Goal: Task Accomplishment & Management: Manage account settings

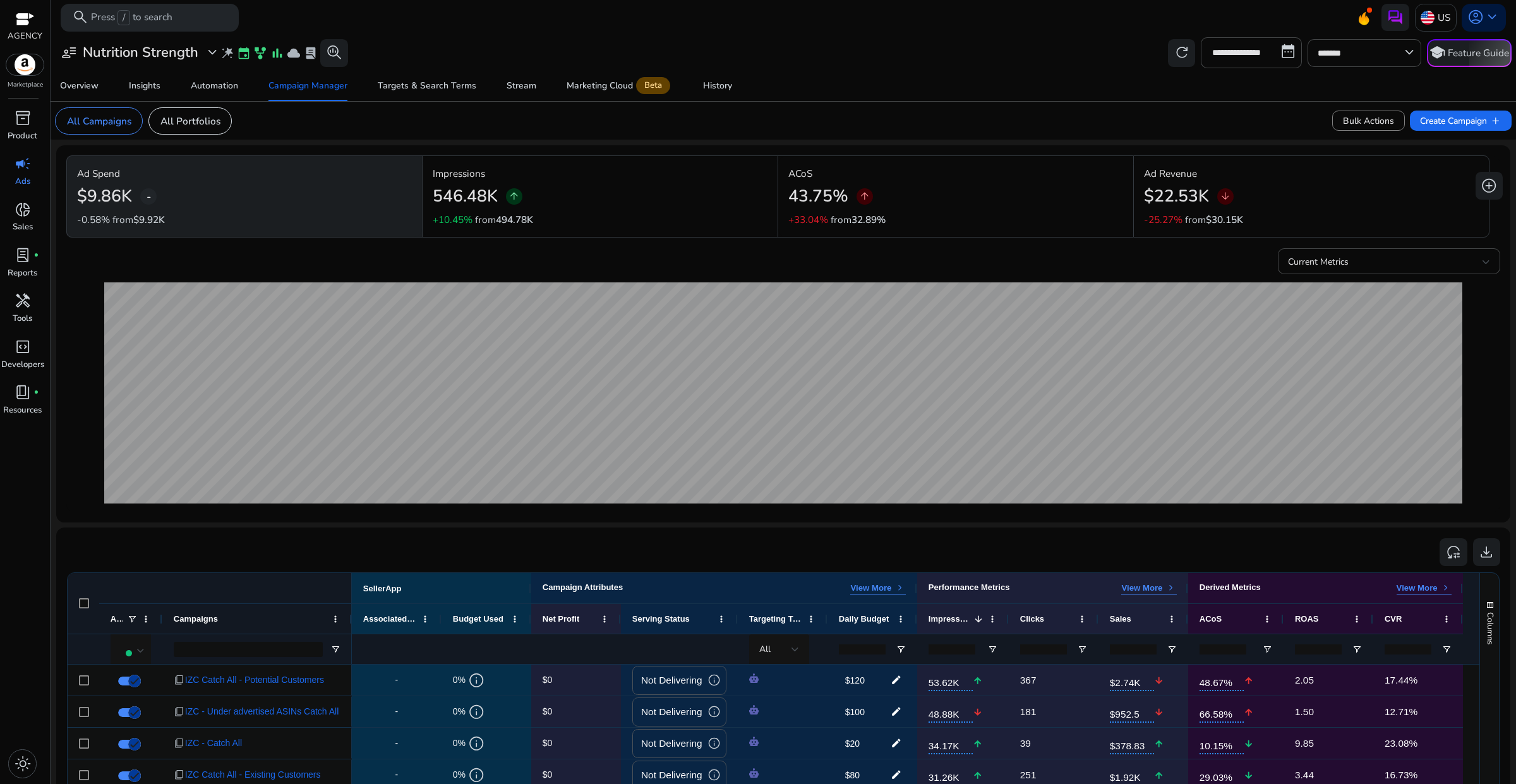
scroll to position [245, 0]
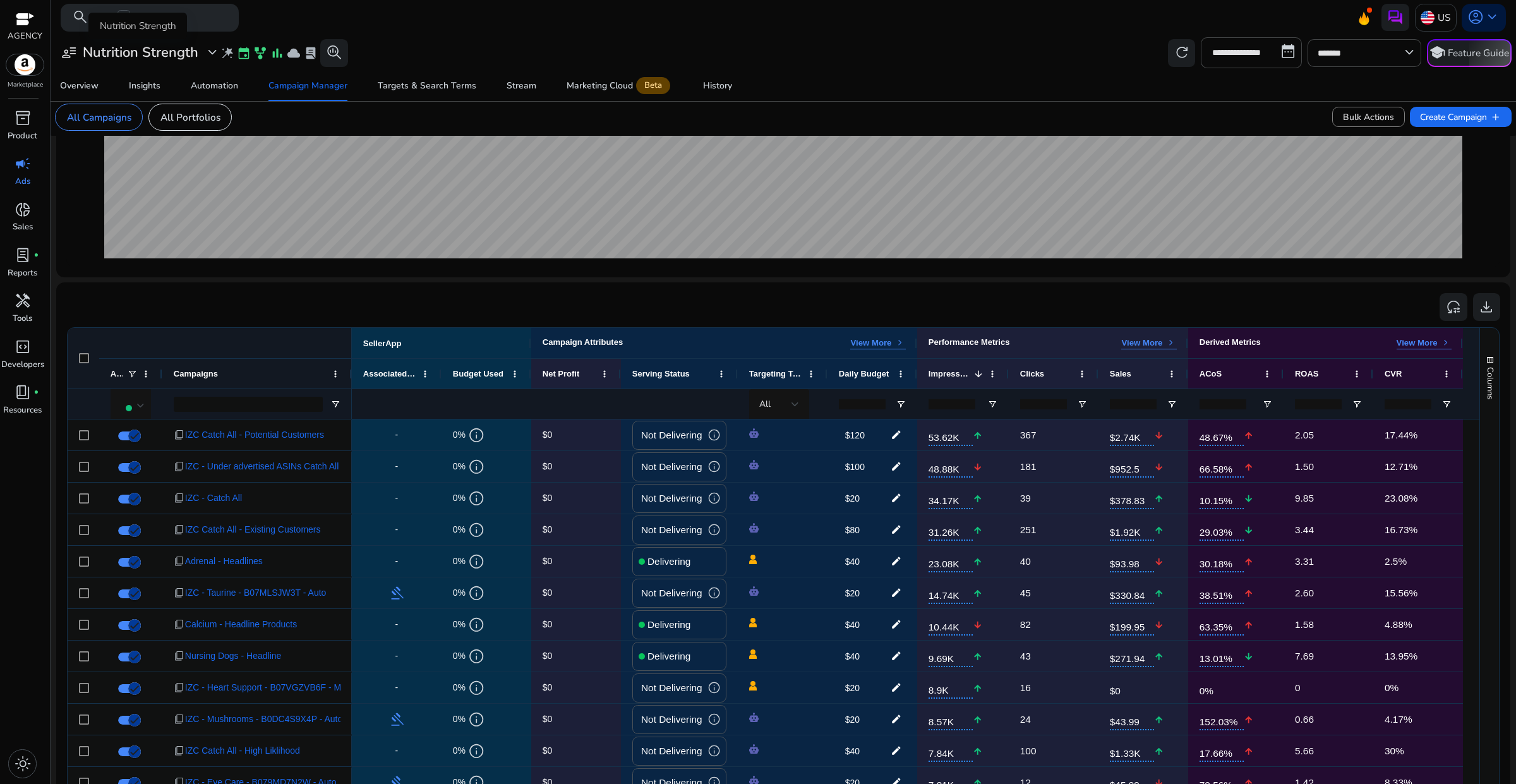
click at [216, 48] on span "expand_more" at bounding box center [213, 53] width 16 height 16
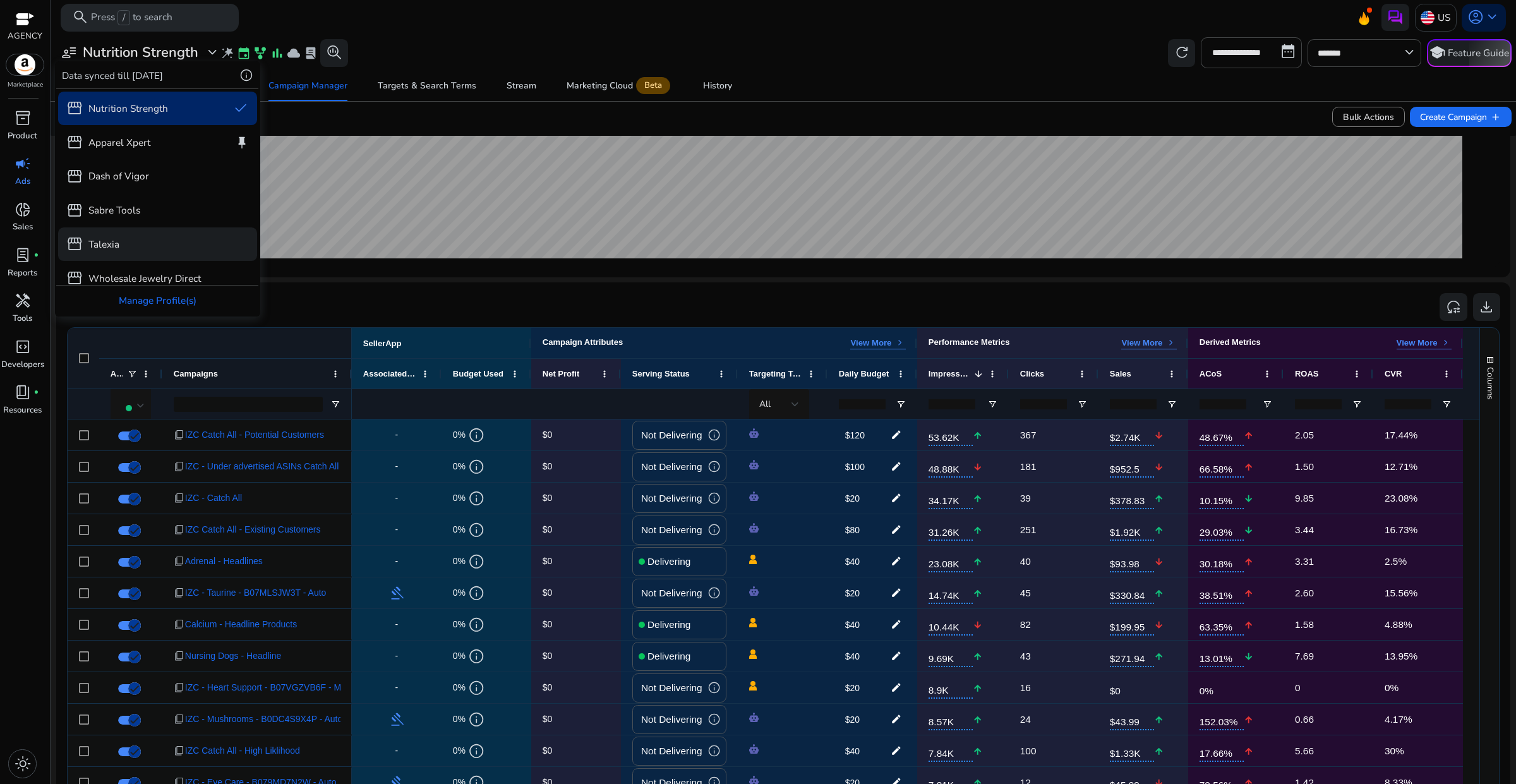
click at [130, 232] on div "storefront Talexia" at bounding box center [158, 243] width 200 height 34
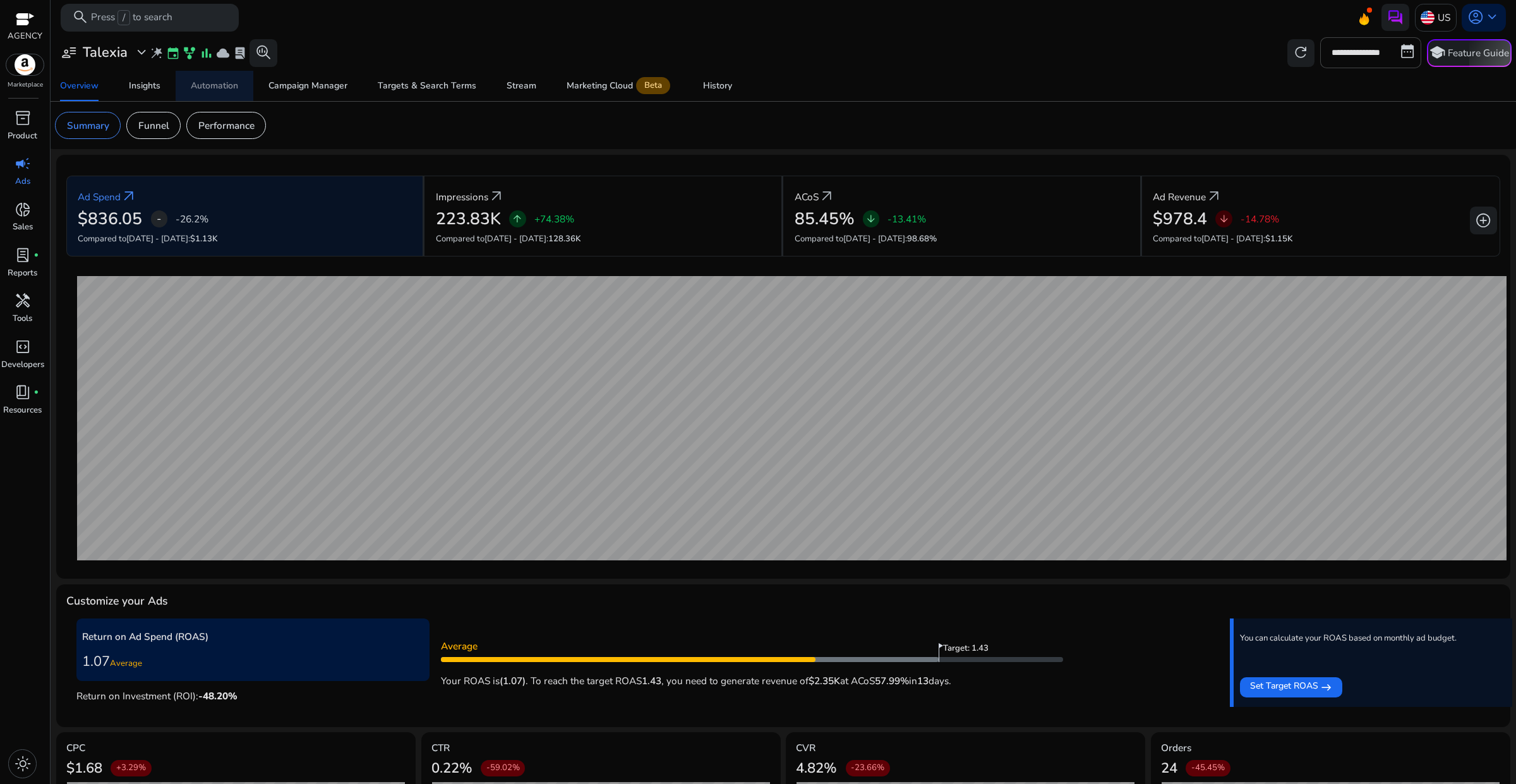
click at [219, 85] on div "Automation" at bounding box center [214, 86] width 47 height 9
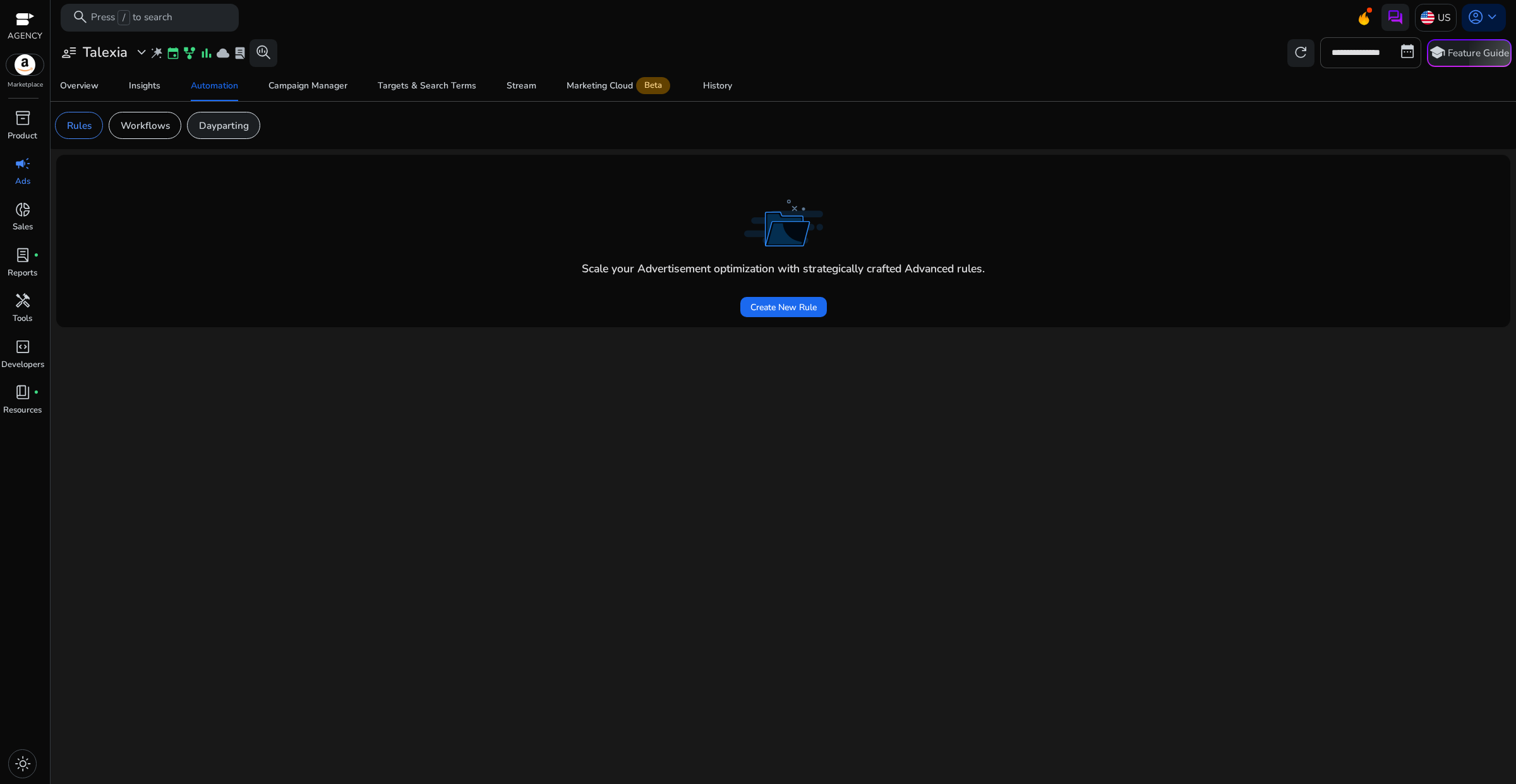
click at [228, 121] on p "Dayparting" at bounding box center [224, 125] width 50 height 15
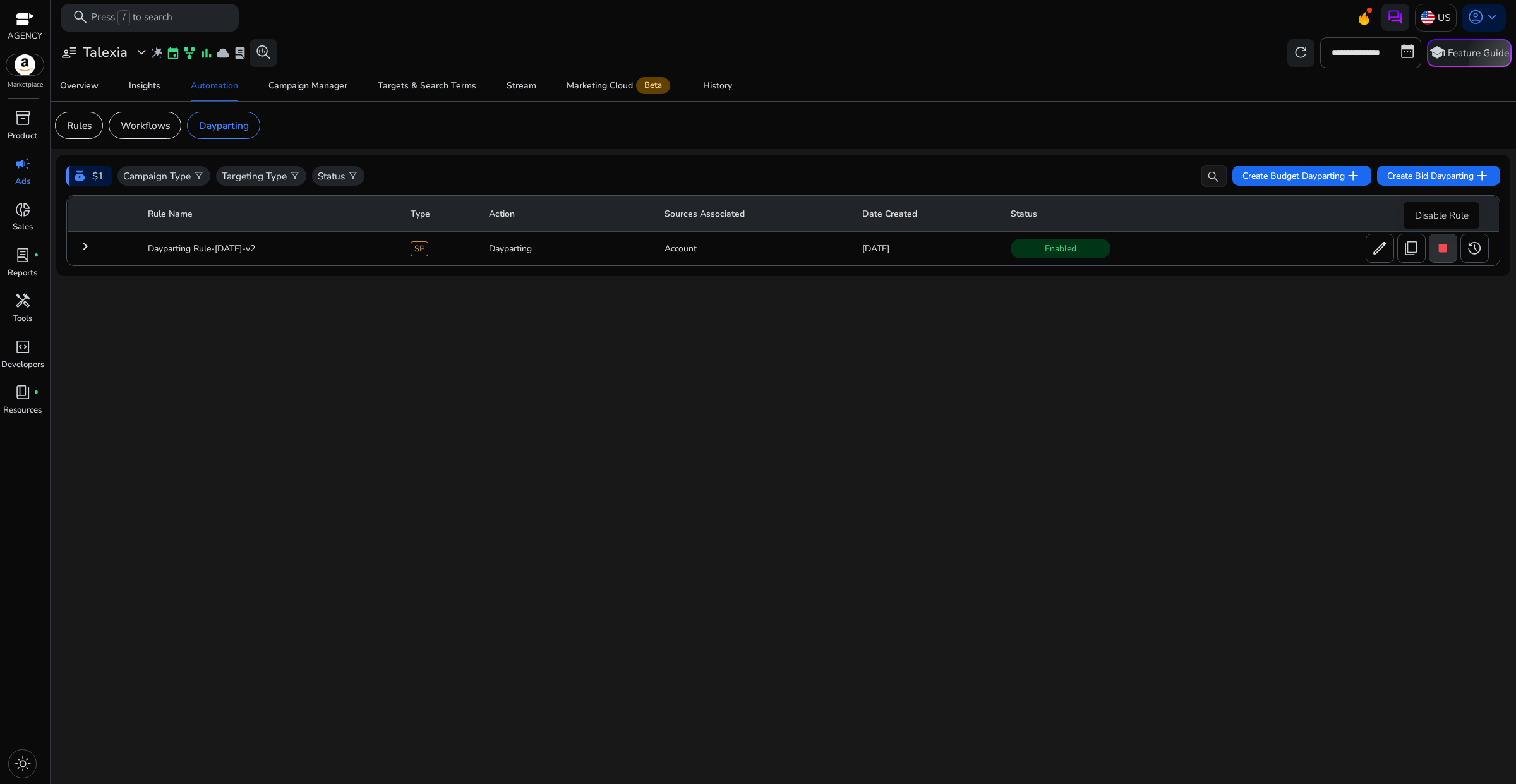
click at [1446, 250] on span "stop" at bounding box center [1443, 248] width 16 height 16
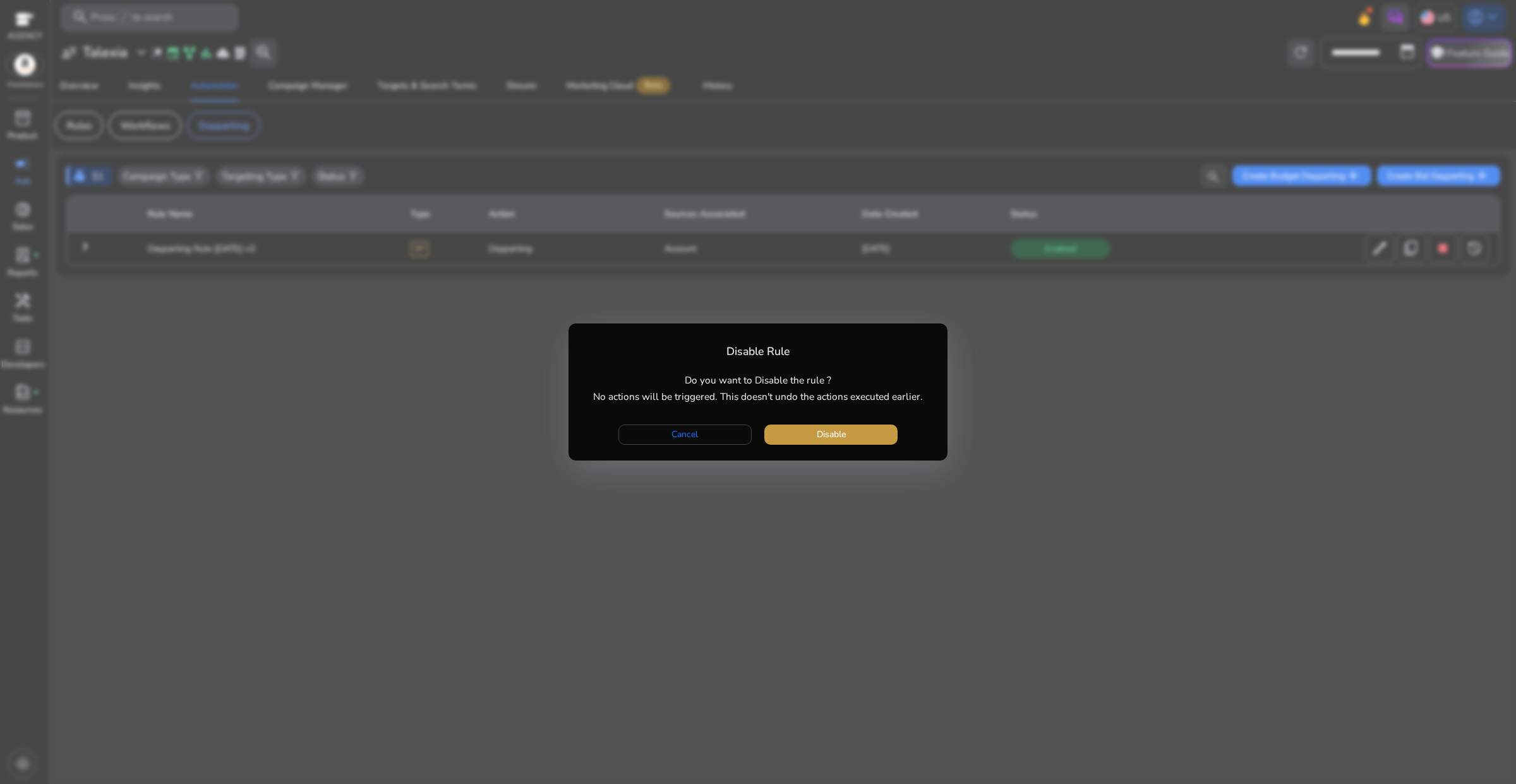
click at [829, 438] on span "Disable" at bounding box center [832, 434] width 29 height 14
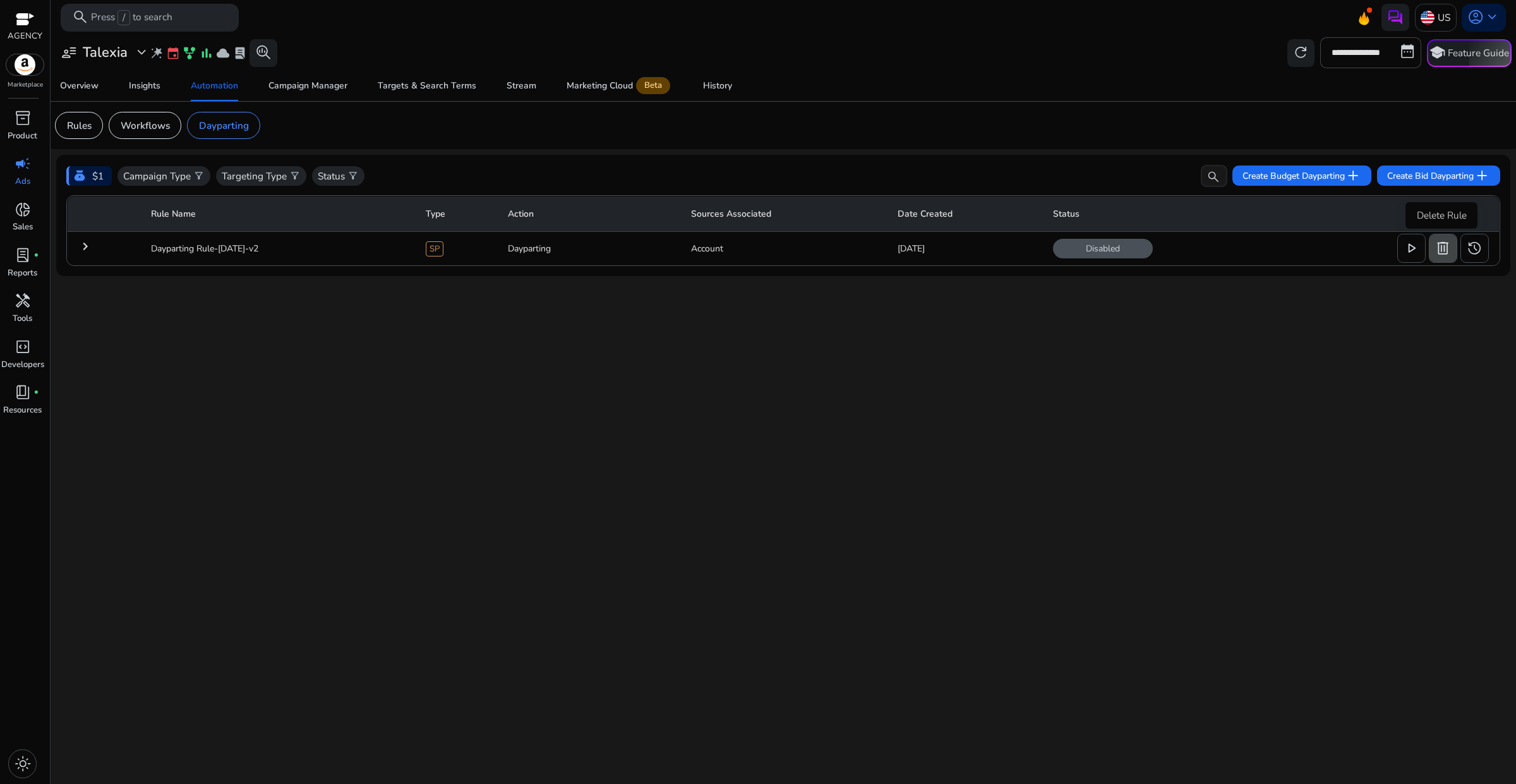
click at [1443, 253] on span "delete" at bounding box center [1443, 248] width 16 height 16
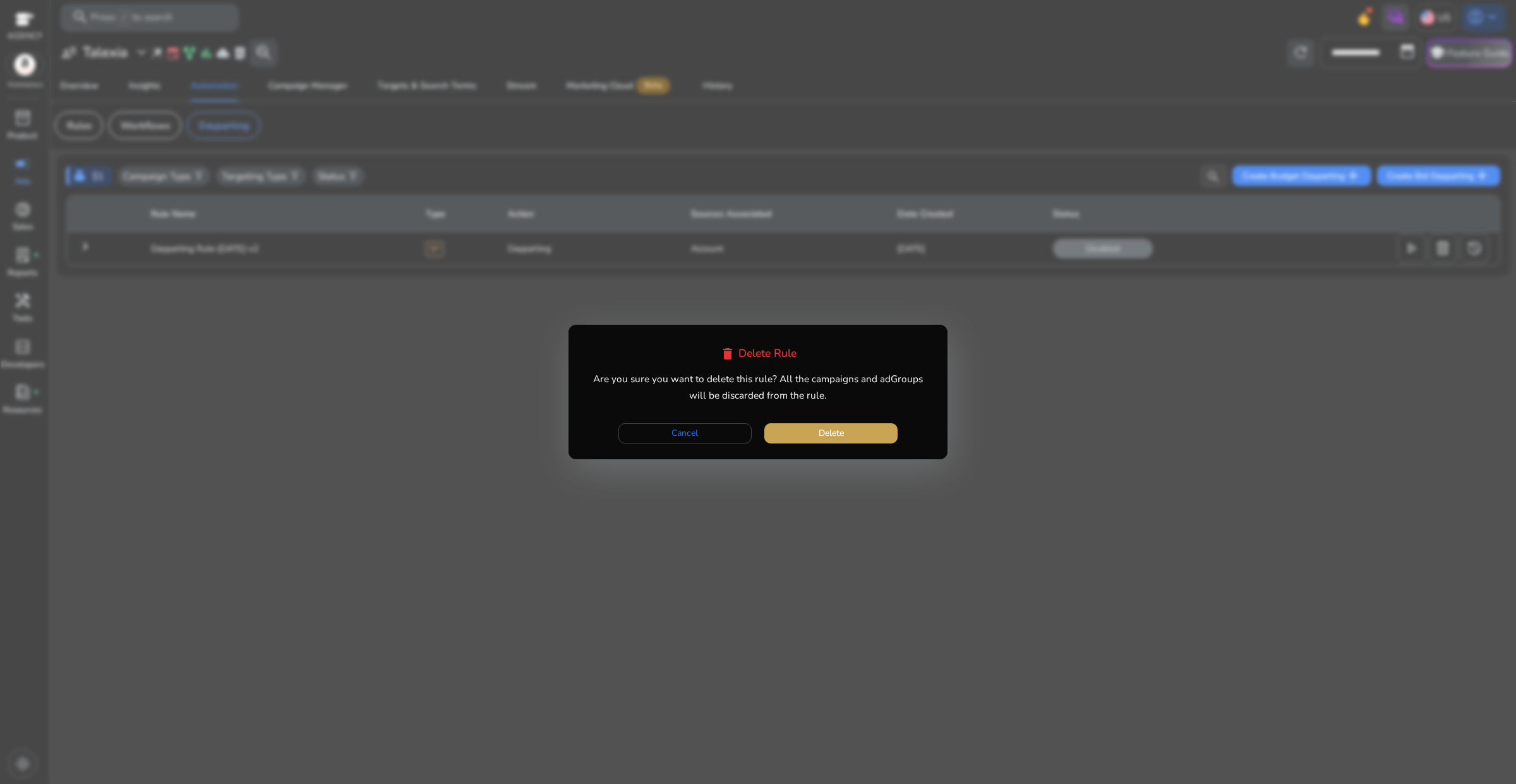
click at [803, 434] on span "button" at bounding box center [831, 432] width 134 height 30
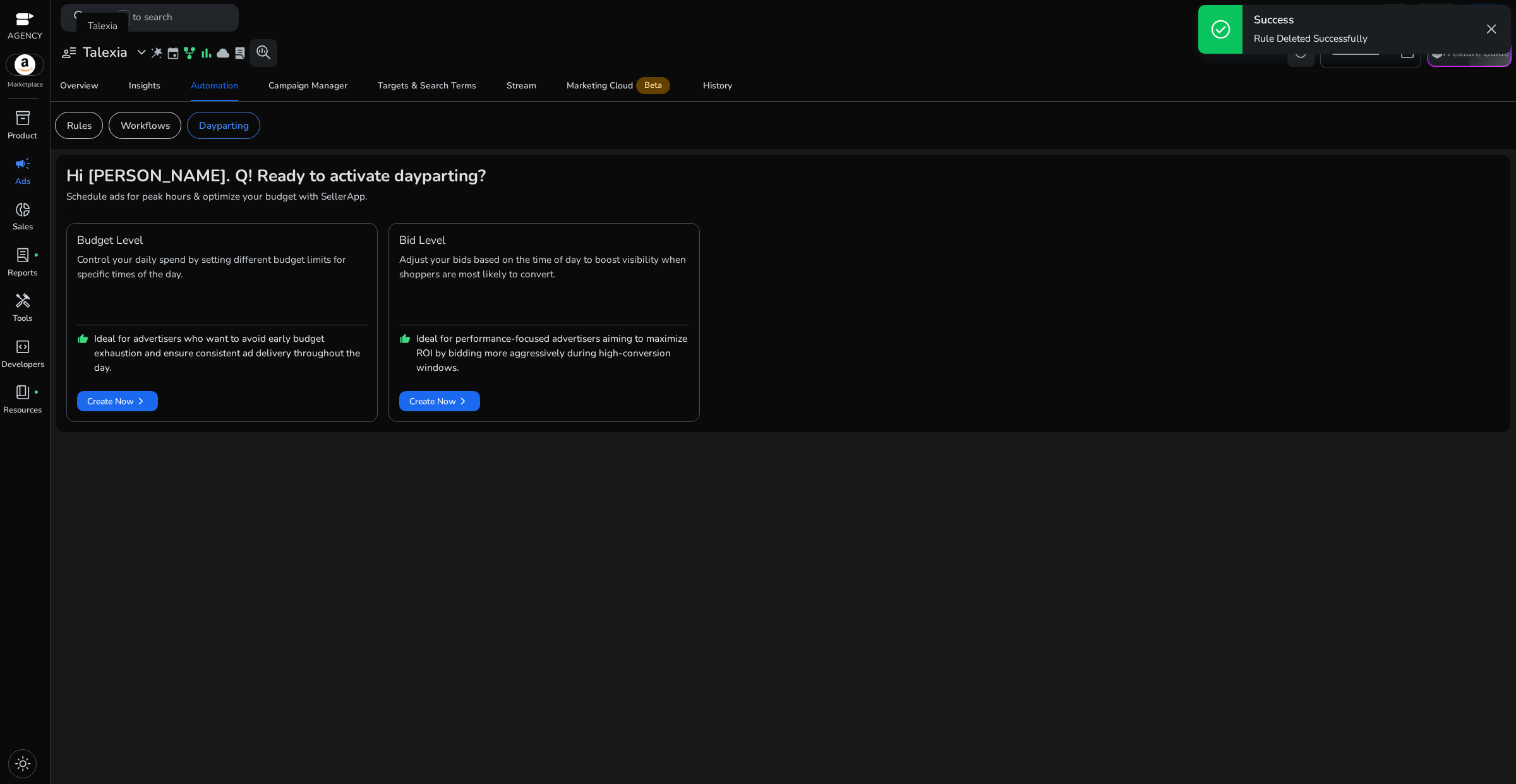
click at [135, 58] on span "expand_more" at bounding box center [142, 53] width 16 height 16
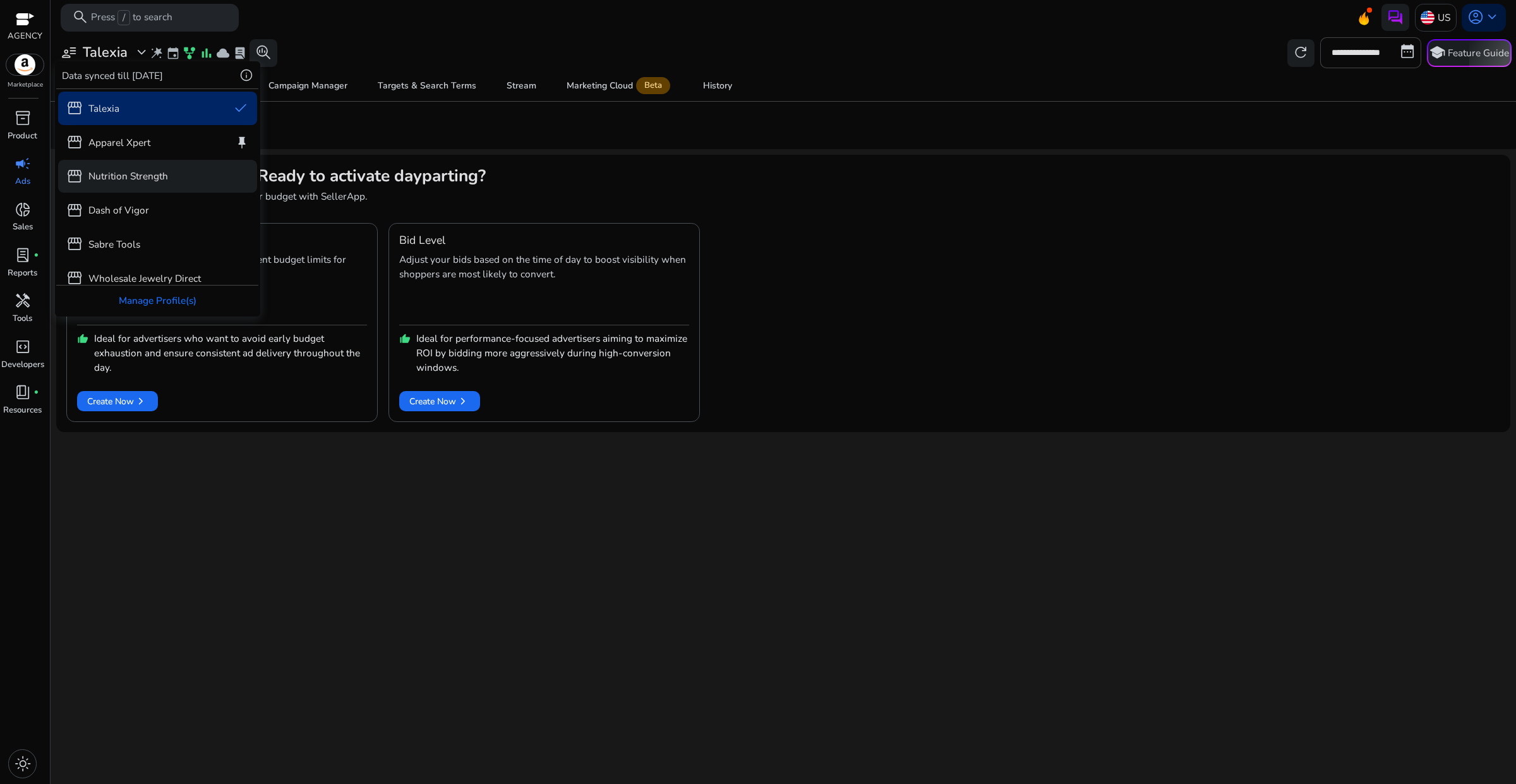
click at [159, 174] on p "Nutrition Strength" at bounding box center [128, 176] width 80 height 15
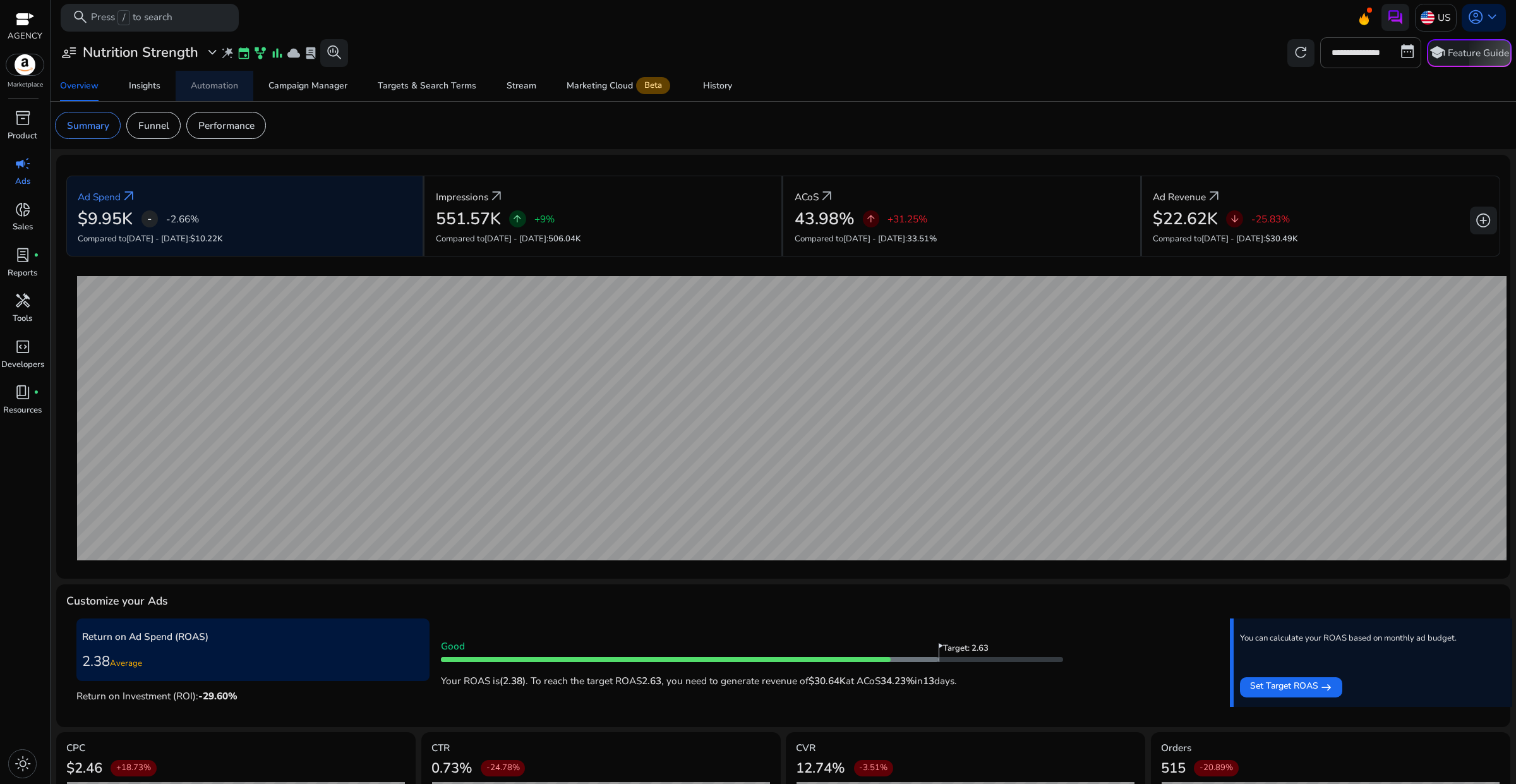
click at [220, 95] on span "Automation" at bounding box center [214, 85] width 47 height 30
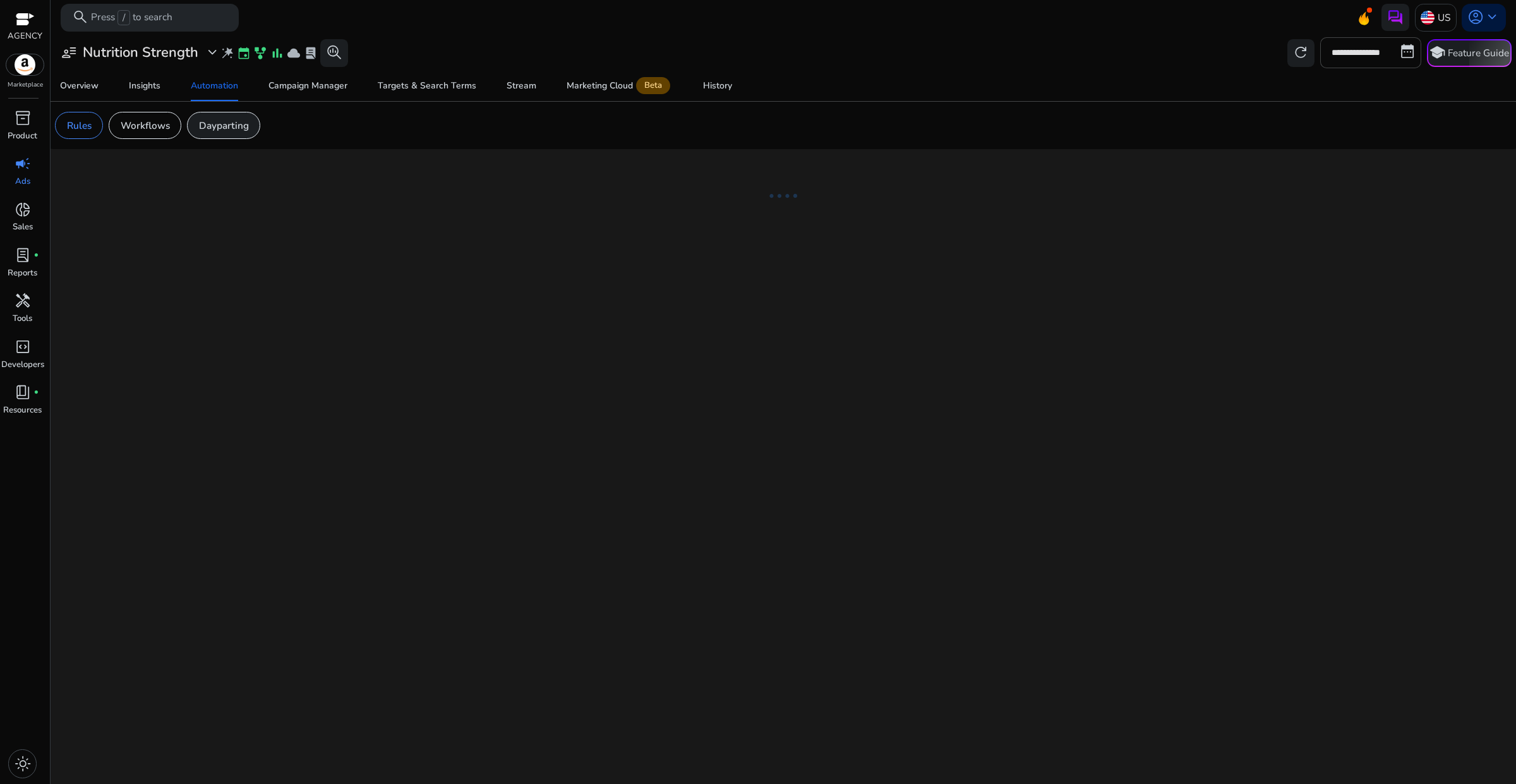
click at [224, 126] on p "Dayparting" at bounding box center [224, 125] width 50 height 15
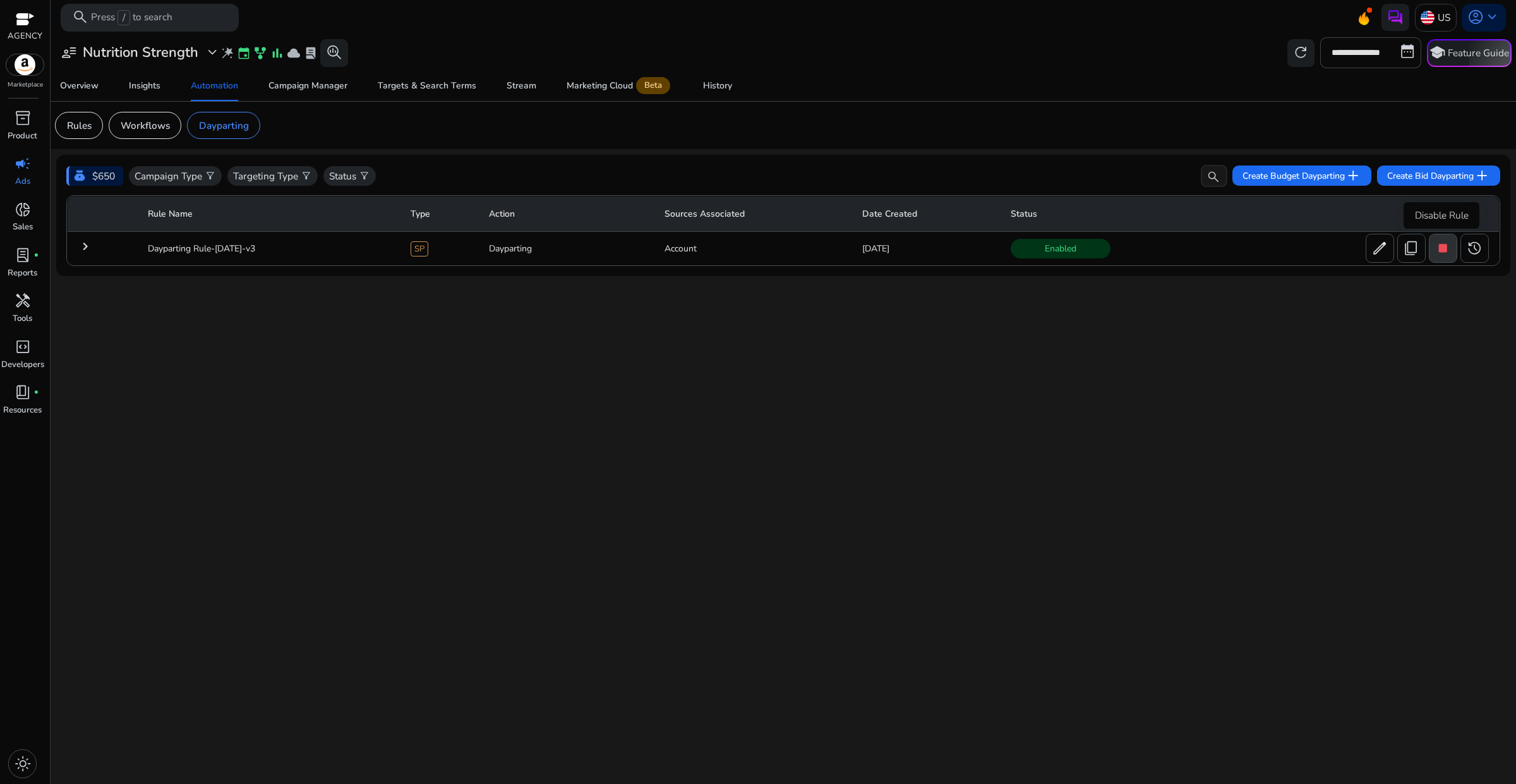
click at [1436, 253] on span "stop" at bounding box center [1443, 248] width 16 height 16
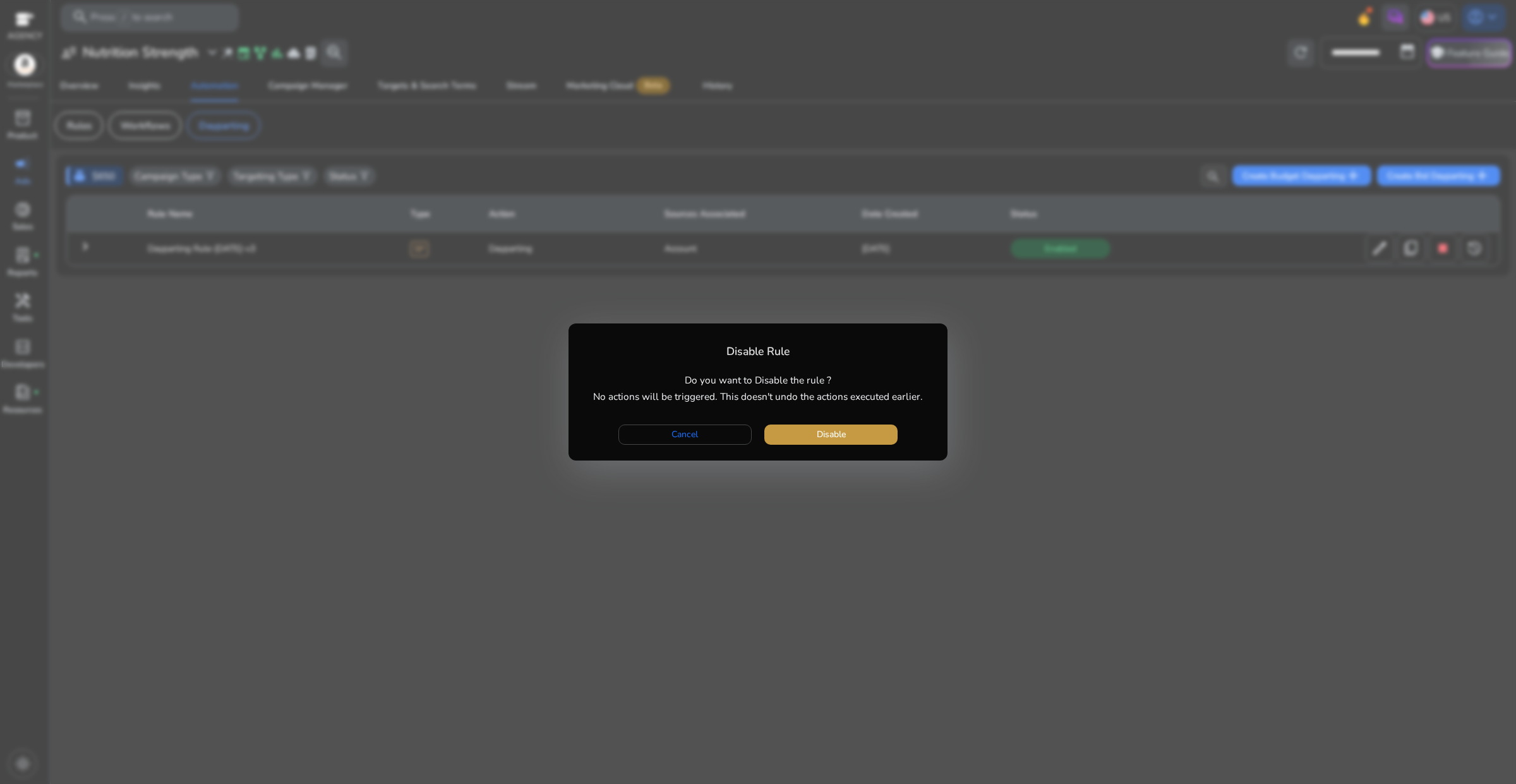
click at [844, 437] on span "Disable" at bounding box center [832, 434] width 29 height 14
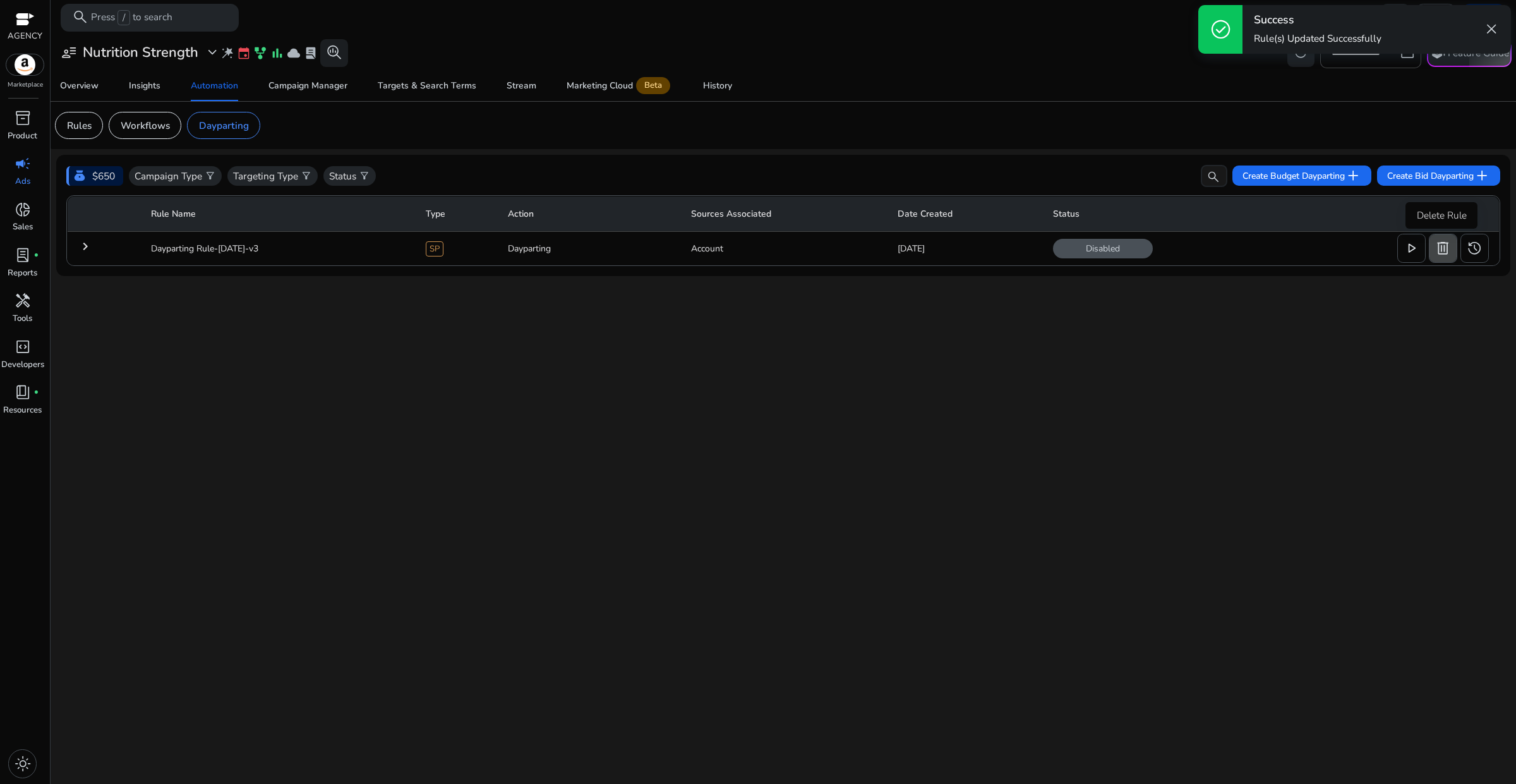
click at [1446, 253] on span "delete" at bounding box center [1443, 248] width 16 height 16
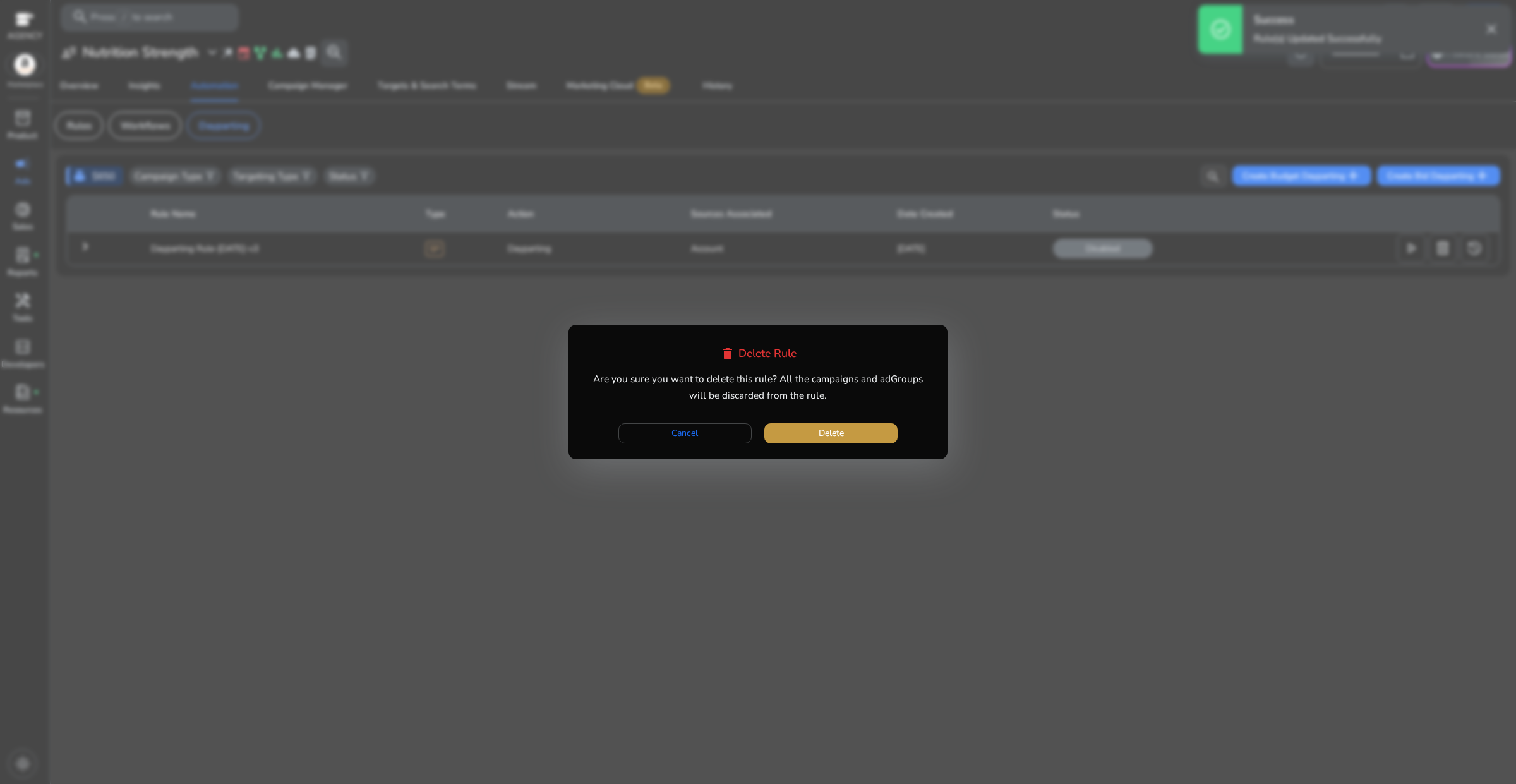
click at [871, 442] on span "button" at bounding box center [831, 432] width 134 height 30
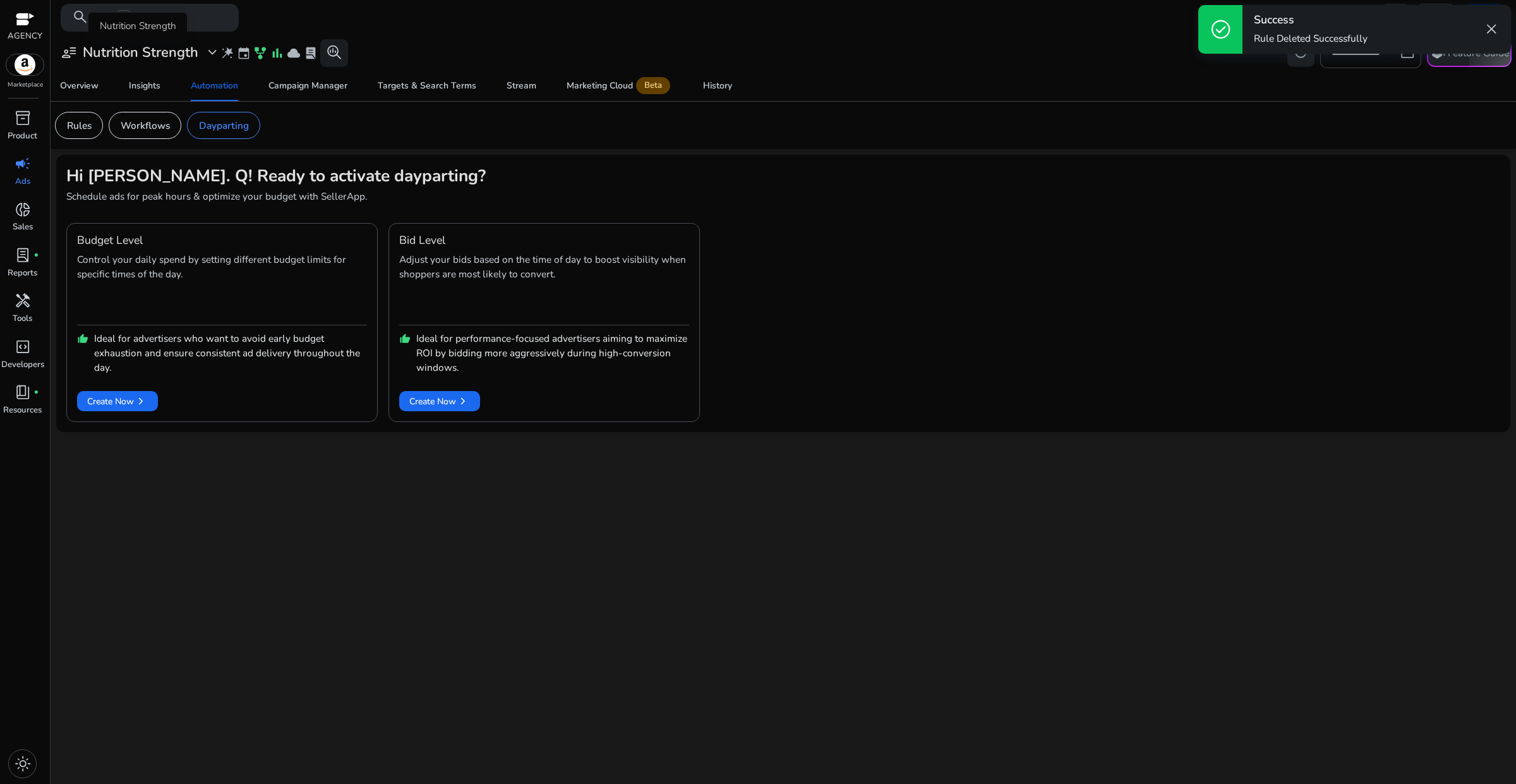
click at [212, 54] on span "expand_more" at bounding box center [213, 53] width 16 height 16
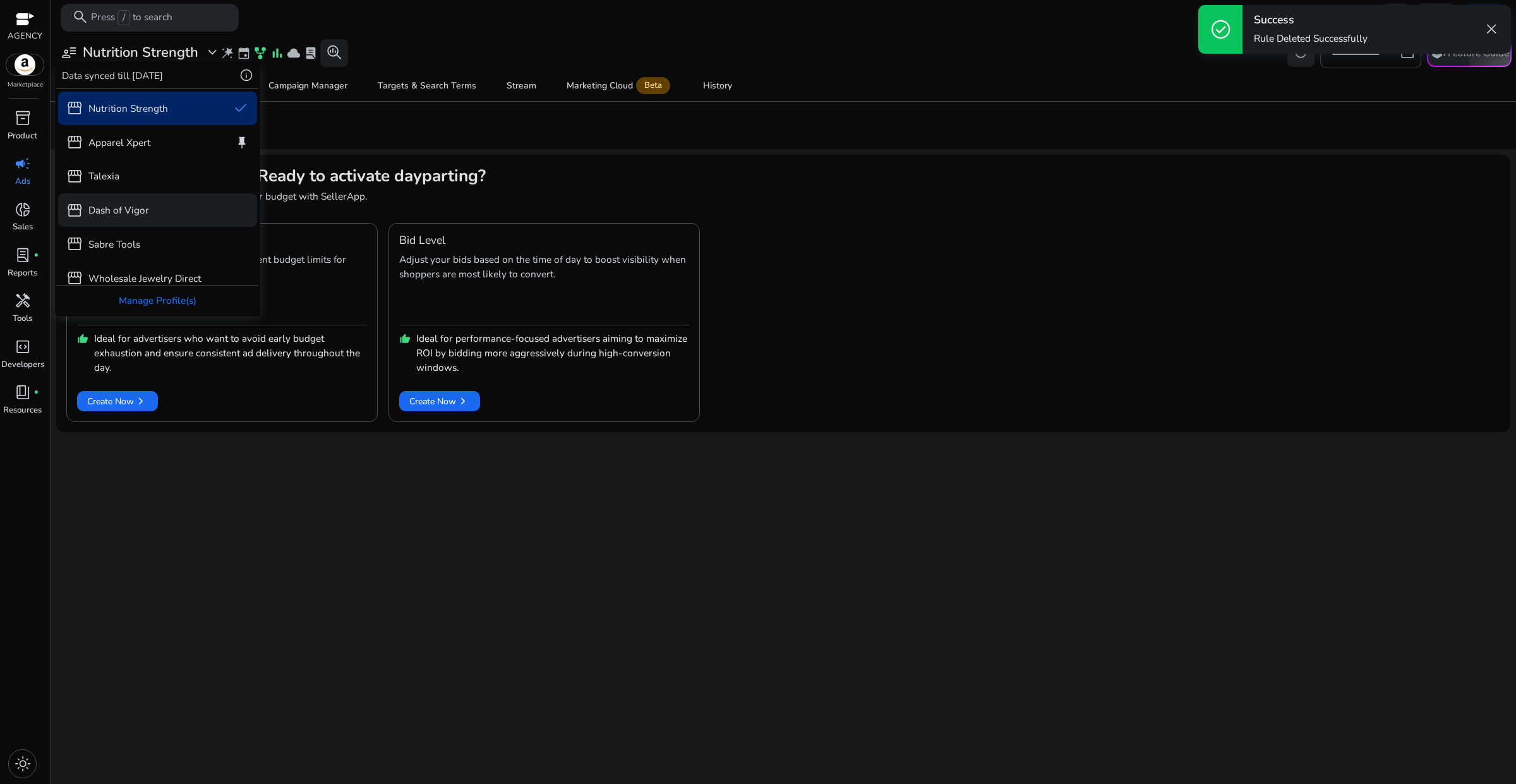
click at [132, 203] on p "Dash of Vigor" at bounding box center [118, 210] width 61 height 15
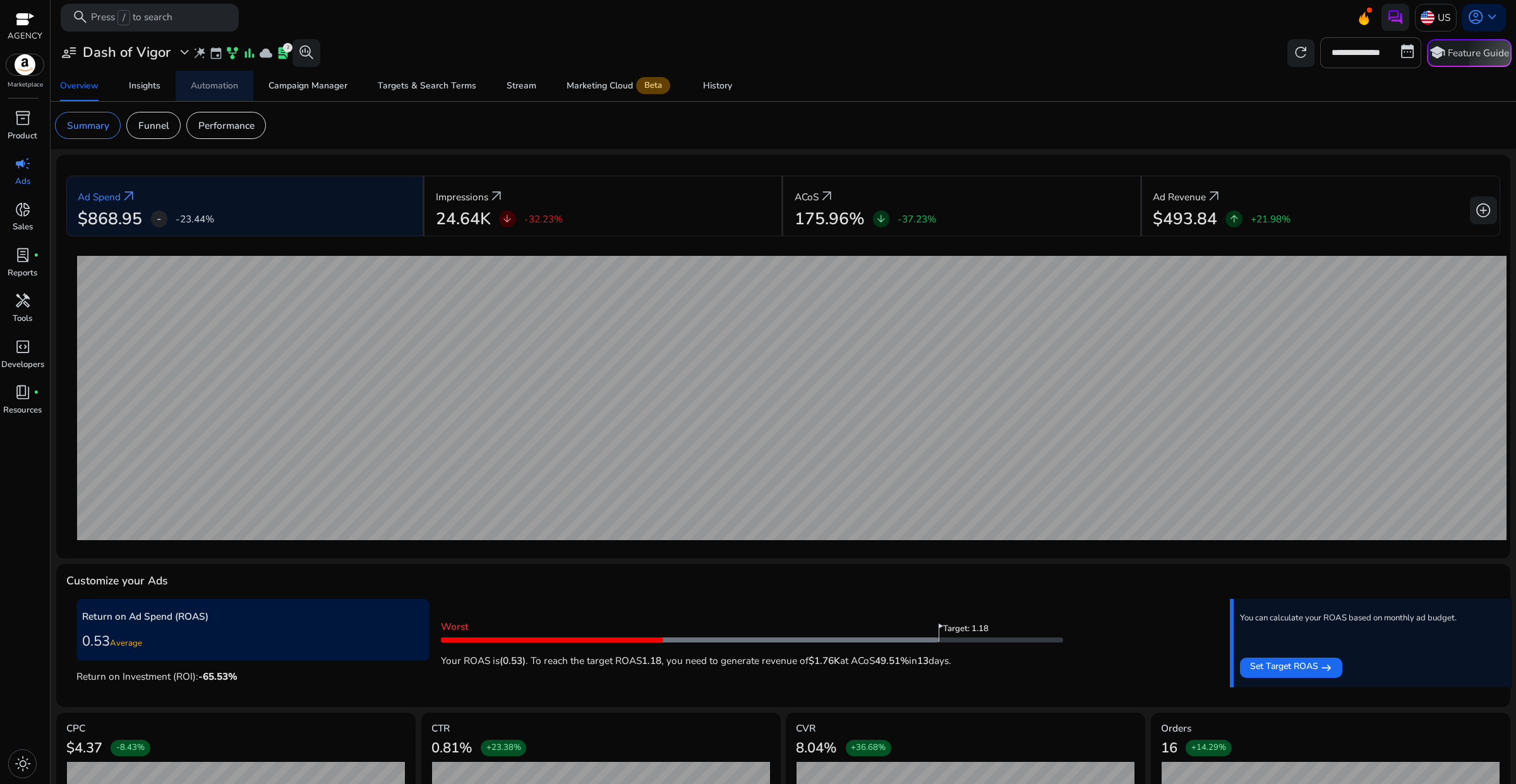
click at [239, 94] on link "Automation" at bounding box center [214, 85] width 78 height 30
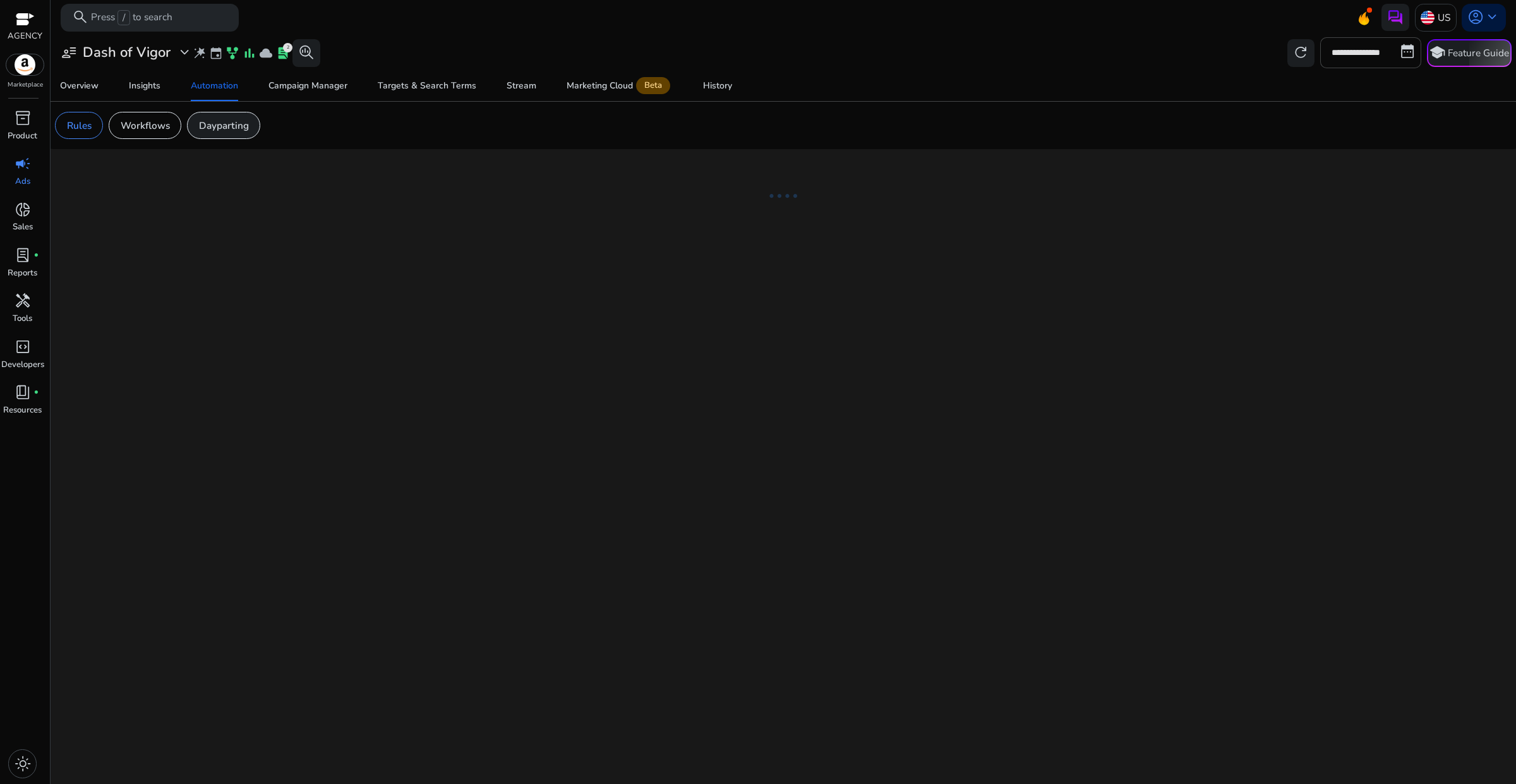
click at [221, 127] on p "Dayparting" at bounding box center [224, 125] width 50 height 15
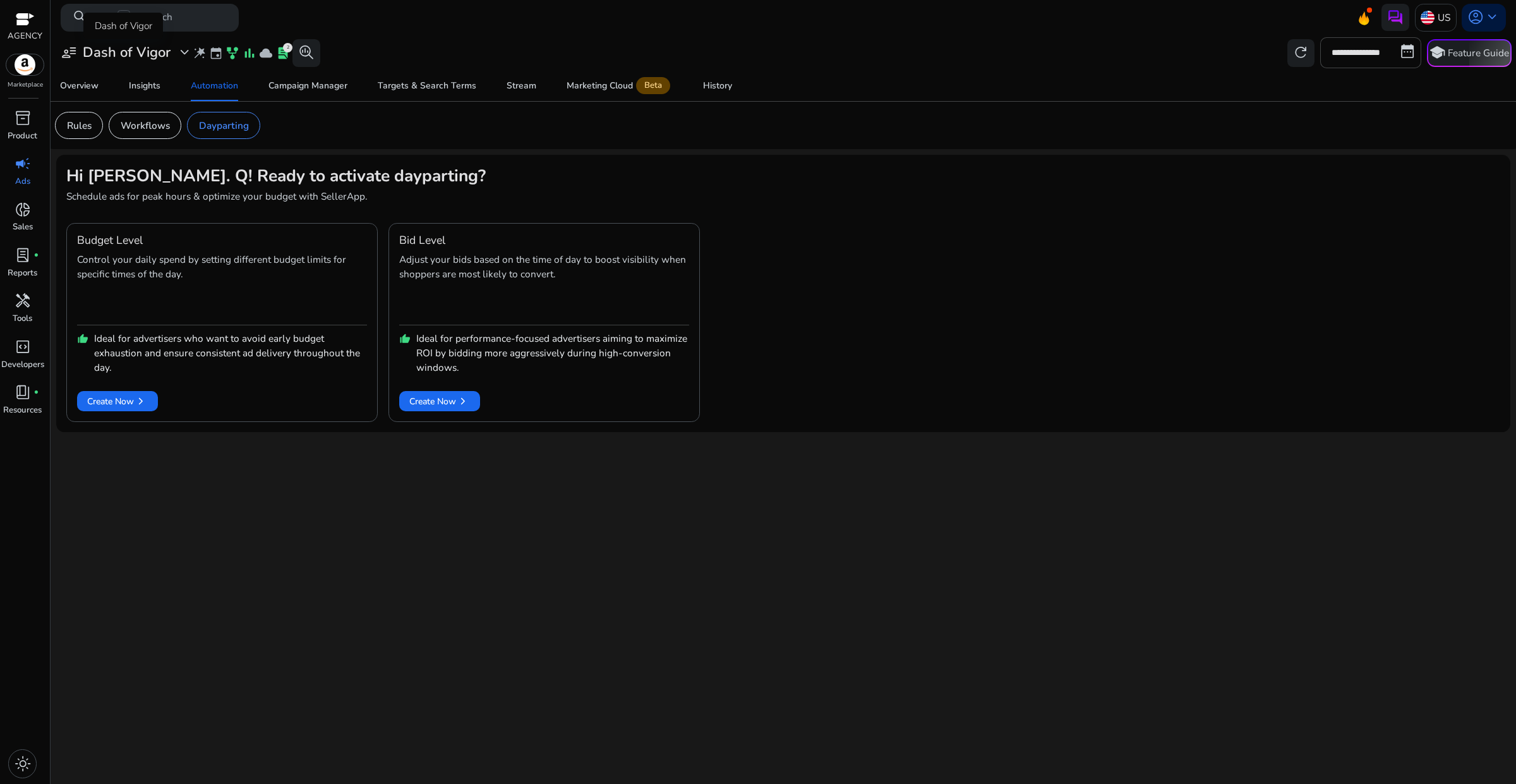
click at [159, 51] on h3 "Dash of Vigor" at bounding box center [126, 53] width 88 height 16
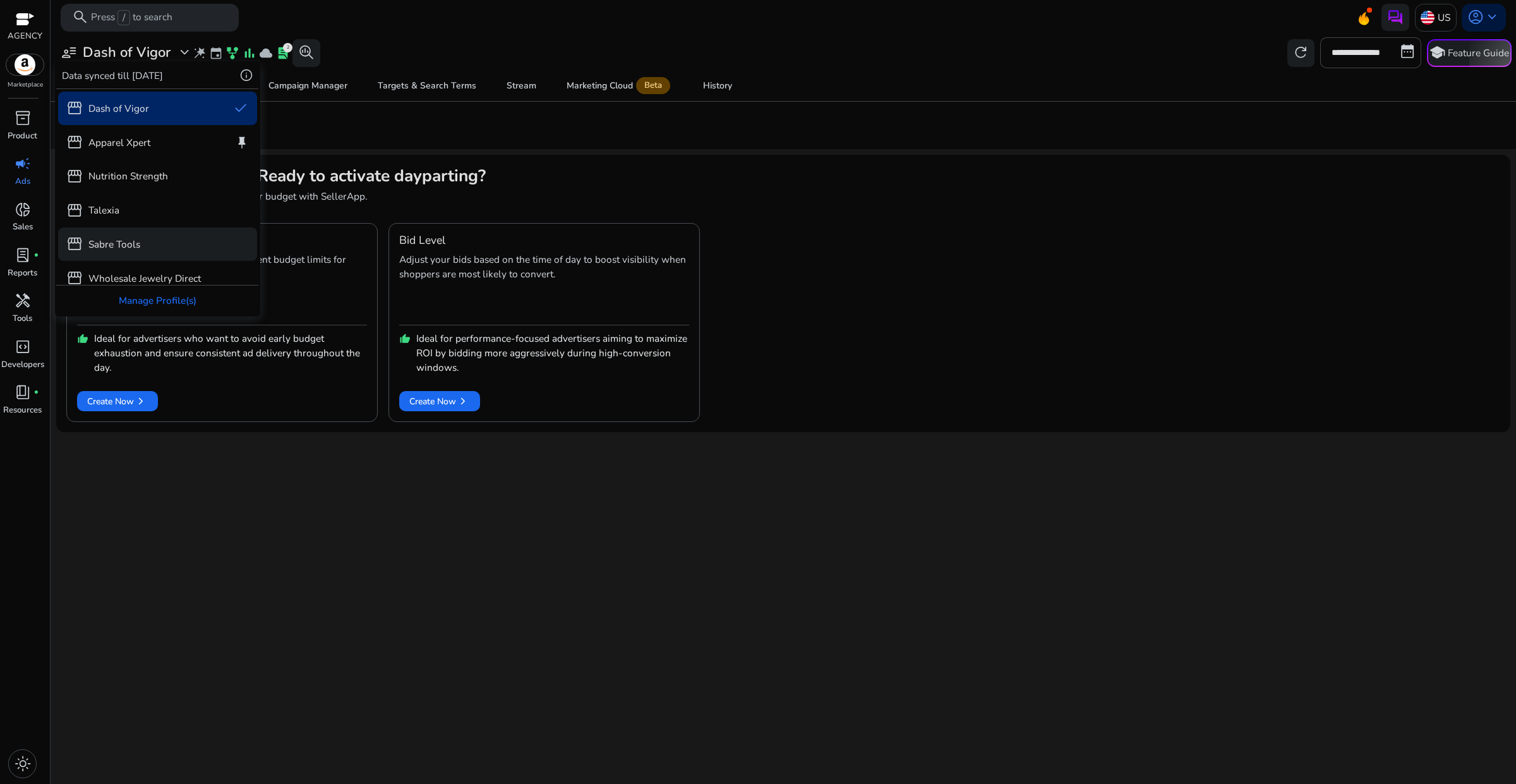
click at [131, 243] on p "Sabre Tools" at bounding box center [114, 244] width 52 height 15
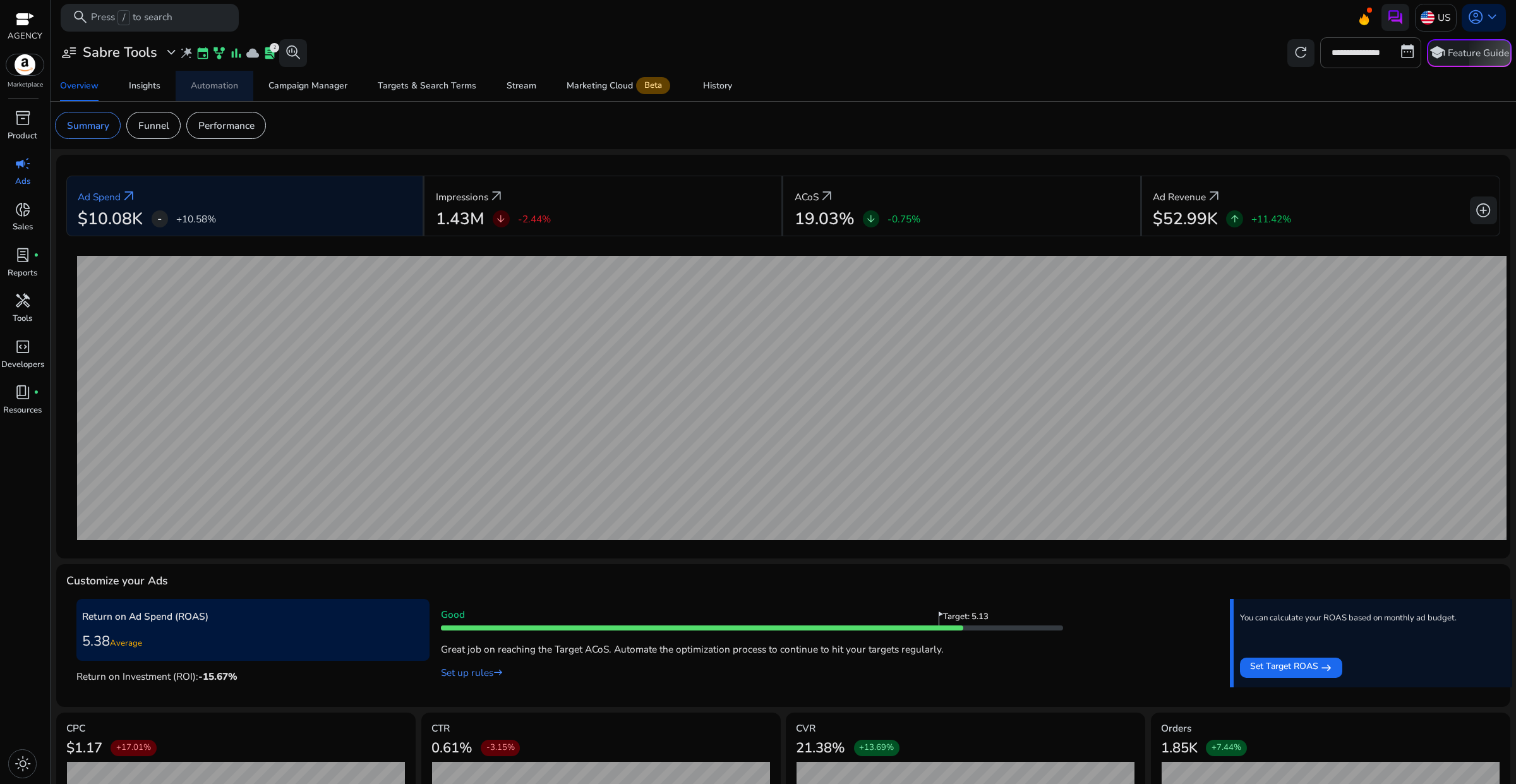
click at [231, 94] on span "Automation" at bounding box center [214, 85] width 47 height 30
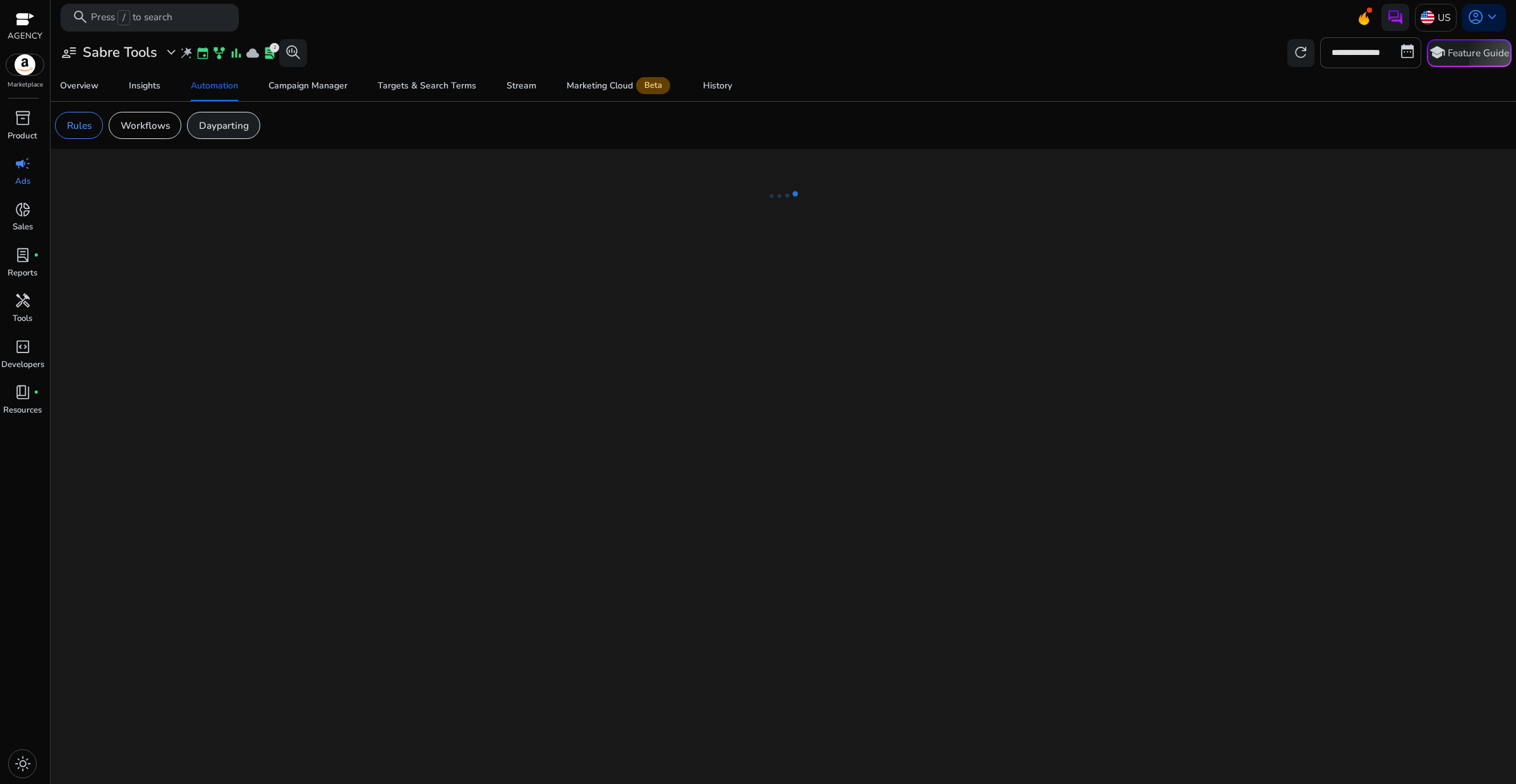
click at [224, 121] on p "Dayparting" at bounding box center [224, 125] width 50 height 15
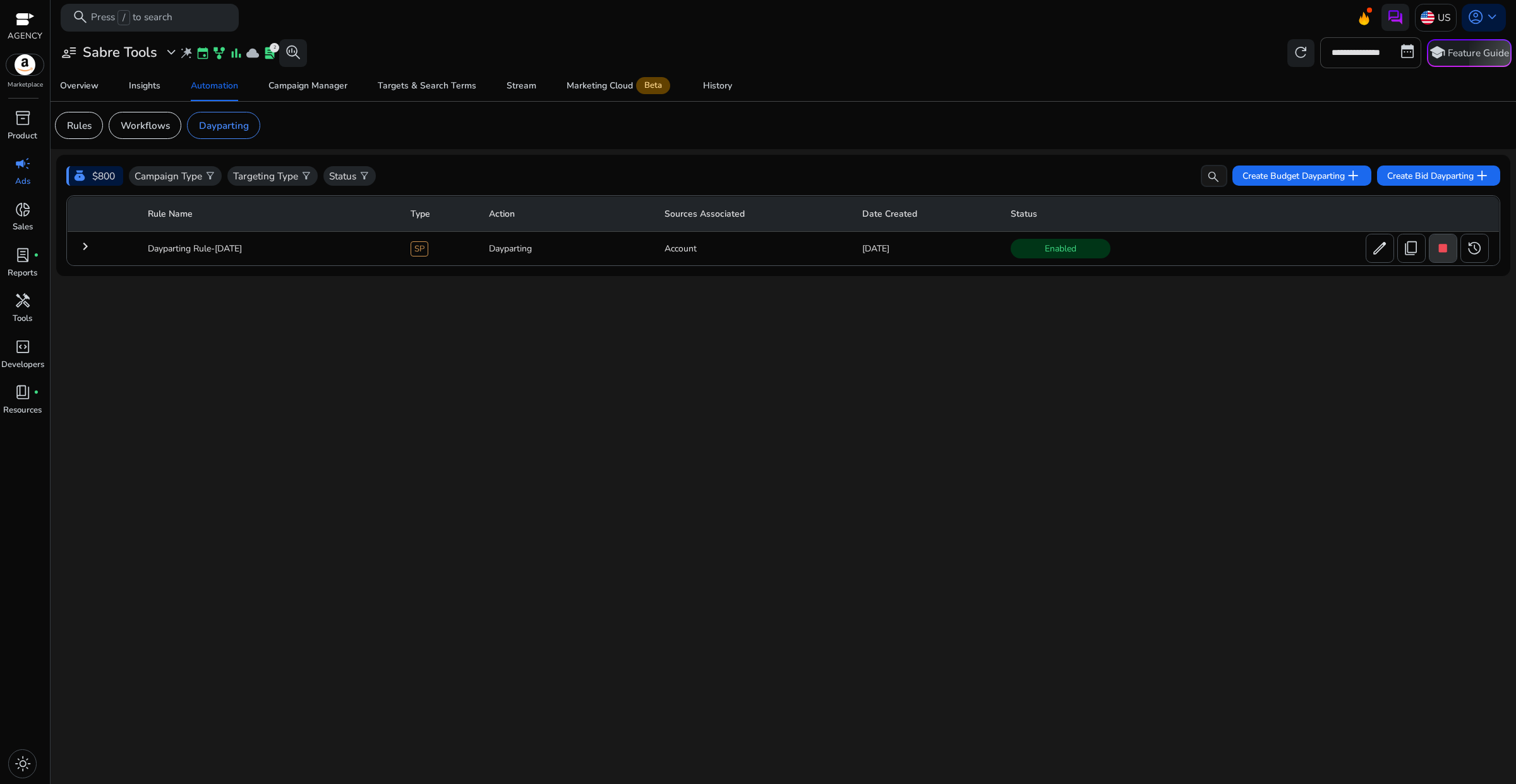
click at [1441, 254] on span "stop" at bounding box center [1443, 248] width 16 height 16
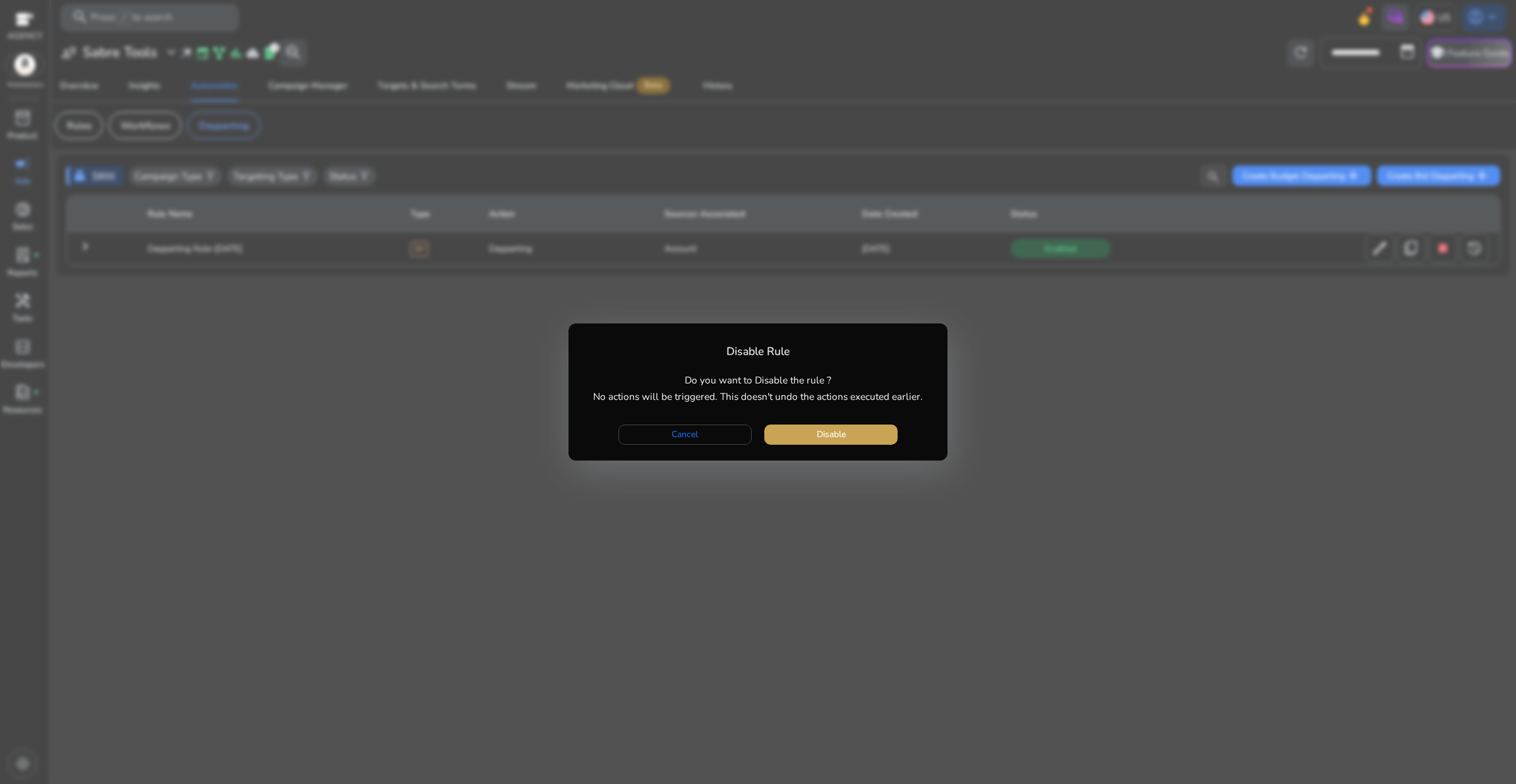
click at [877, 434] on span "button" at bounding box center [831, 434] width 134 height 30
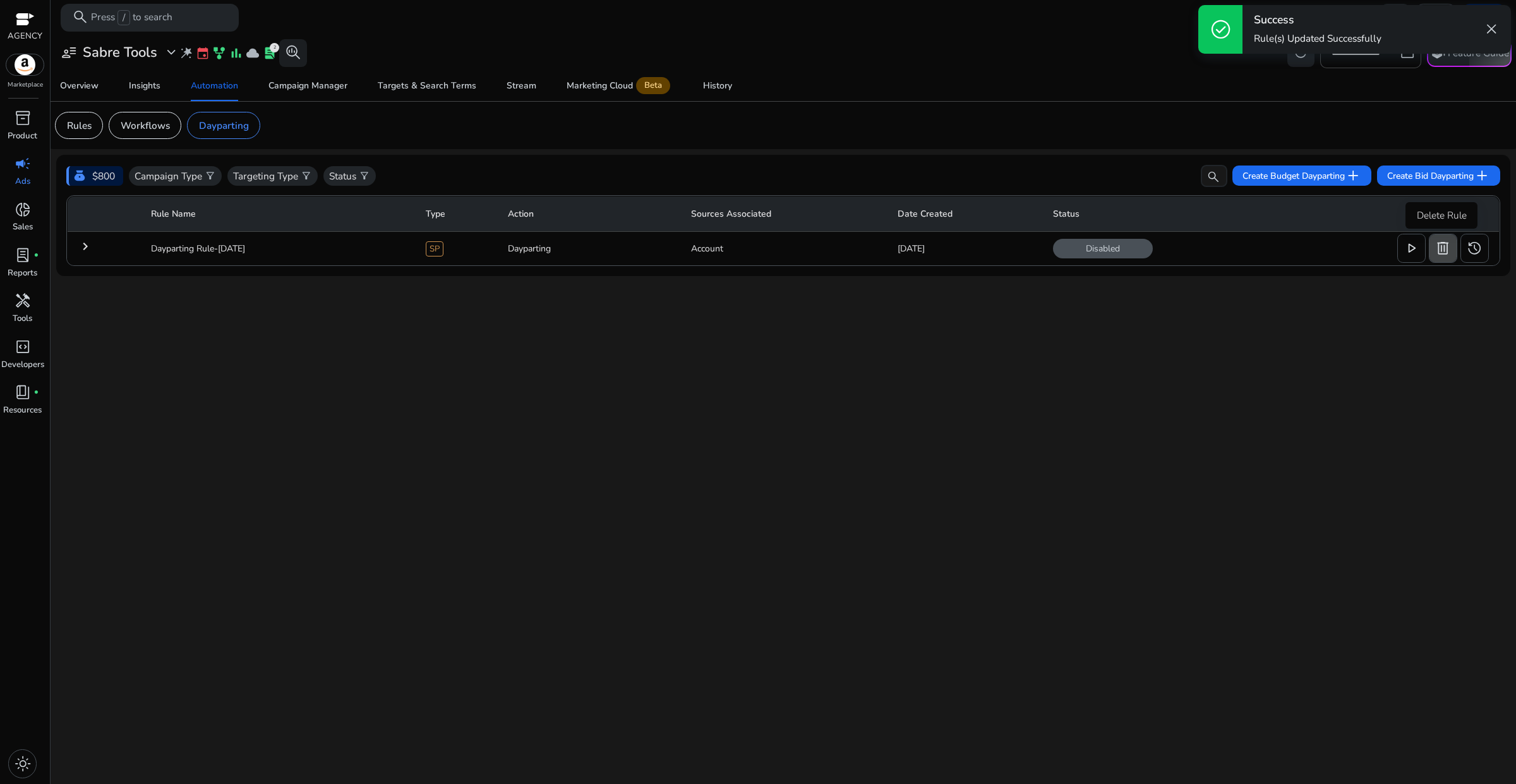
click at [1438, 253] on span "delete" at bounding box center [1443, 248] width 16 height 16
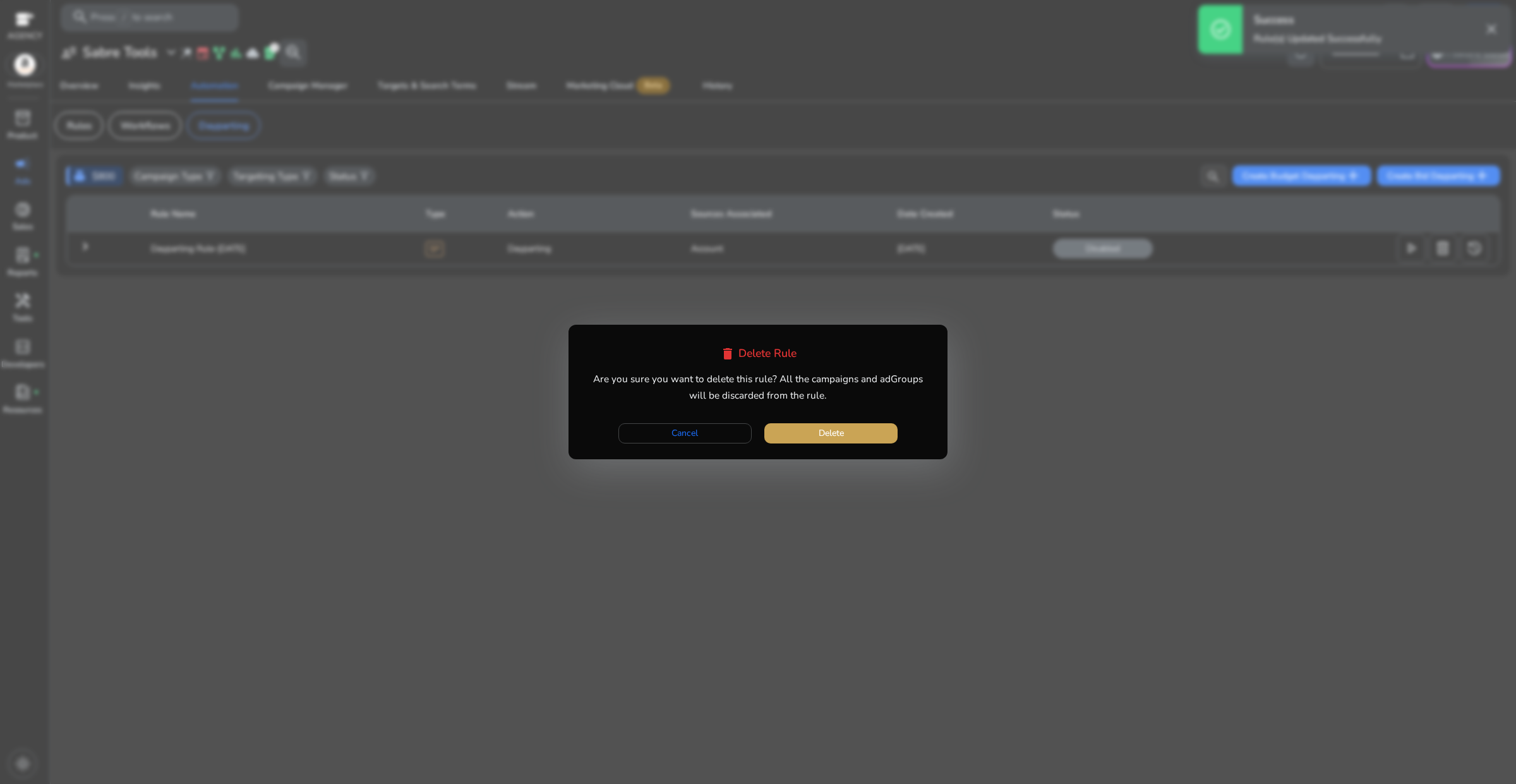
click at [867, 436] on span "button" at bounding box center [831, 432] width 134 height 30
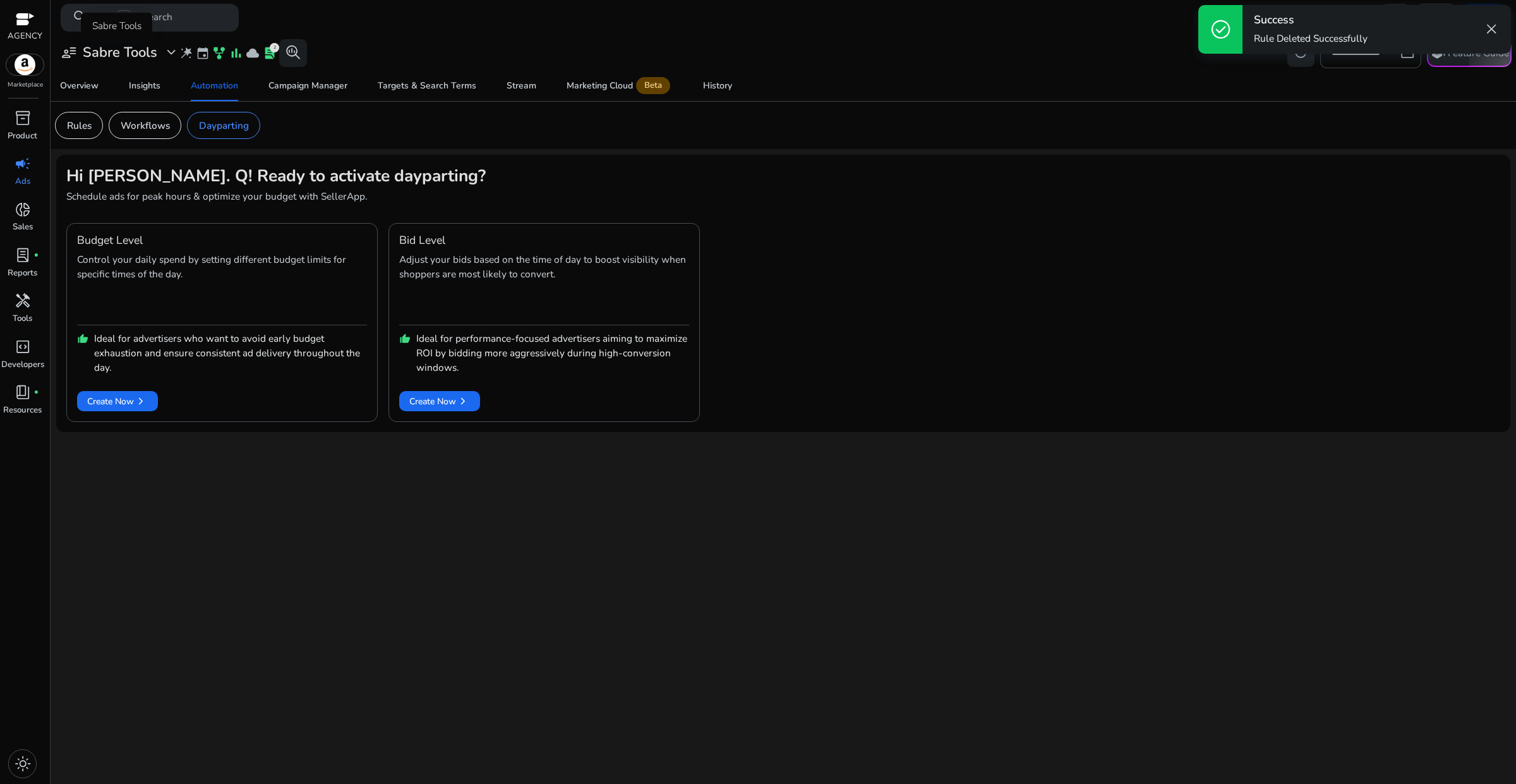
click at [175, 57] on span "expand_more" at bounding box center [171, 53] width 16 height 16
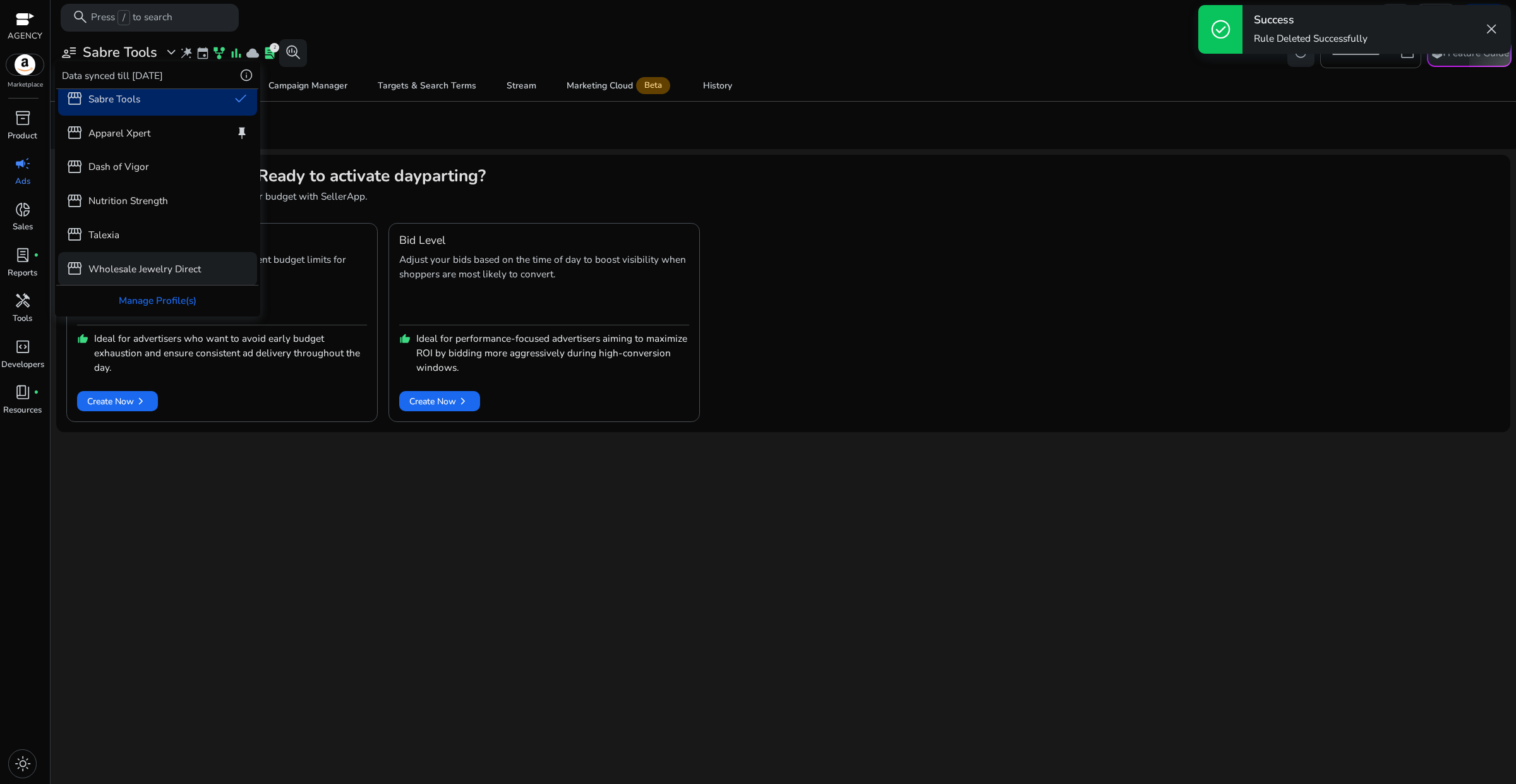
scroll to position [11, 0]
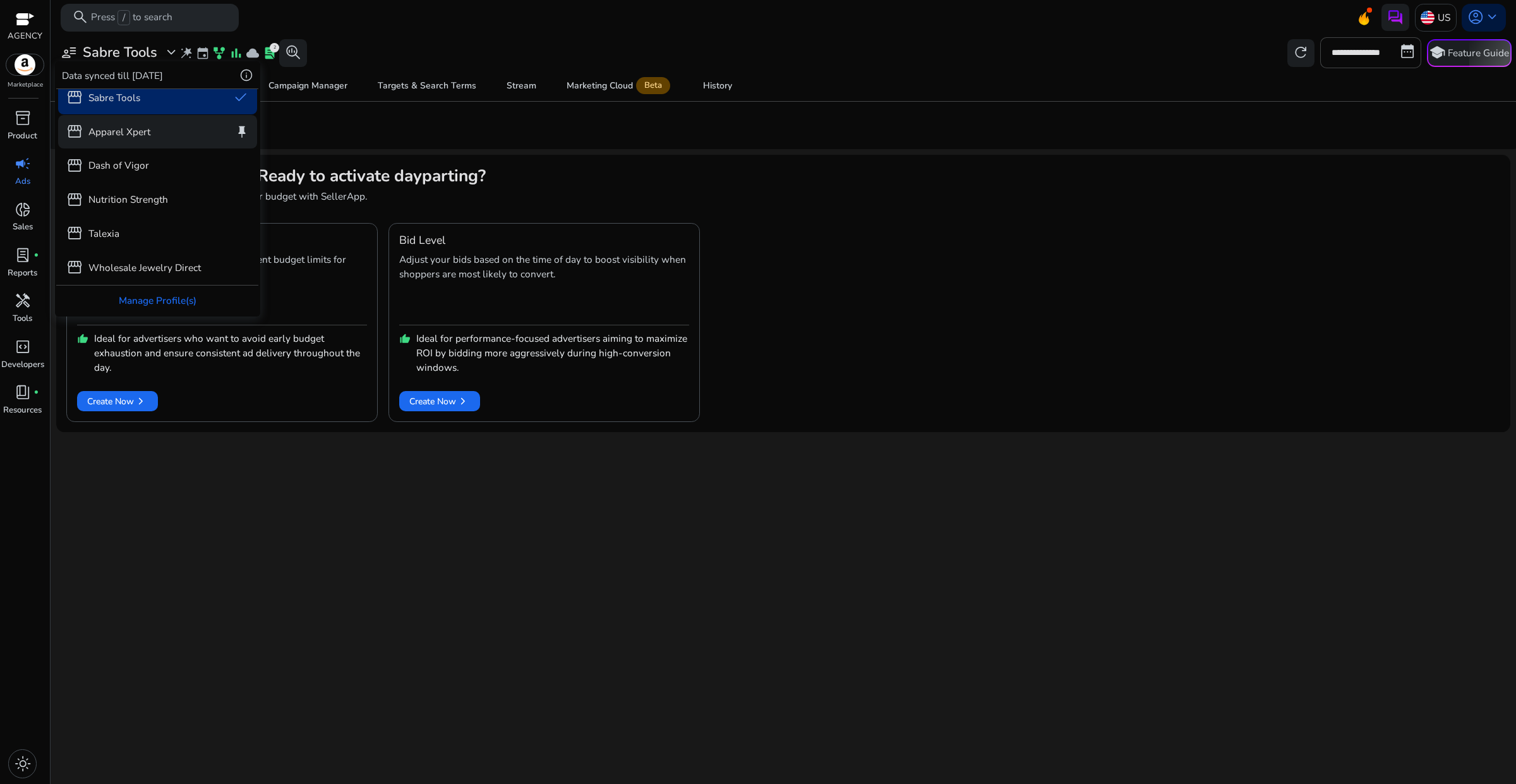
click at [139, 140] on div "storefront Apparel Xpert keep" at bounding box center [158, 132] width 200 height 34
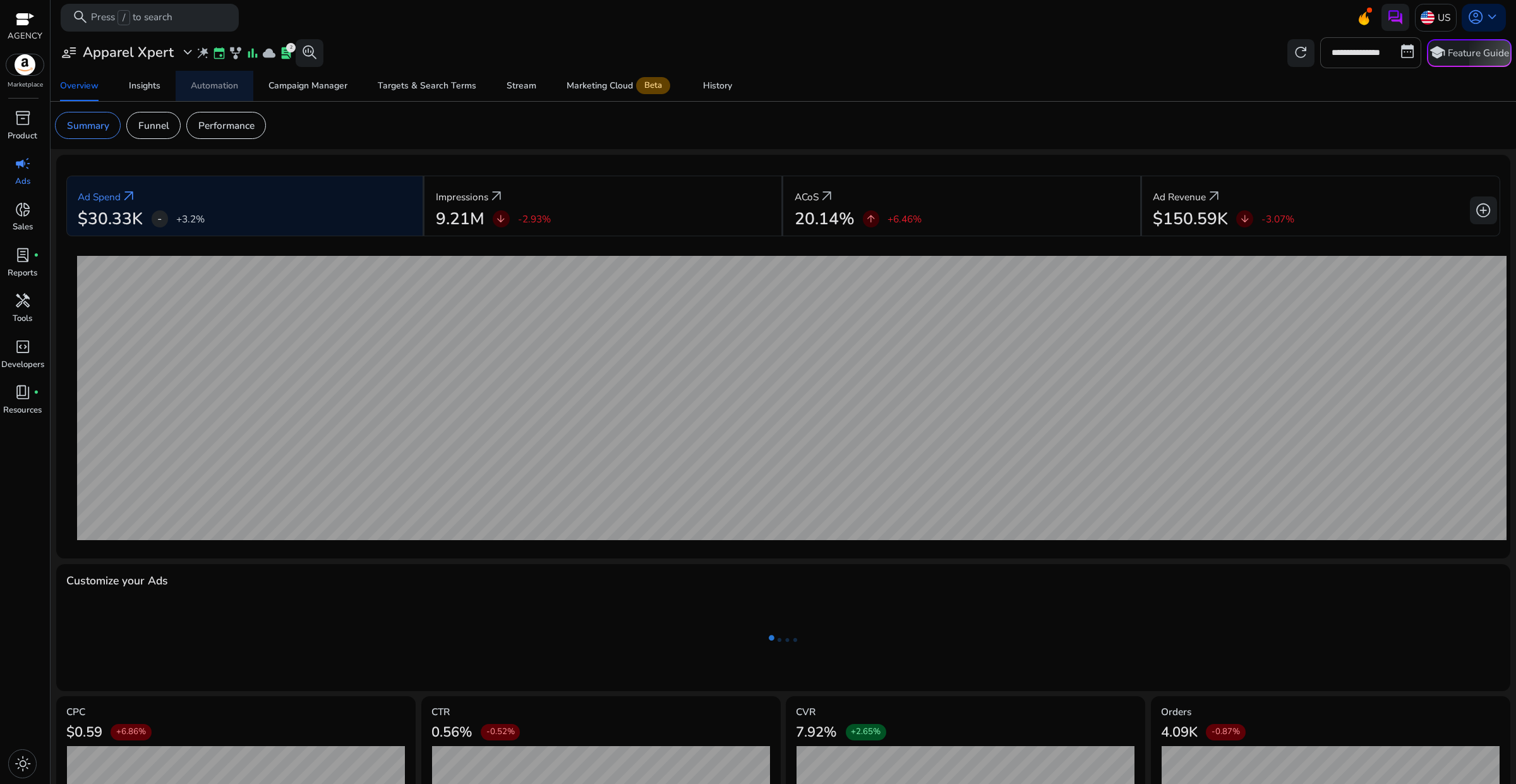
click at [225, 87] on div "Automation" at bounding box center [214, 86] width 47 height 9
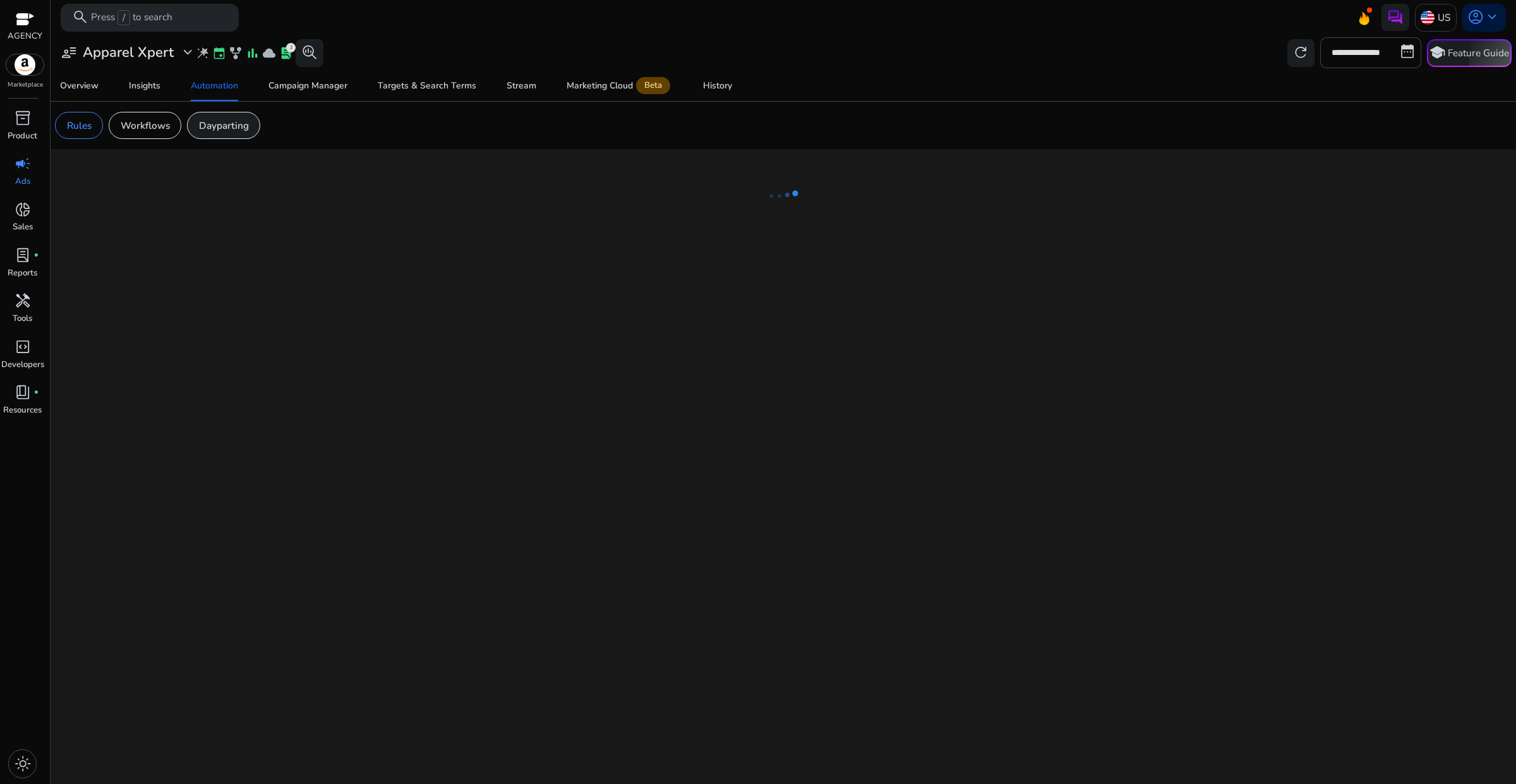
click at [223, 126] on p "Dayparting" at bounding box center [224, 125] width 50 height 15
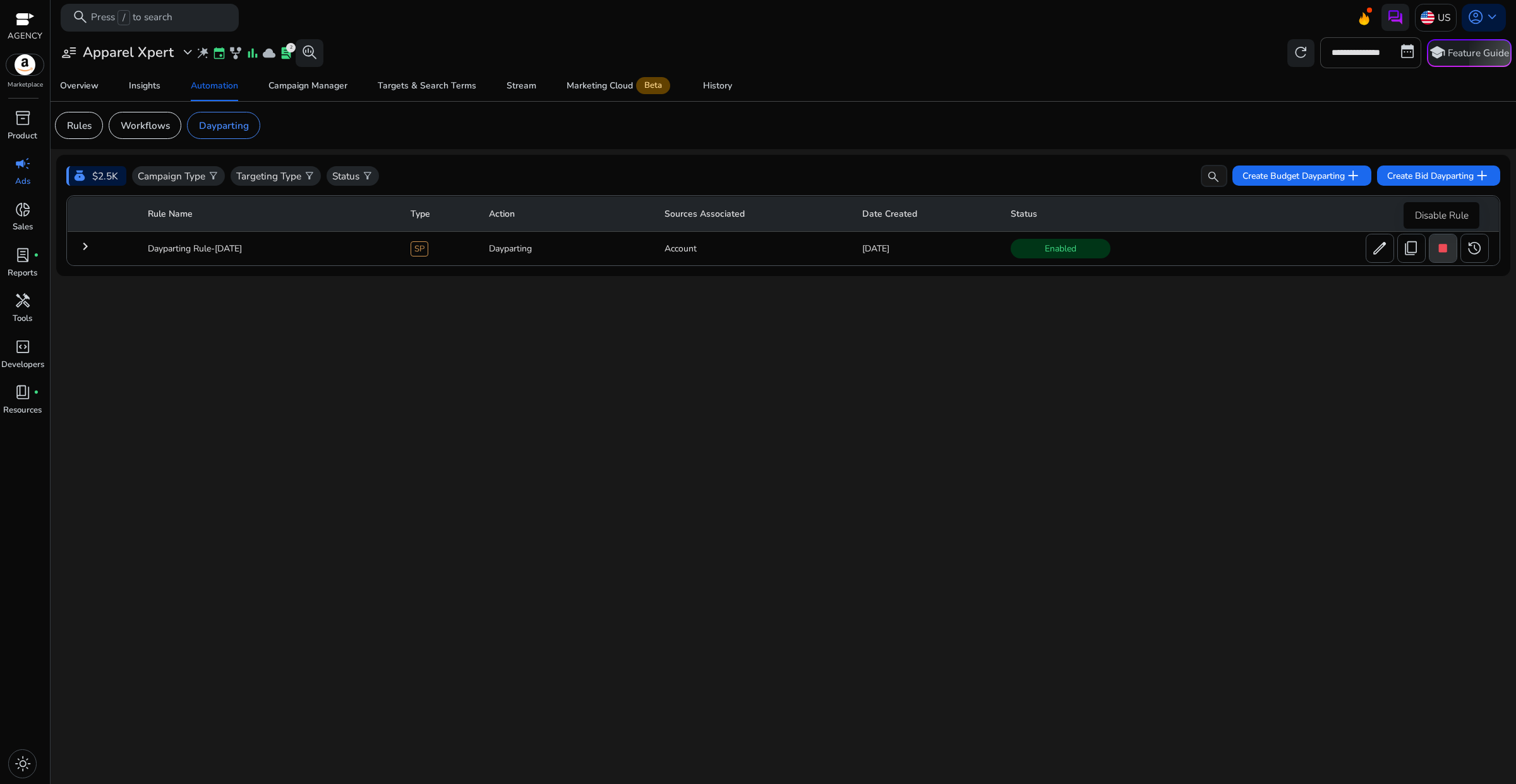
click at [1440, 253] on span "stop" at bounding box center [1443, 248] width 16 height 16
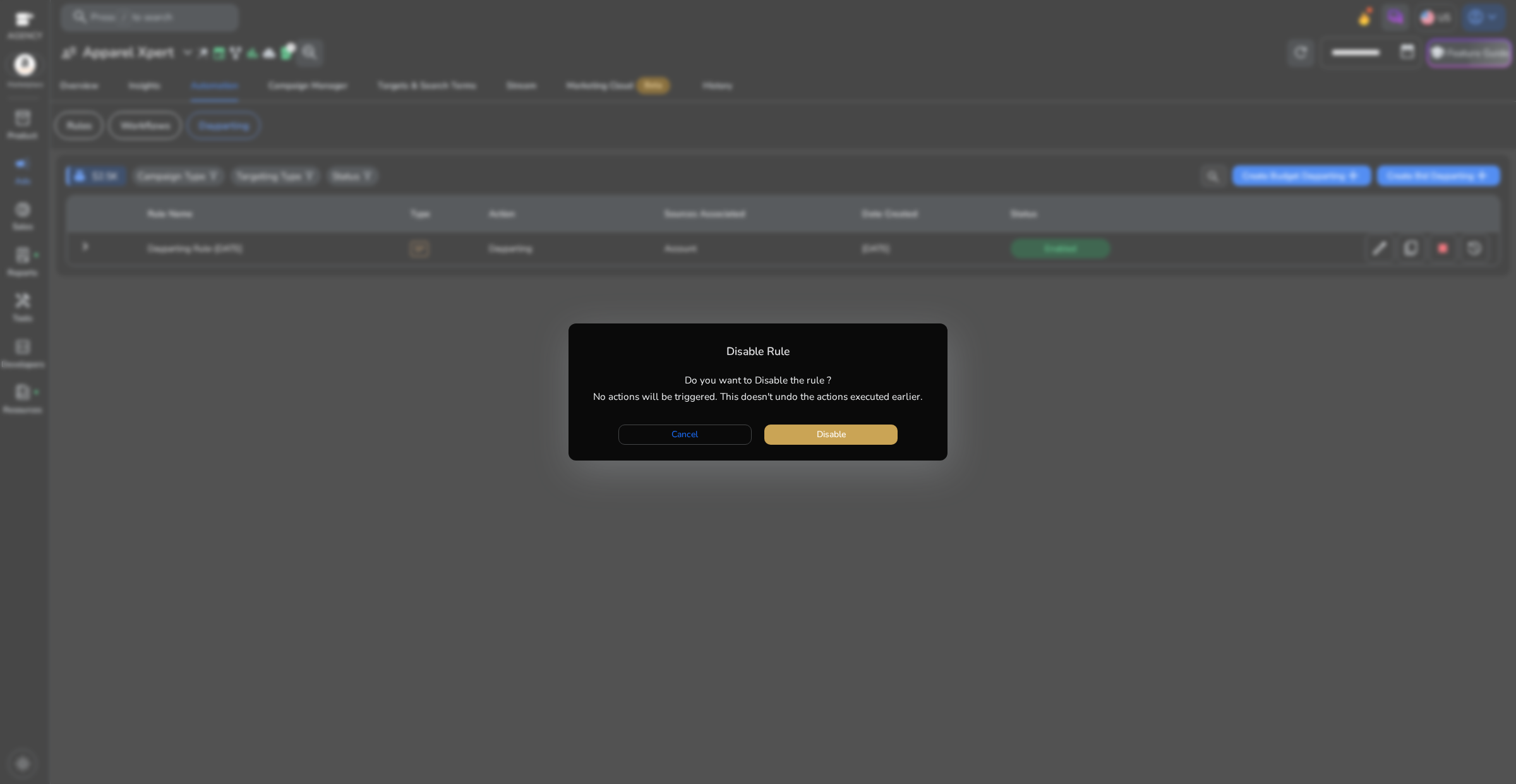
click at [876, 434] on span "button" at bounding box center [831, 434] width 134 height 30
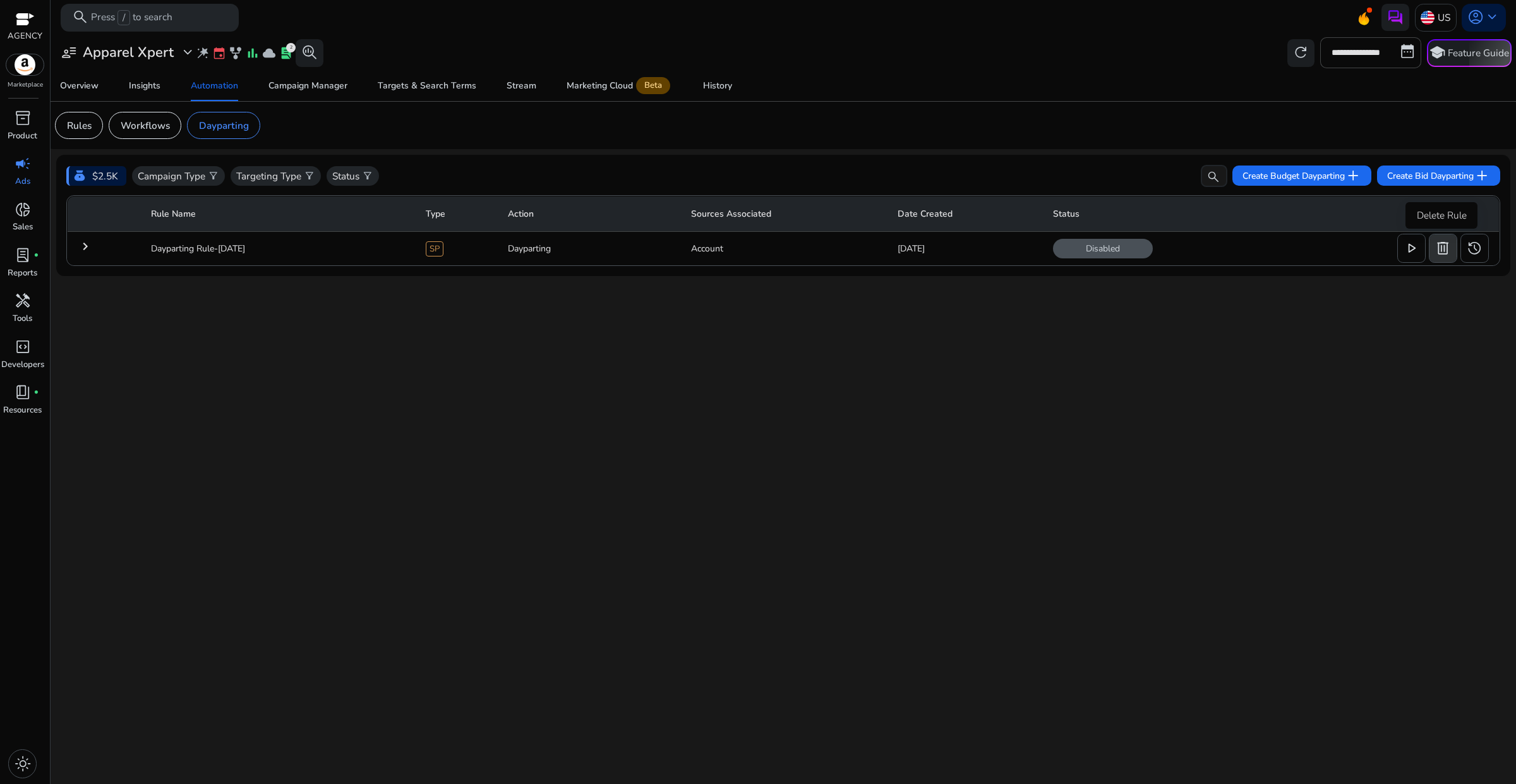
click at [1438, 252] on span "delete" at bounding box center [1443, 248] width 16 height 16
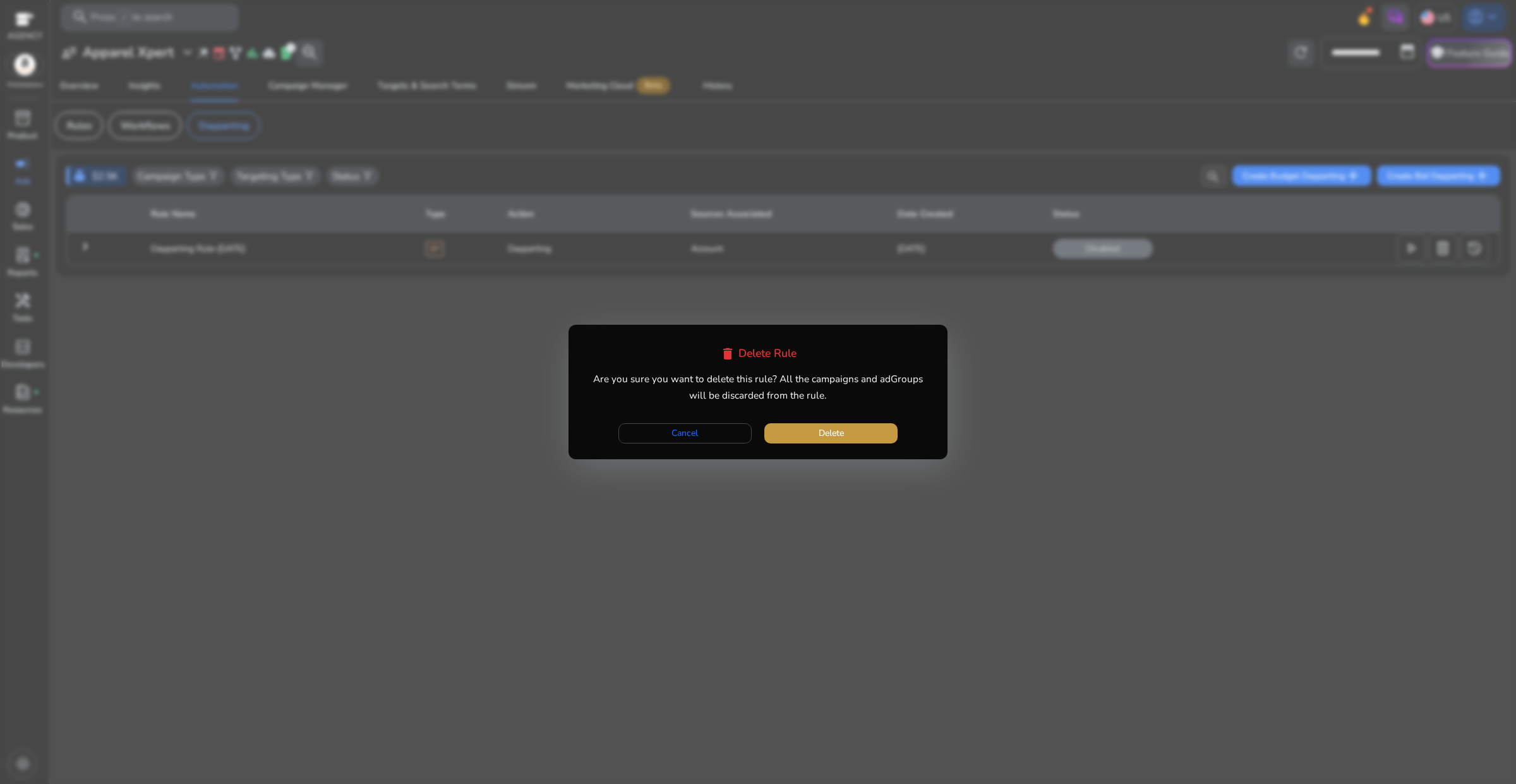
click at [832, 436] on span "Delete" at bounding box center [832, 432] width 25 height 14
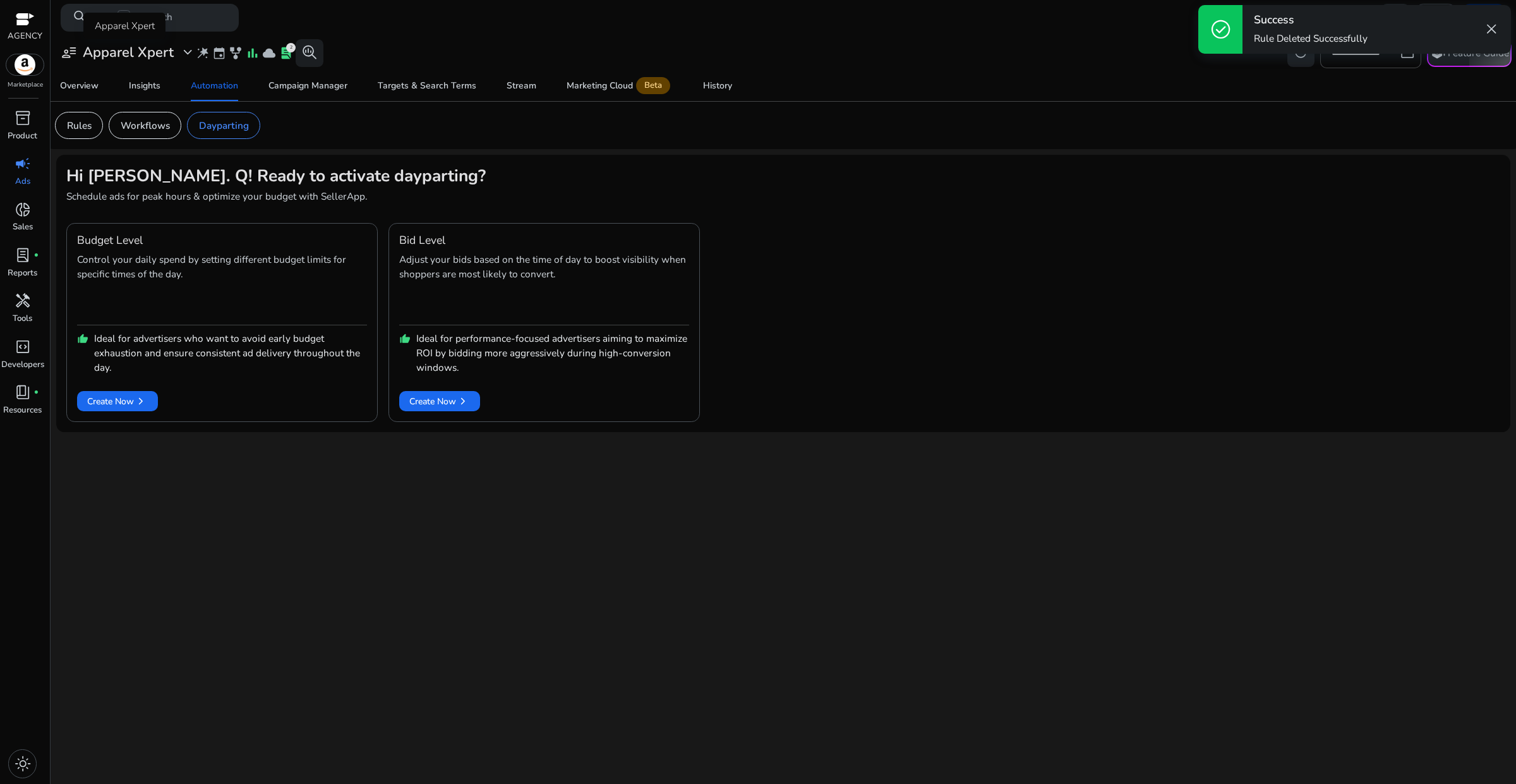
click at [180, 57] on span "expand_more" at bounding box center [187, 53] width 16 height 16
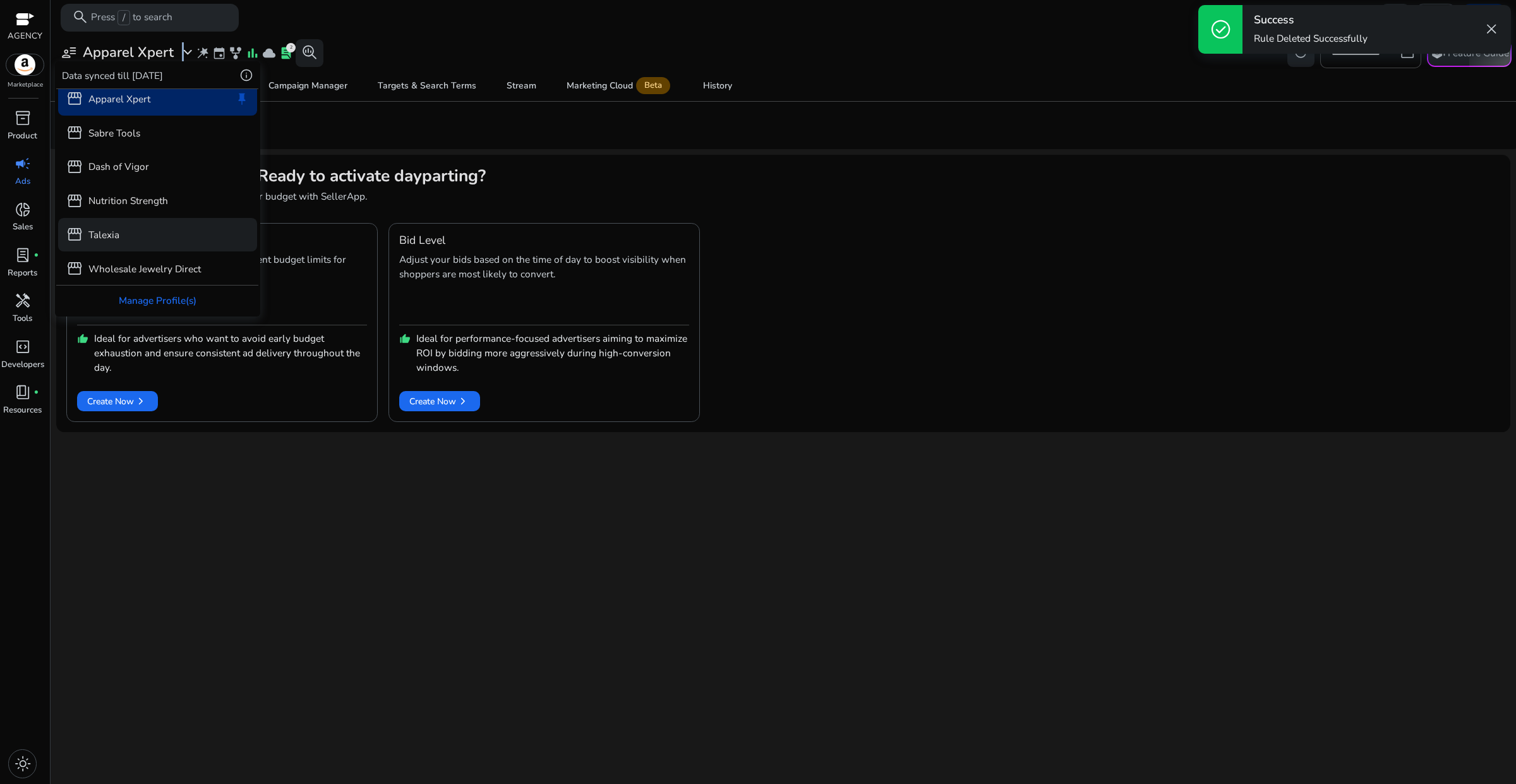
scroll to position [11, 0]
click at [155, 257] on div "storefront Wholesale Jewelry Direct" at bounding box center [158, 267] width 200 height 34
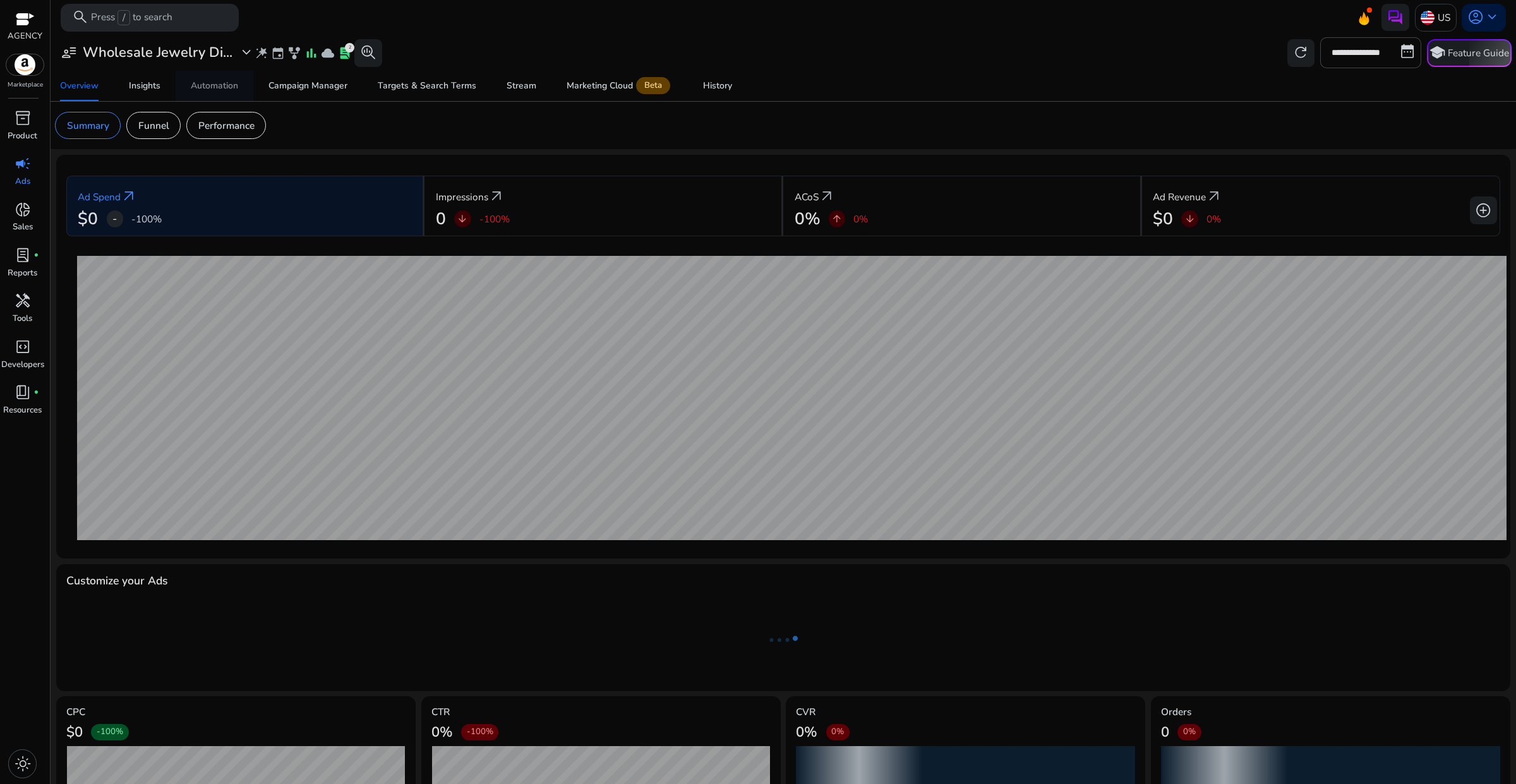
click at [238, 82] on div "Automation" at bounding box center [214, 86] width 47 height 9
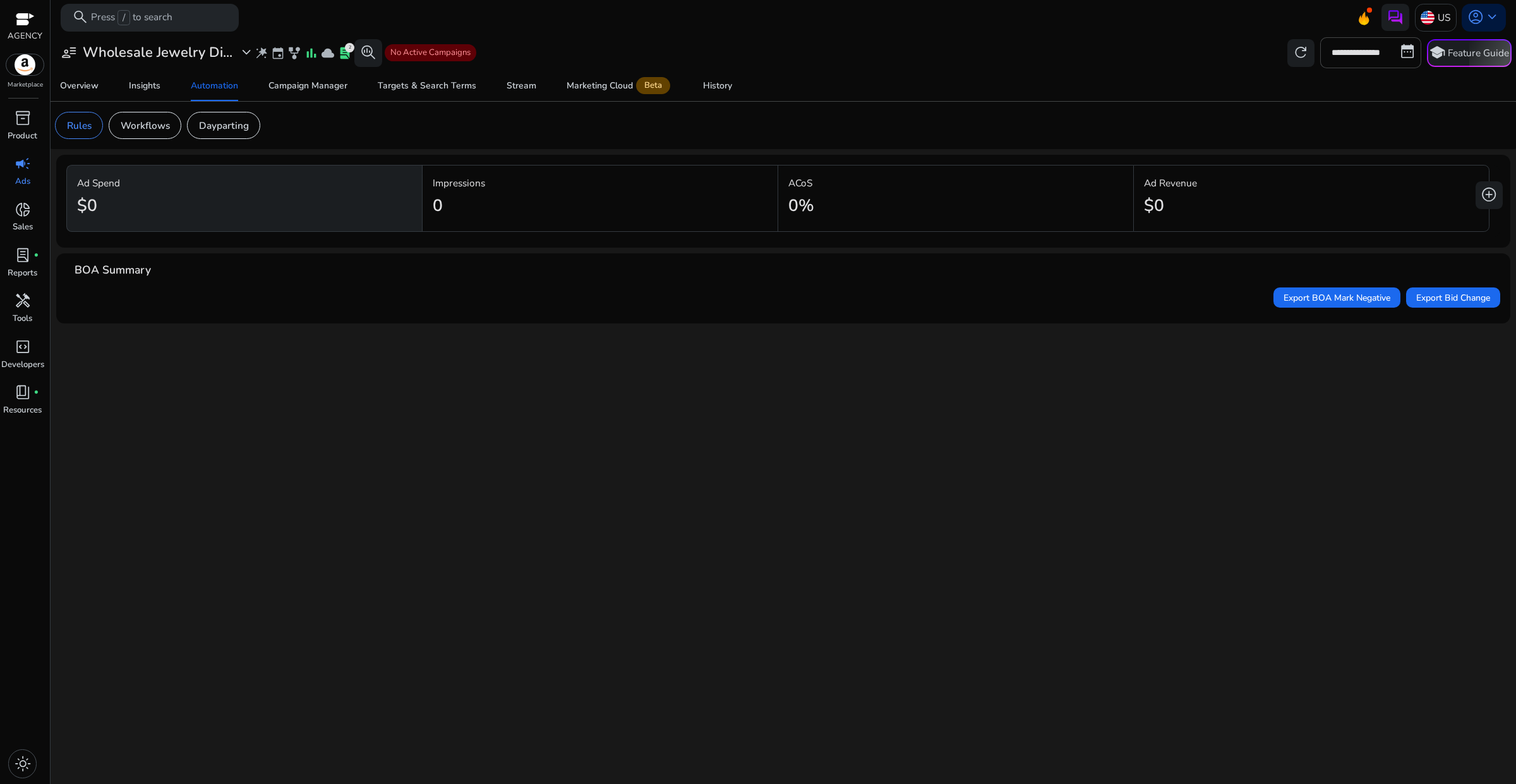
click at [229, 133] on p "Dayparting" at bounding box center [224, 125] width 50 height 15
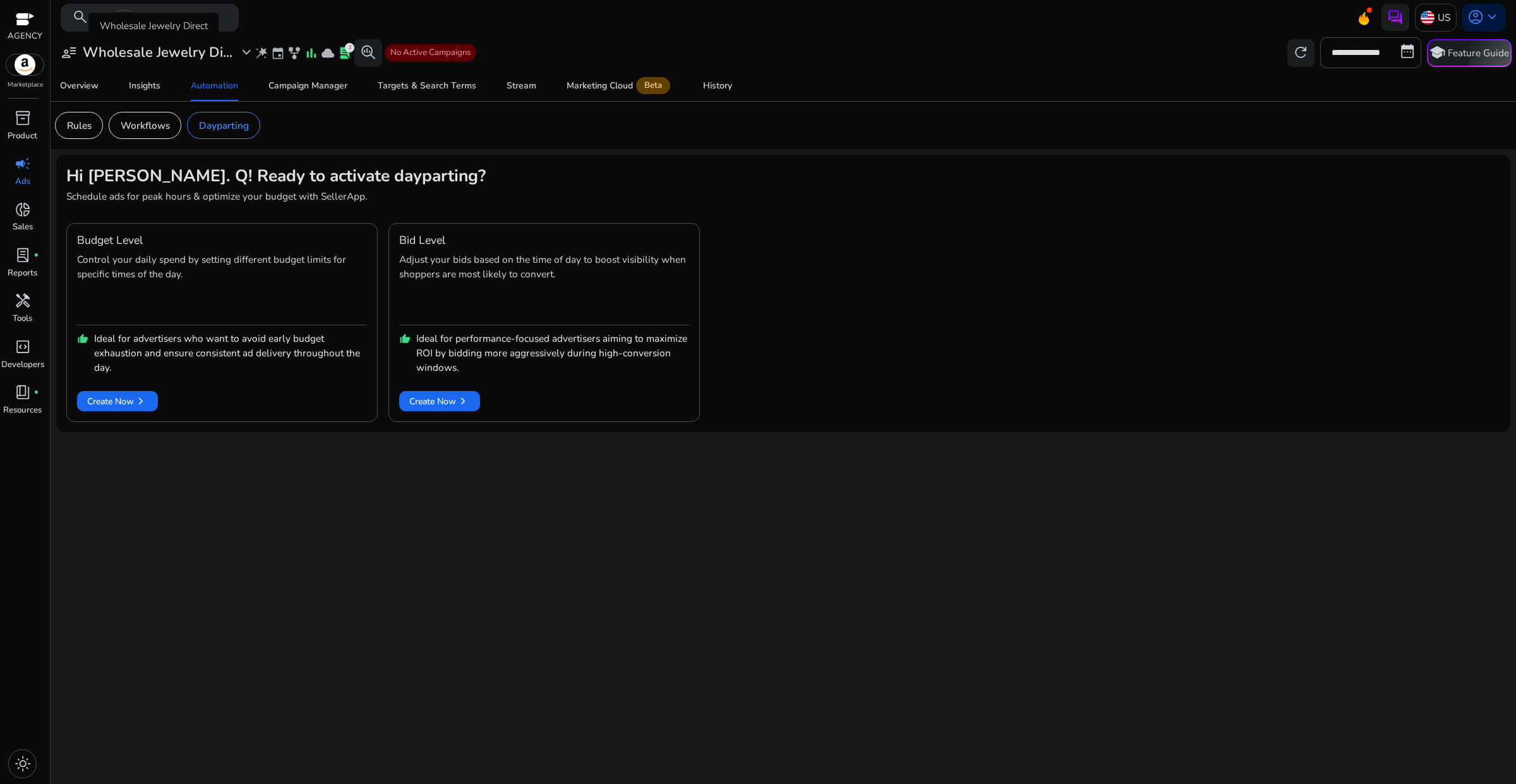
click at [220, 57] on h3 "Wholesale Jewelry Di..." at bounding box center [157, 53] width 150 height 16
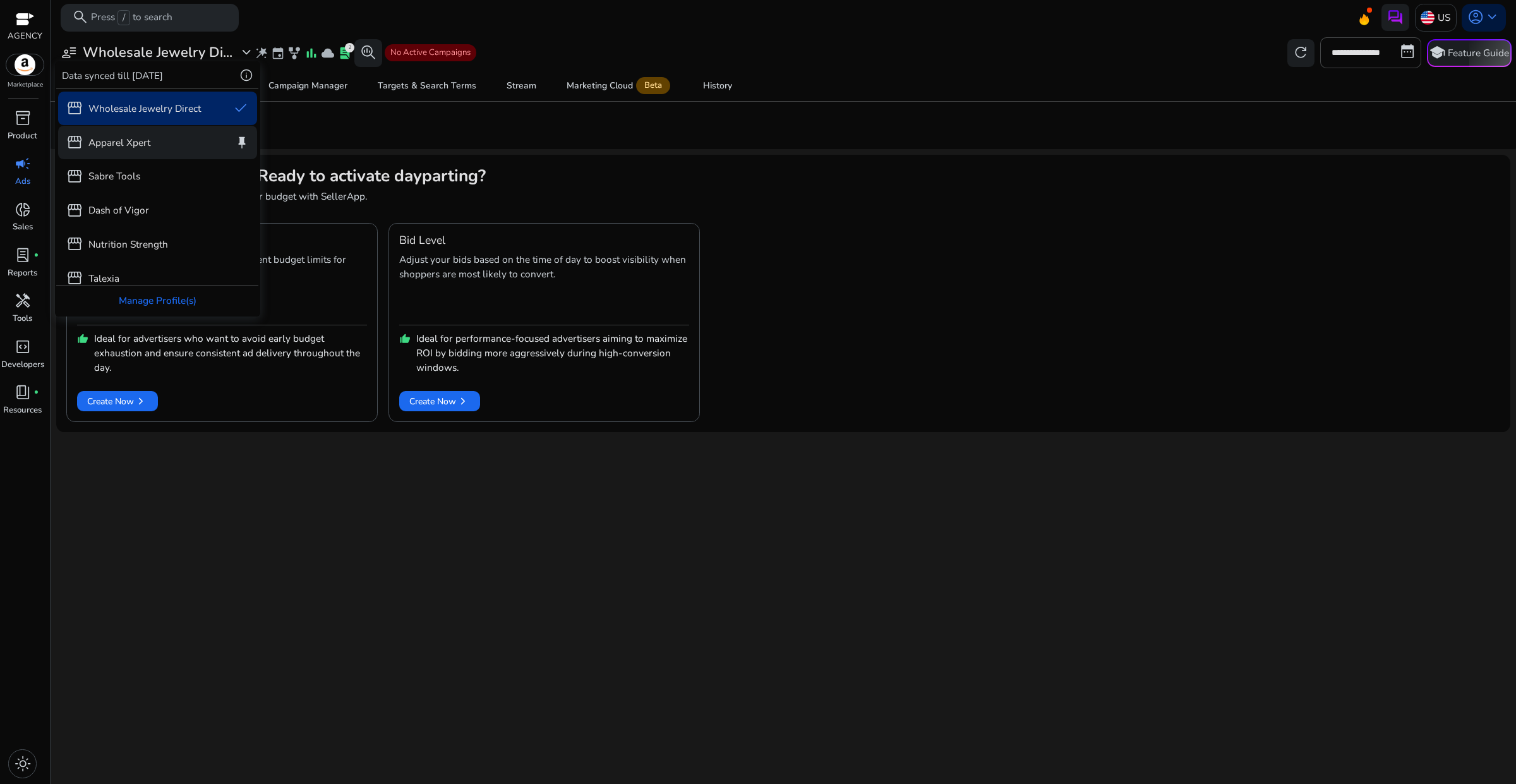
click at [149, 147] on p "Apparel Xpert" at bounding box center [119, 143] width 62 height 15
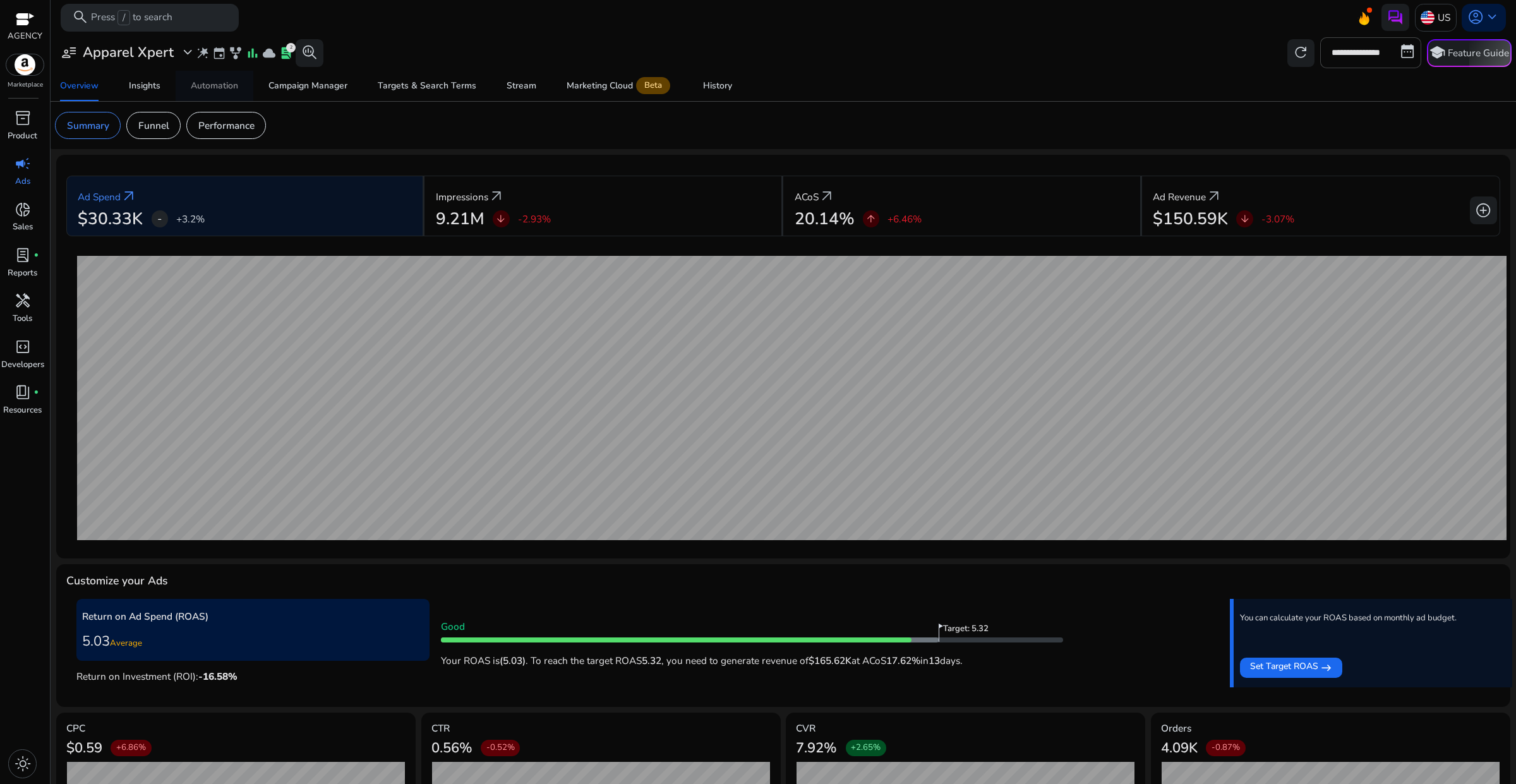
click at [224, 90] on div "Automation" at bounding box center [214, 86] width 47 height 9
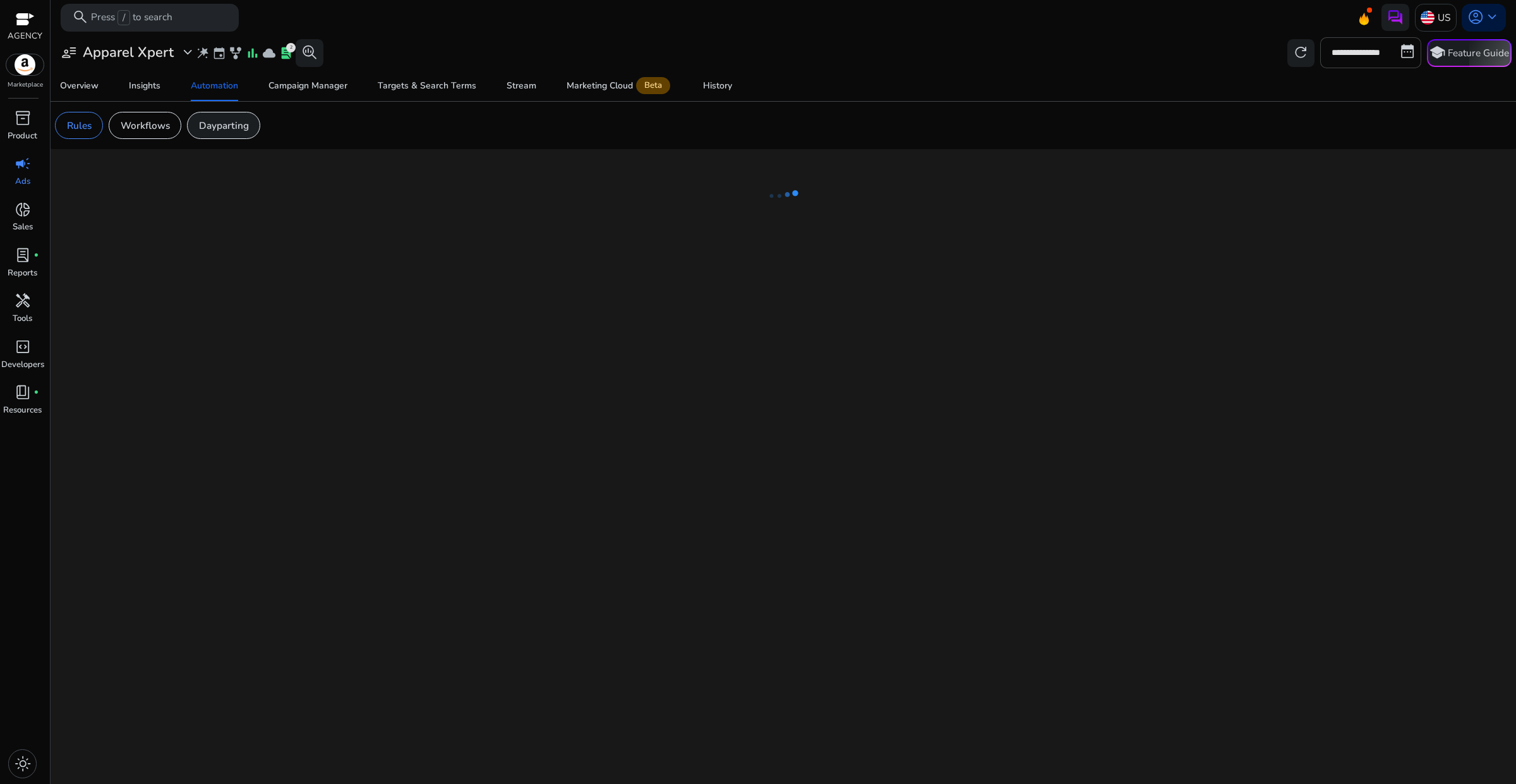
click at [223, 125] on p "Dayparting" at bounding box center [224, 125] width 50 height 15
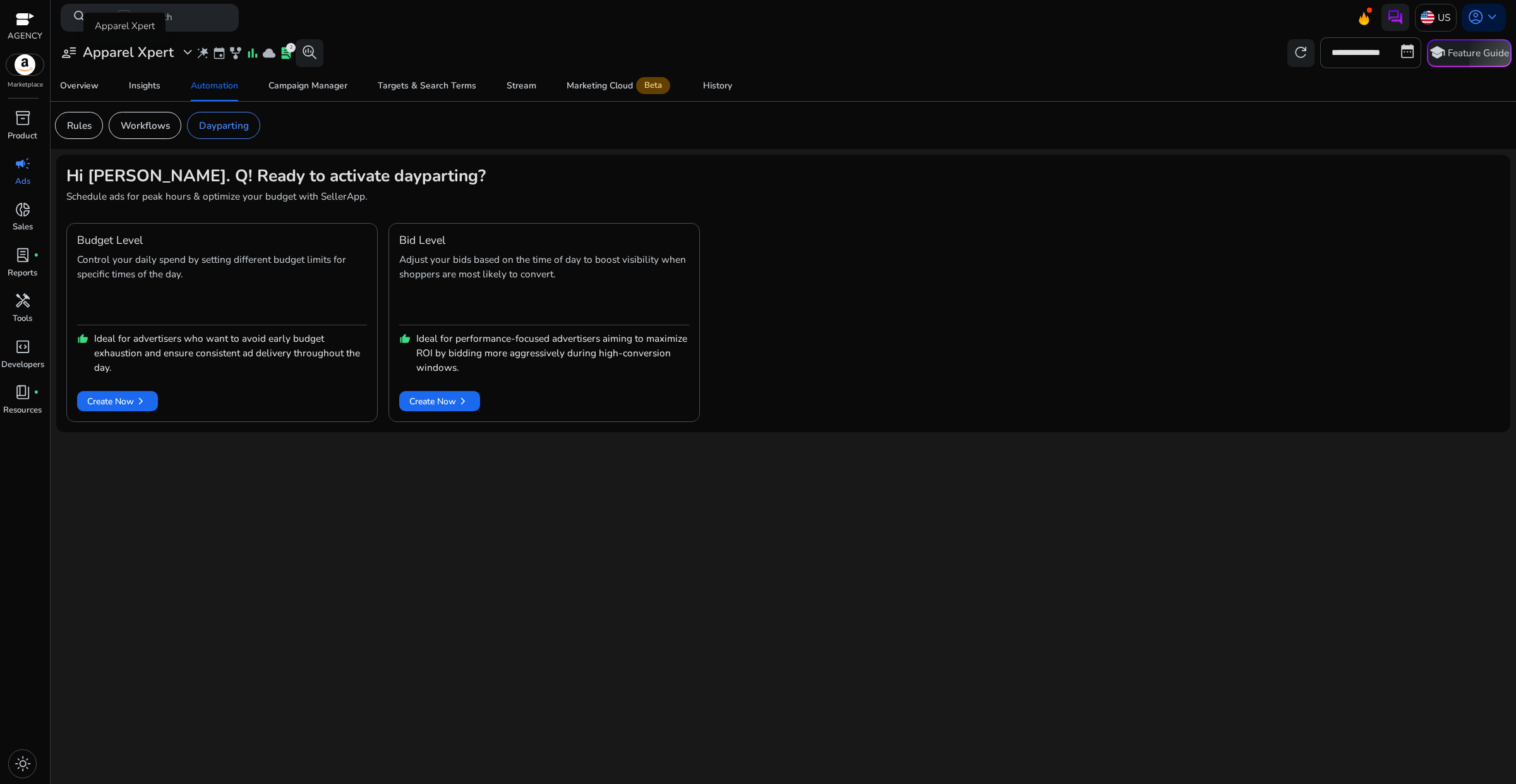
click at [171, 55] on h3 "Apparel Xpert" at bounding box center [128, 53] width 91 height 16
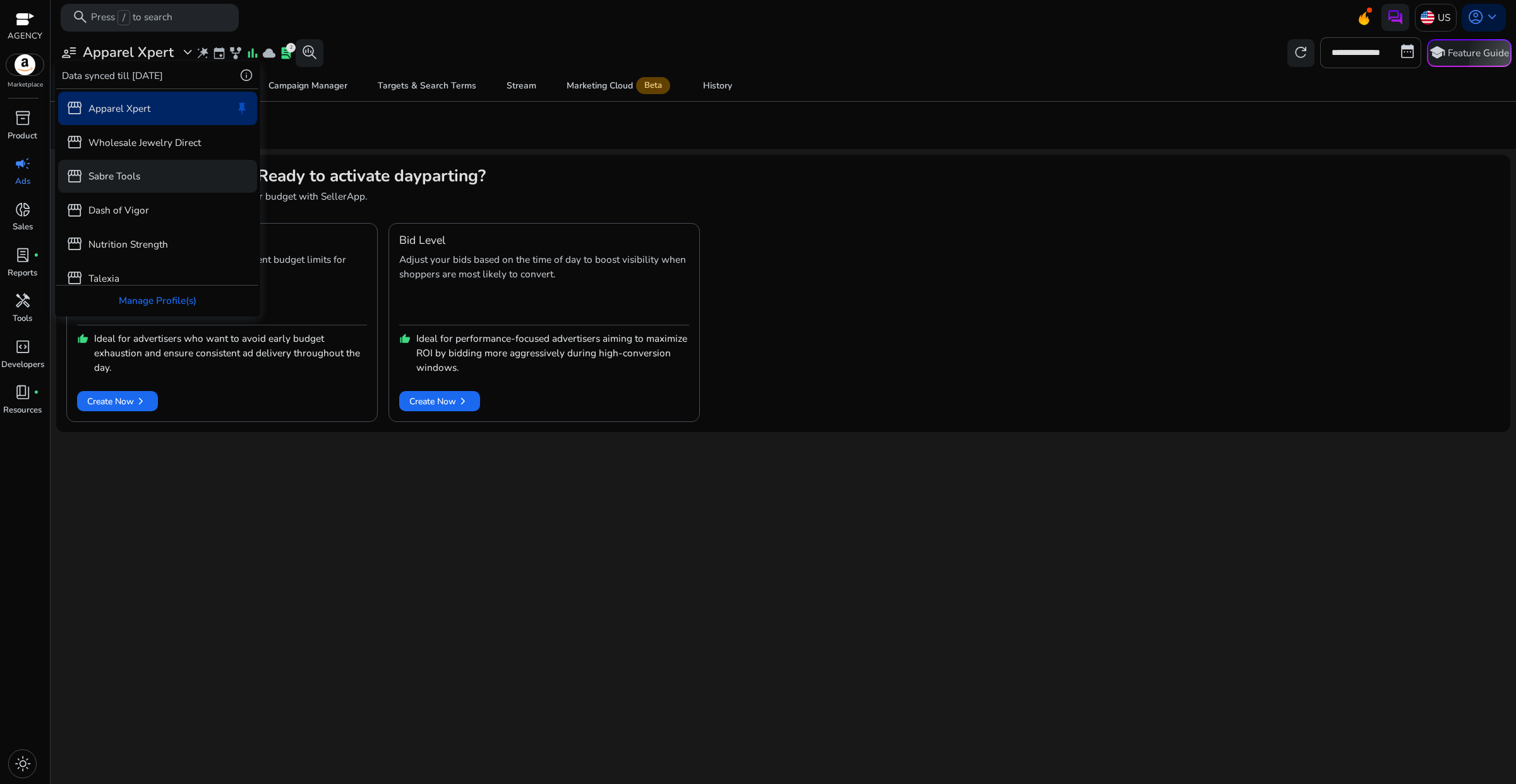
click at [139, 171] on p "Sabre Tools" at bounding box center [114, 176] width 52 height 15
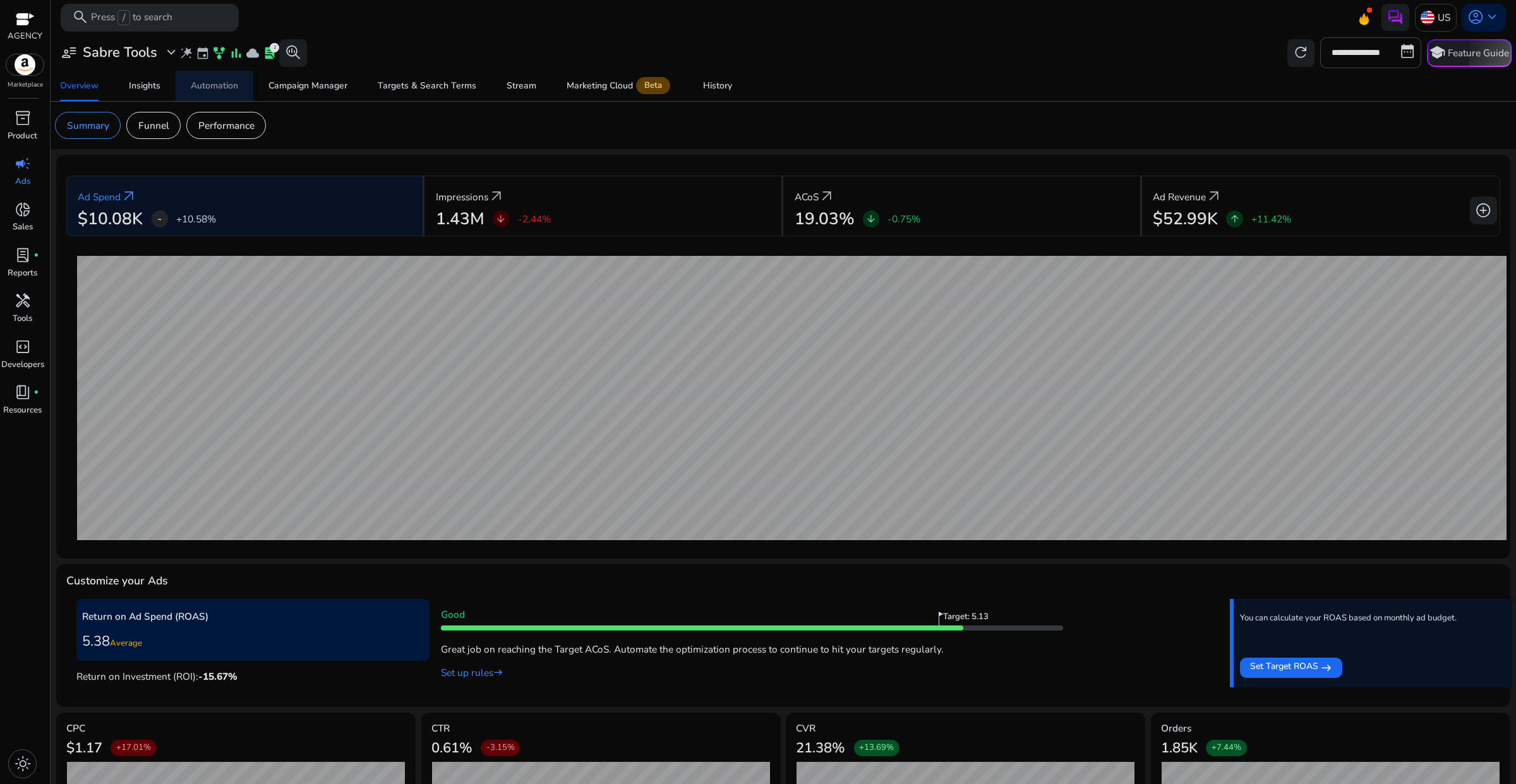
click at [203, 84] on div "Automation" at bounding box center [214, 86] width 47 height 9
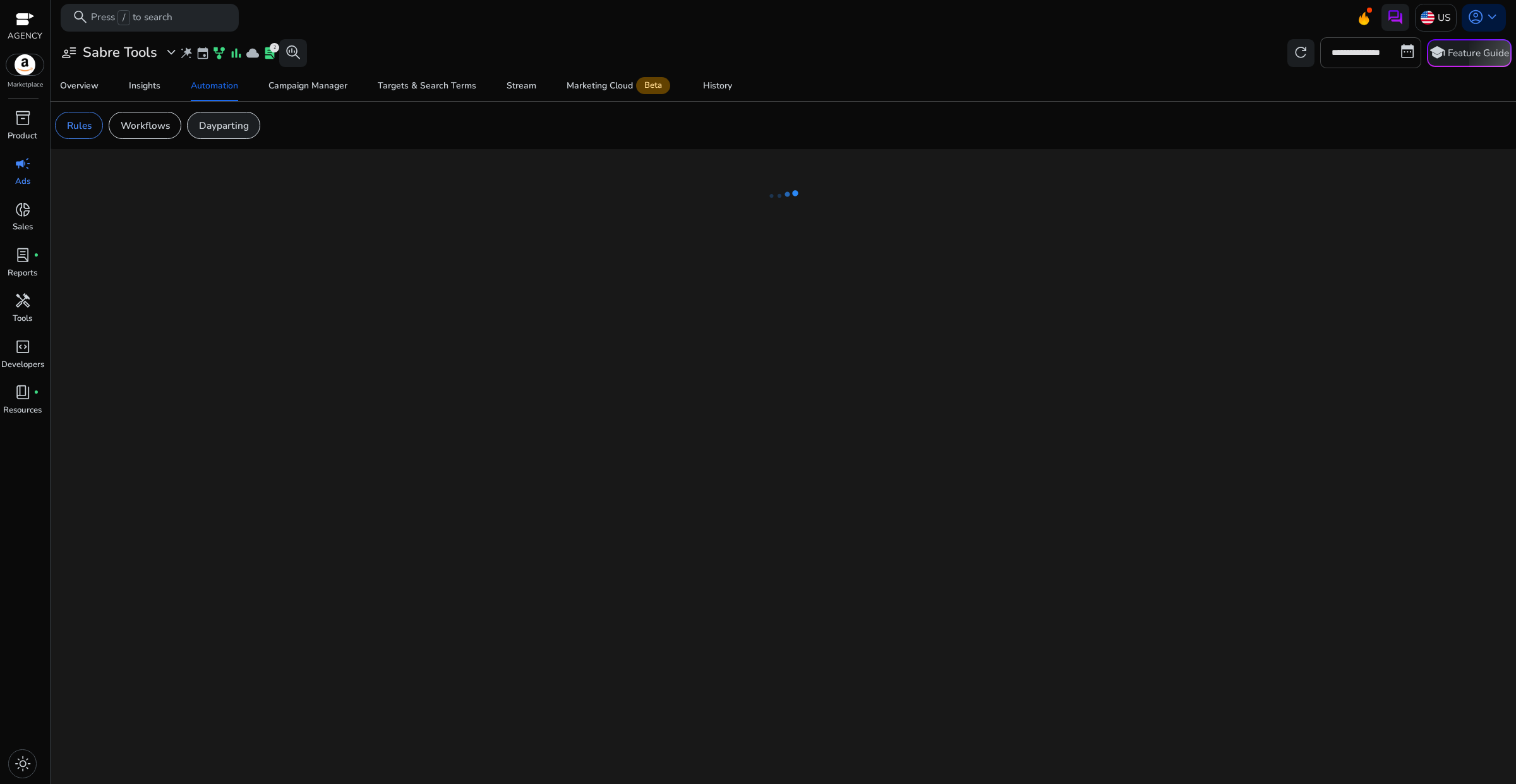
click at [210, 124] on p "Dayparting" at bounding box center [224, 125] width 50 height 15
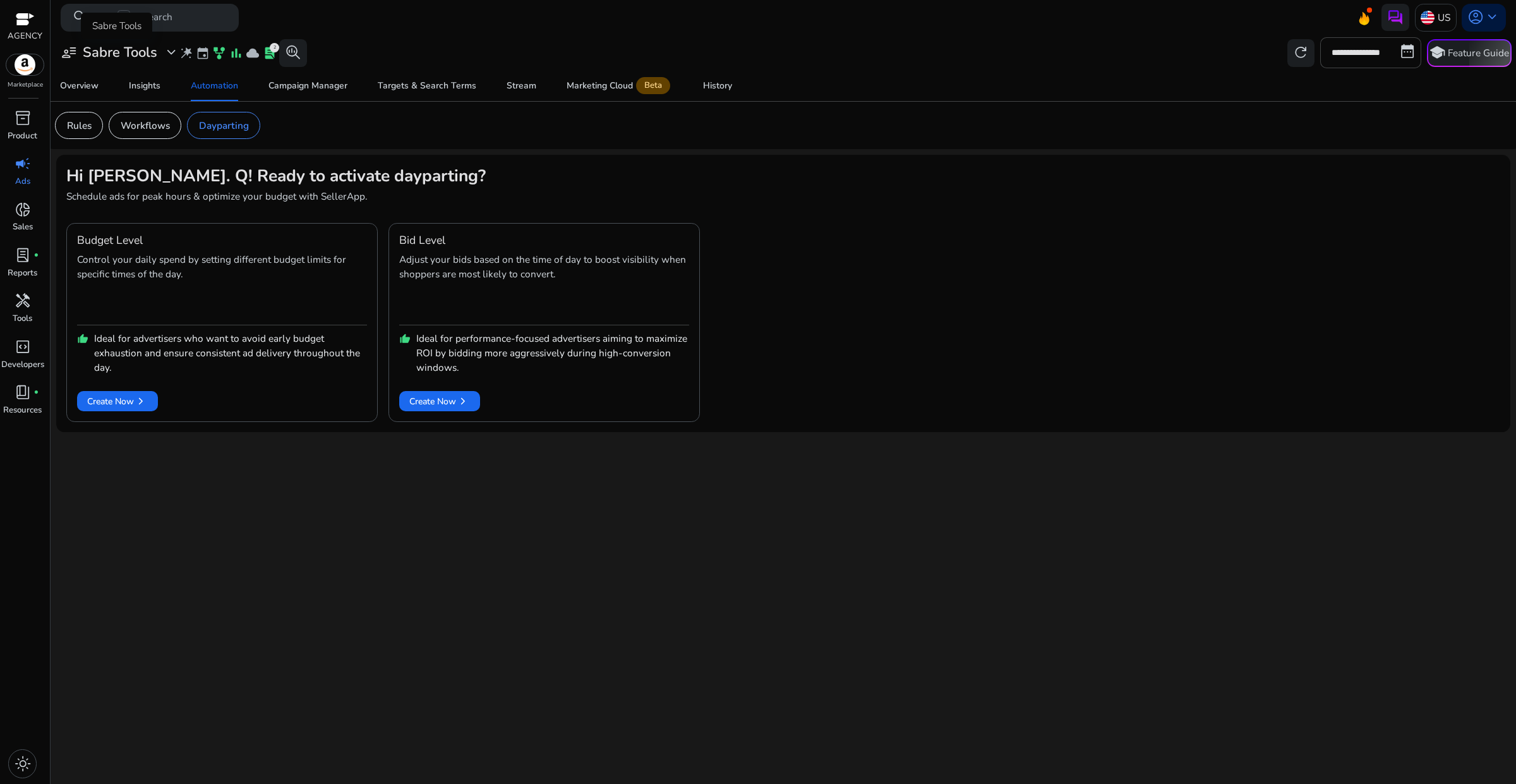
click at [171, 52] on span "expand_more" at bounding box center [171, 53] width 16 height 16
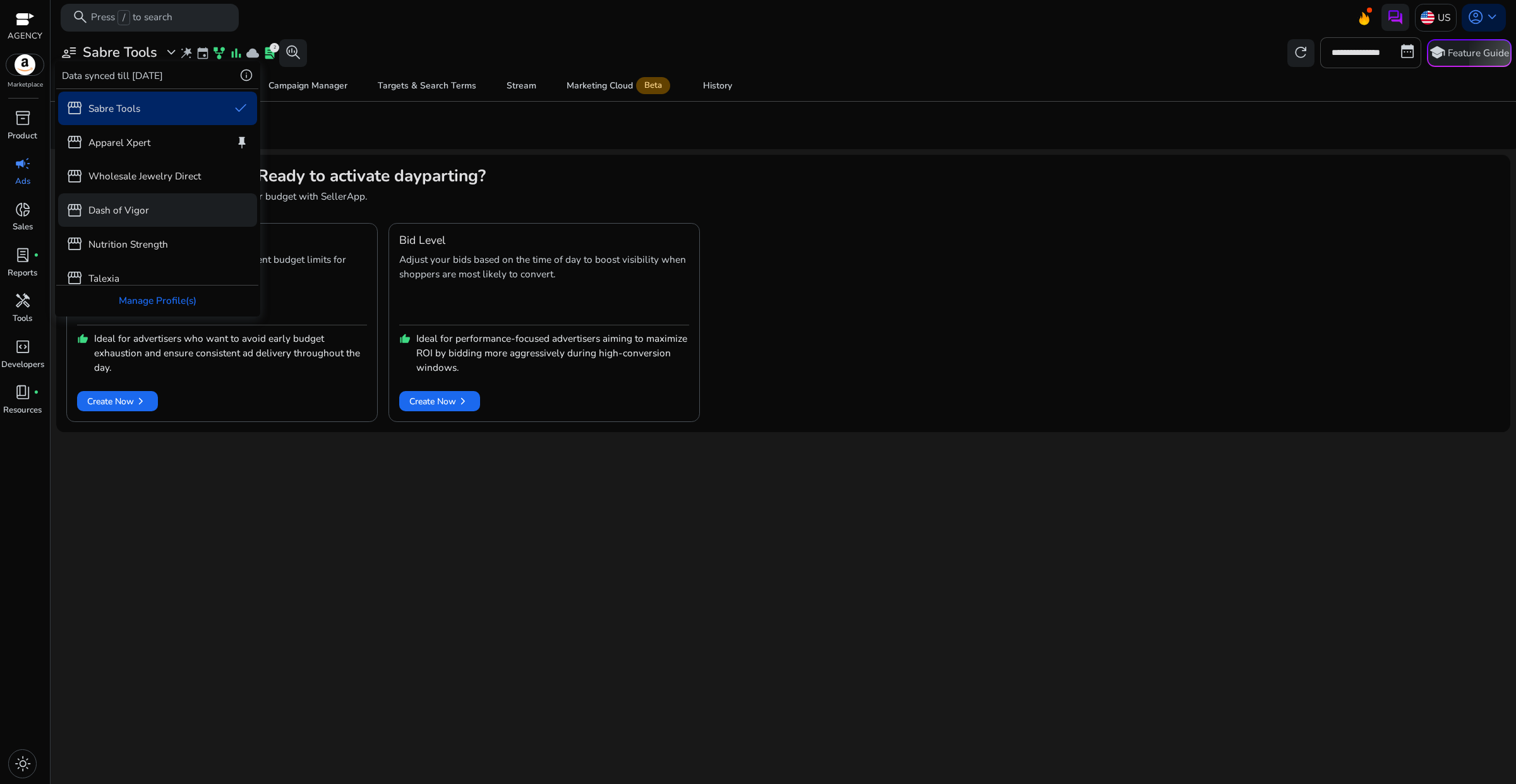
click at [150, 215] on div "storefront Dash of Vigor" at bounding box center [158, 210] width 200 height 34
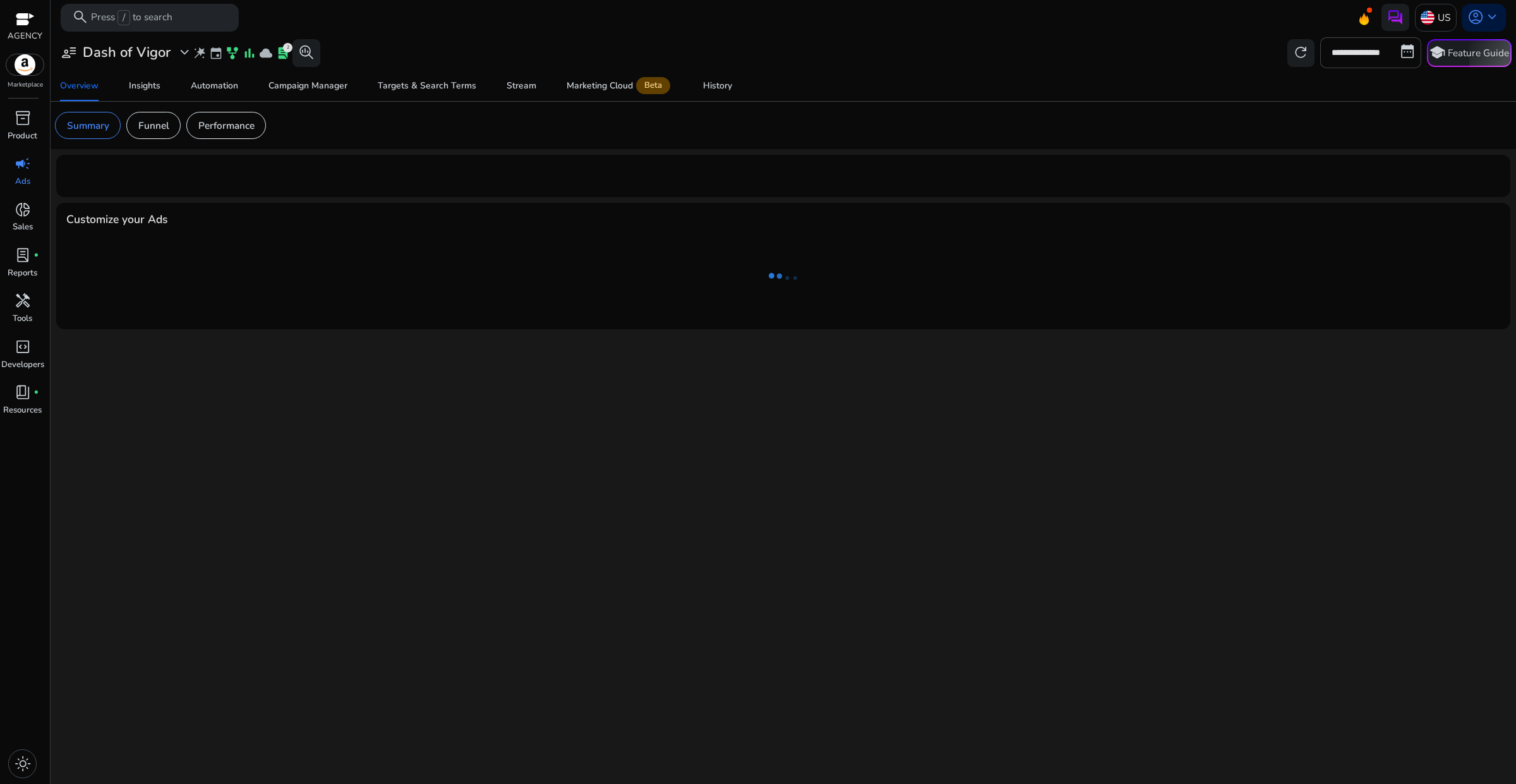
click at [244, 127] on p "Performance" at bounding box center [226, 125] width 56 height 15
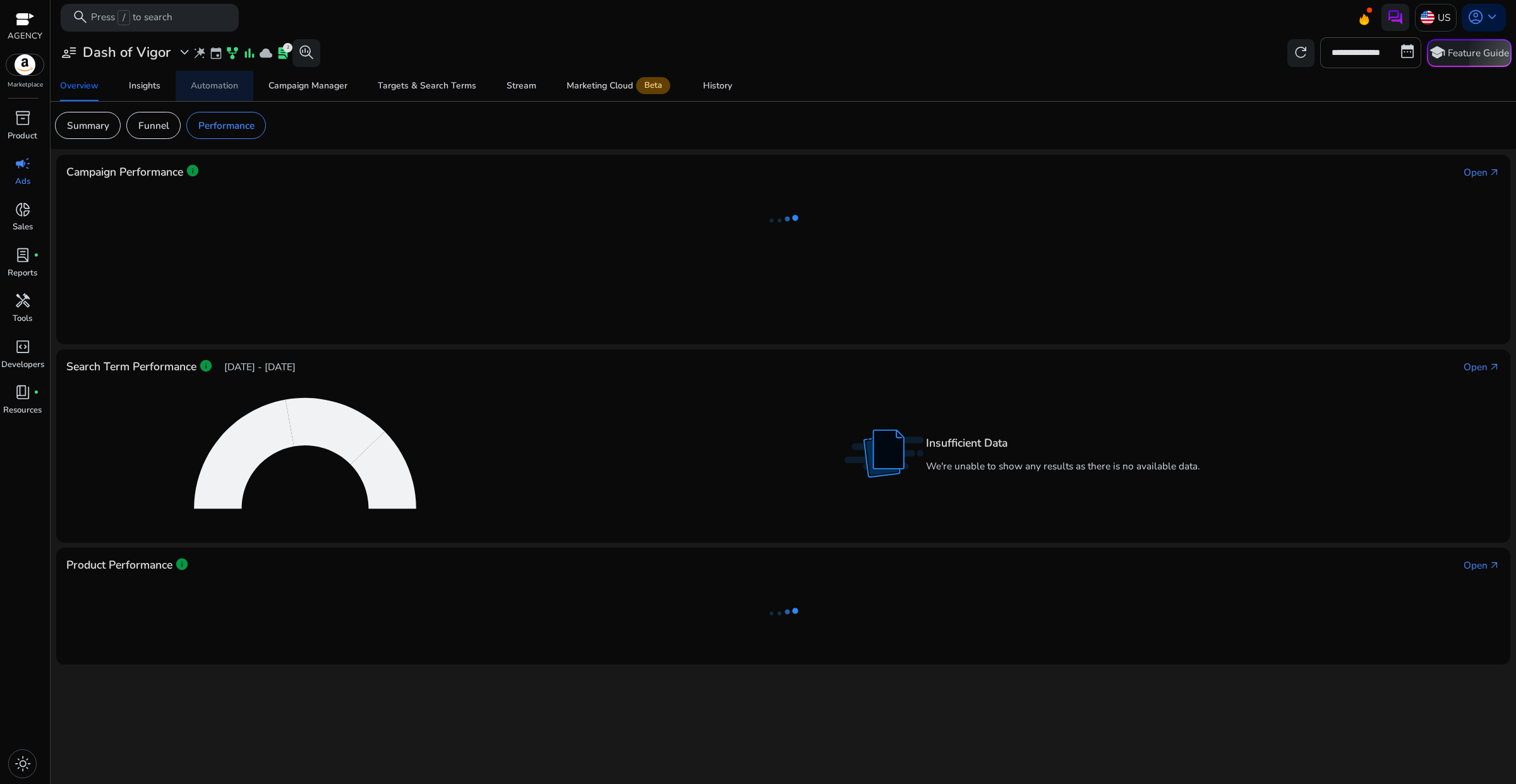
click at [225, 78] on span "Automation" at bounding box center [214, 85] width 47 height 30
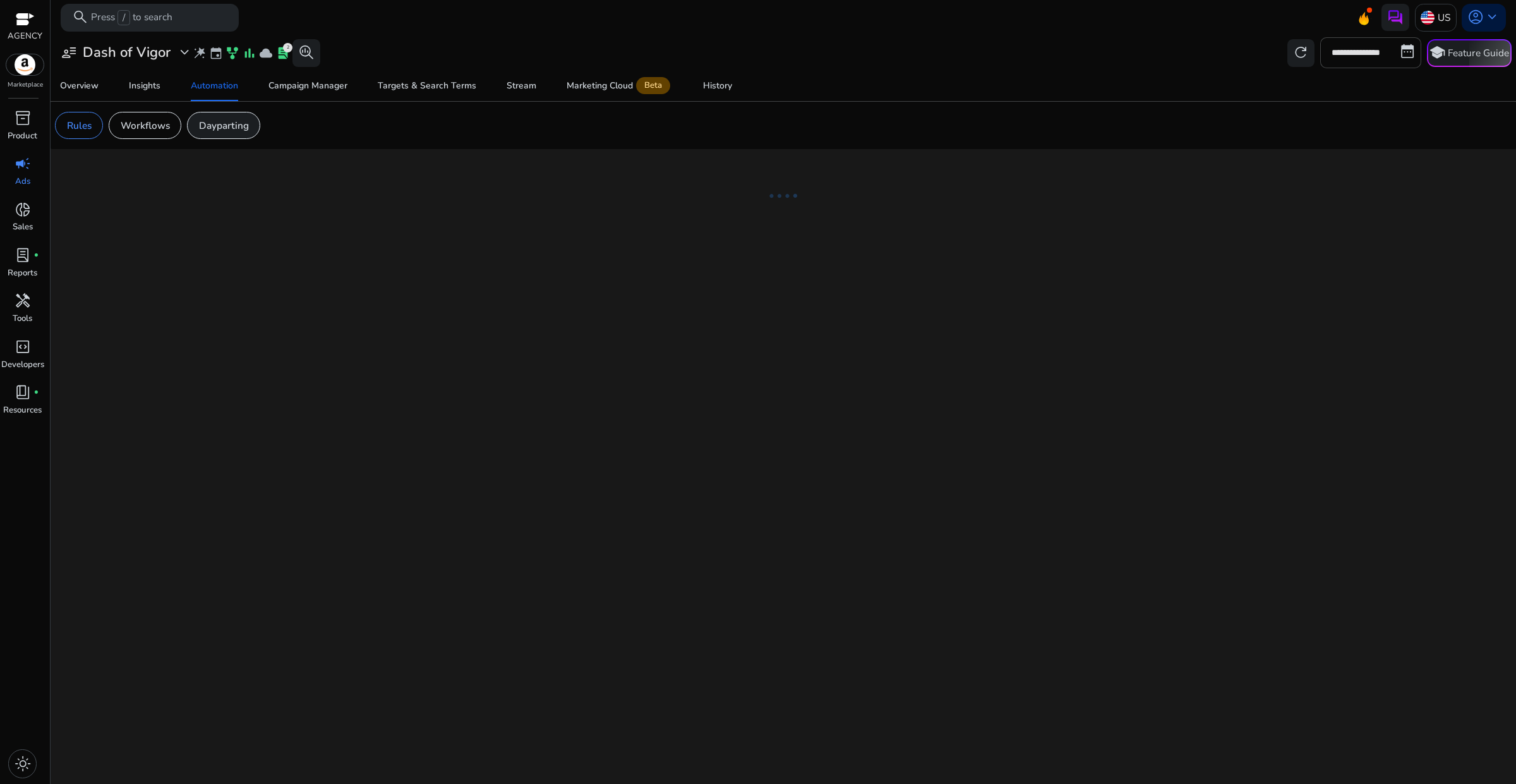
click at [229, 132] on p "Dayparting" at bounding box center [224, 125] width 50 height 15
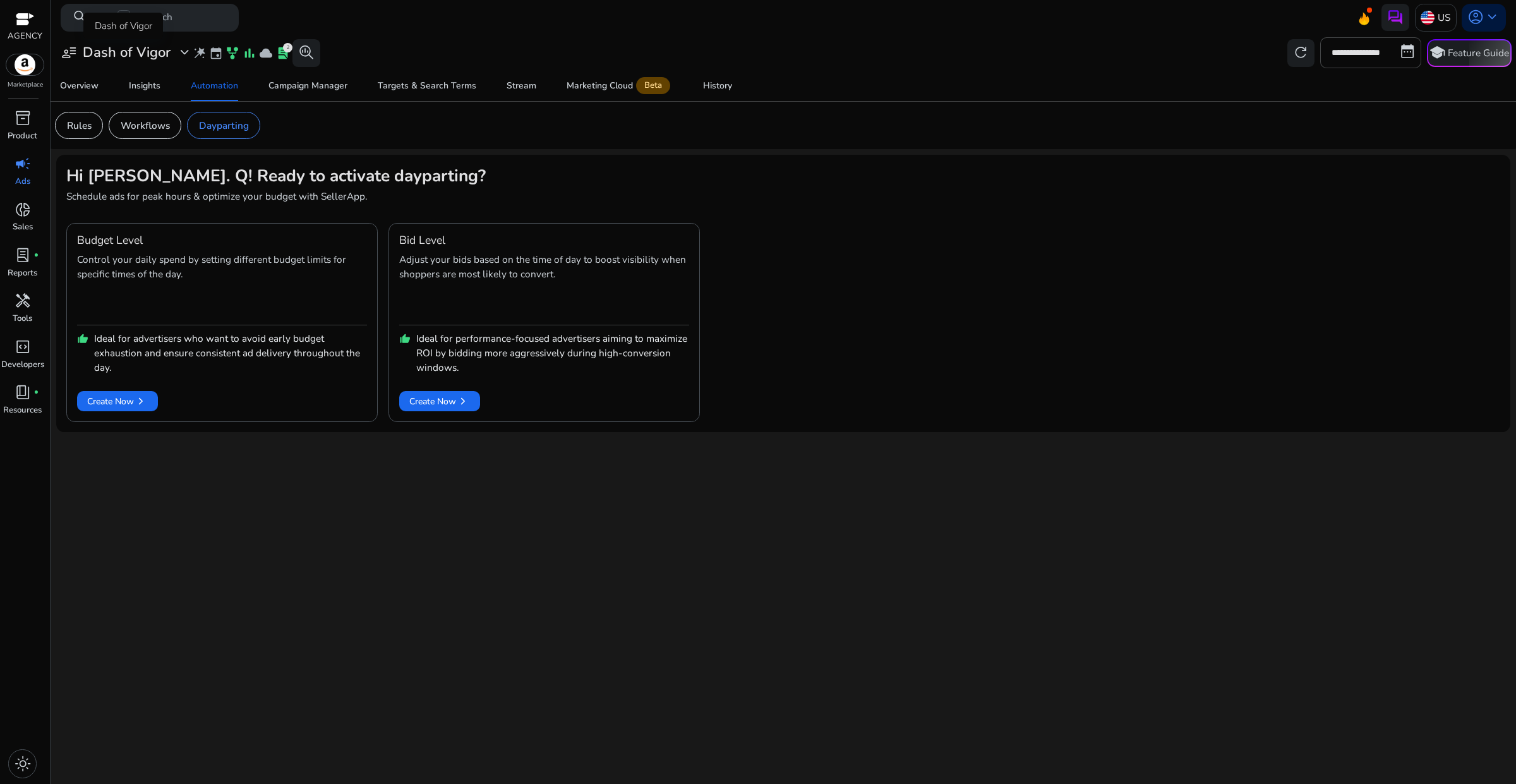
click at [175, 57] on div "user_attributes Dash of Vigor expand_more" at bounding box center [126, 53] width 132 height 16
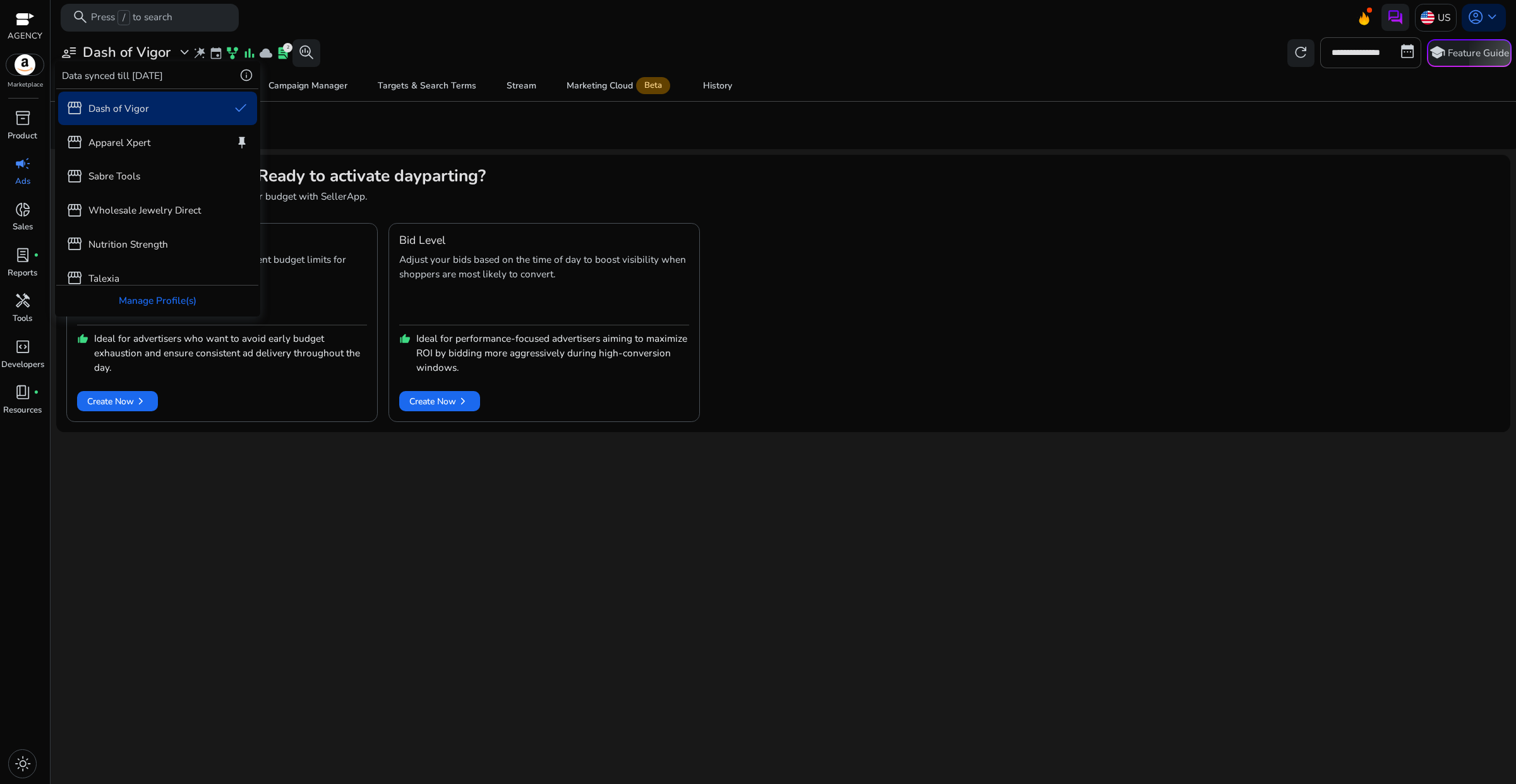
click at [362, 580] on div at bounding box center [758, 392] width 1516 height 784
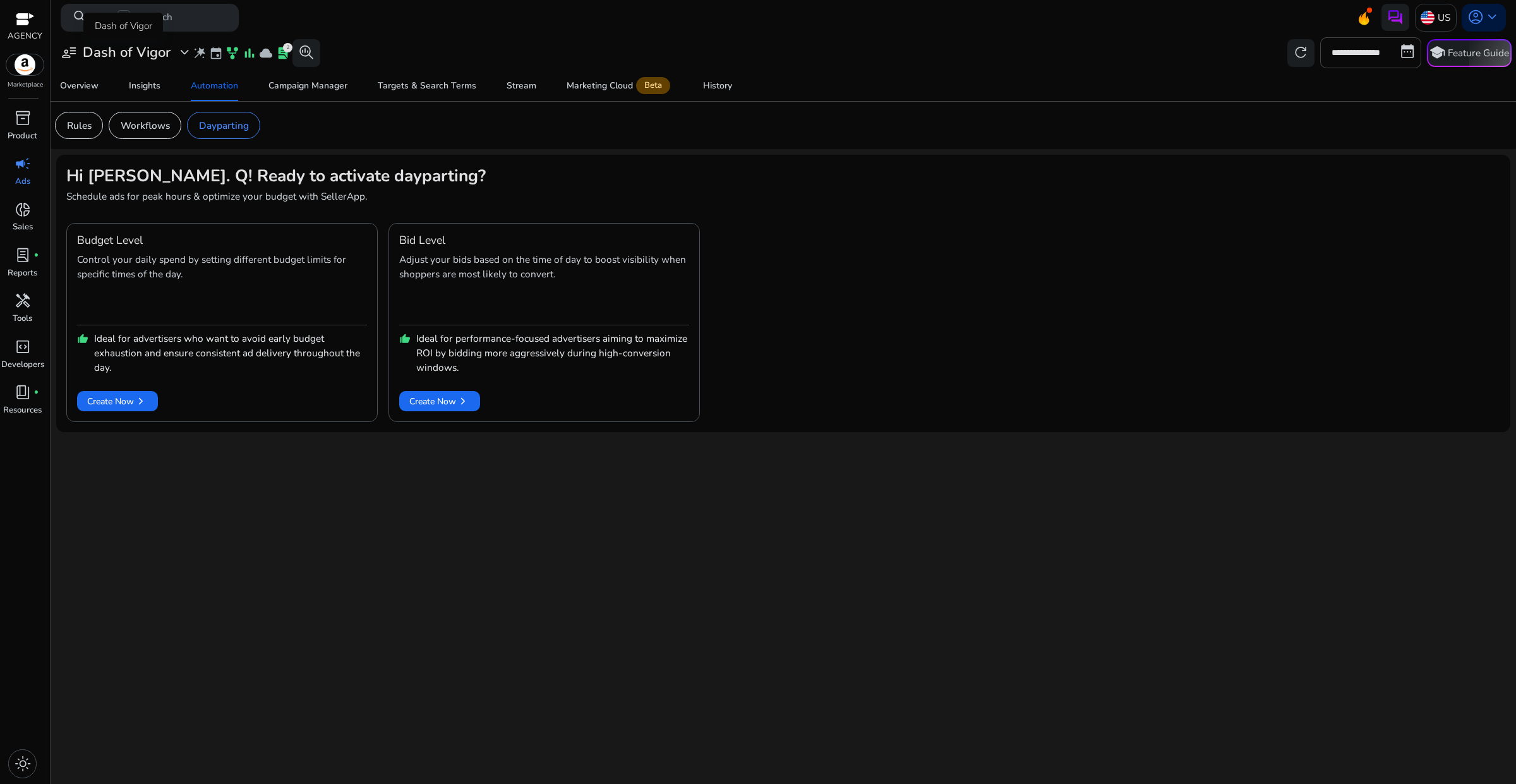
click at [175, 53] on div "user_attributes Dash of Vigor expand_more" at bounding box center [126, 53] width 132 height 16
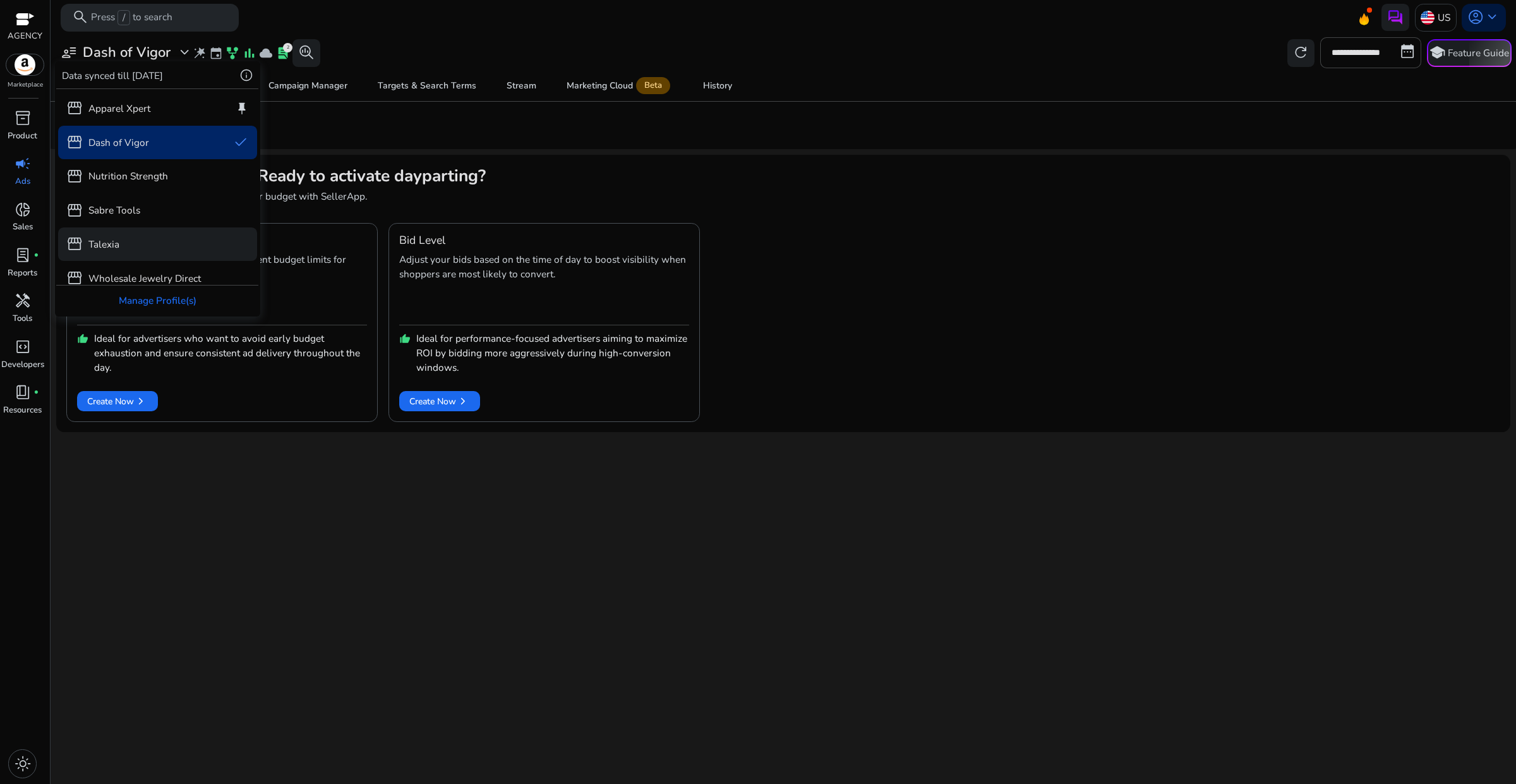
click at [117, 241] on p "Talexia" at bounding box center [104, 244] width 31 height 15
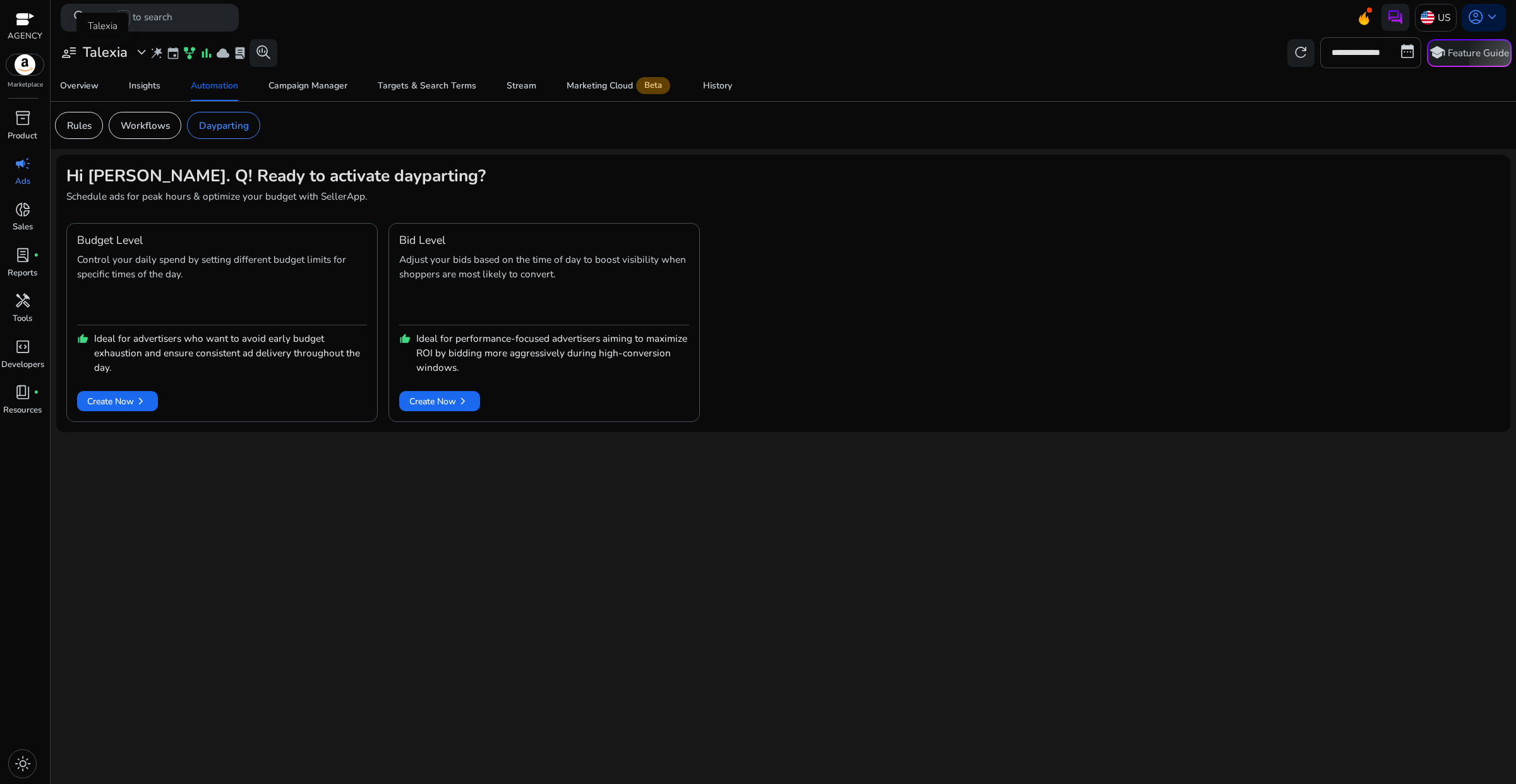
click at [134, 57] on span "expand_more" at bounding box center [142, 53] width 16 height 16
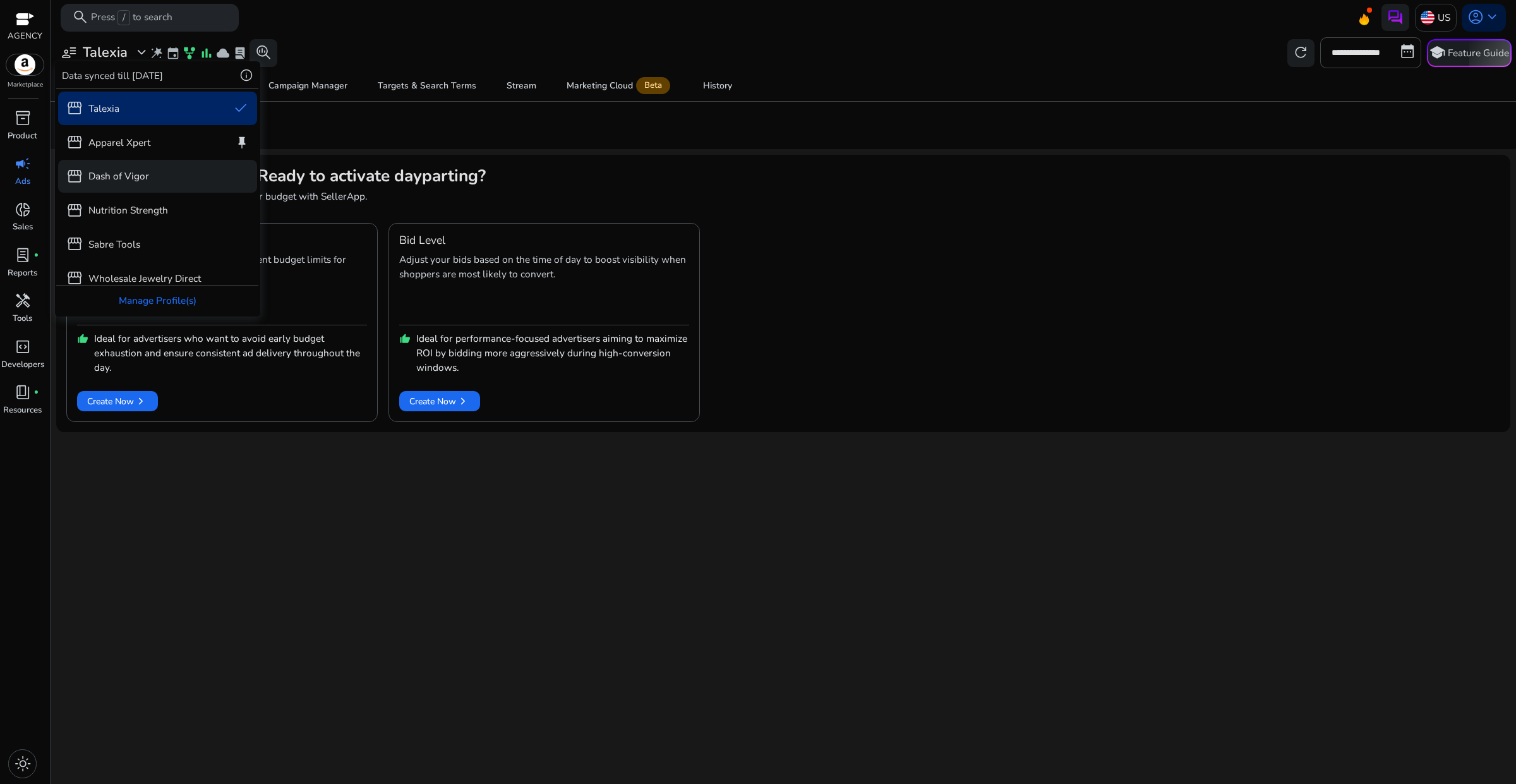
click at [101, 174] on p "Dash of Vigor" at bounding box center [118, 176] width 61 height 15
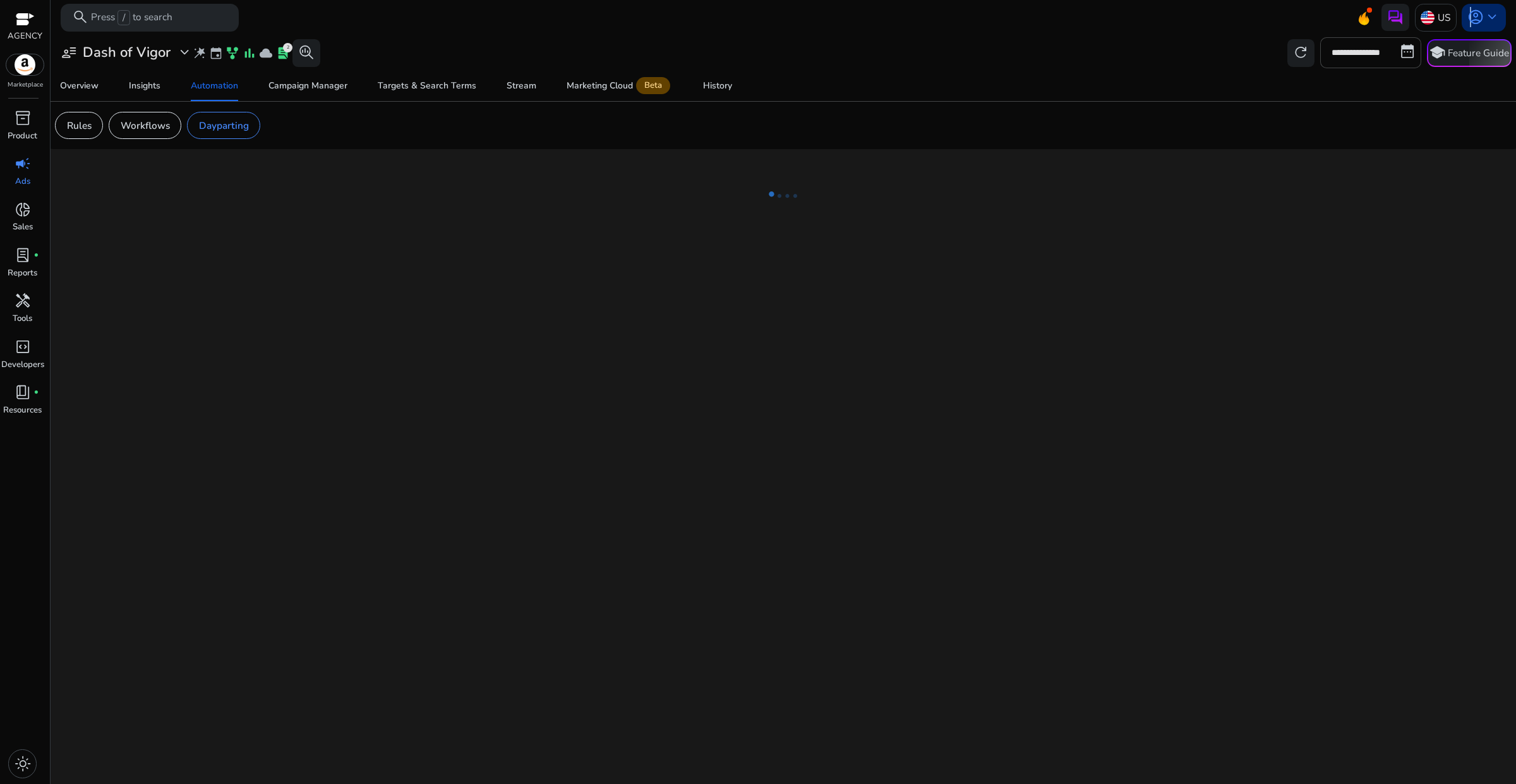
click at [1469, 20] on span "account_circle" at bounding box center [1476, 17] width 16 height 16
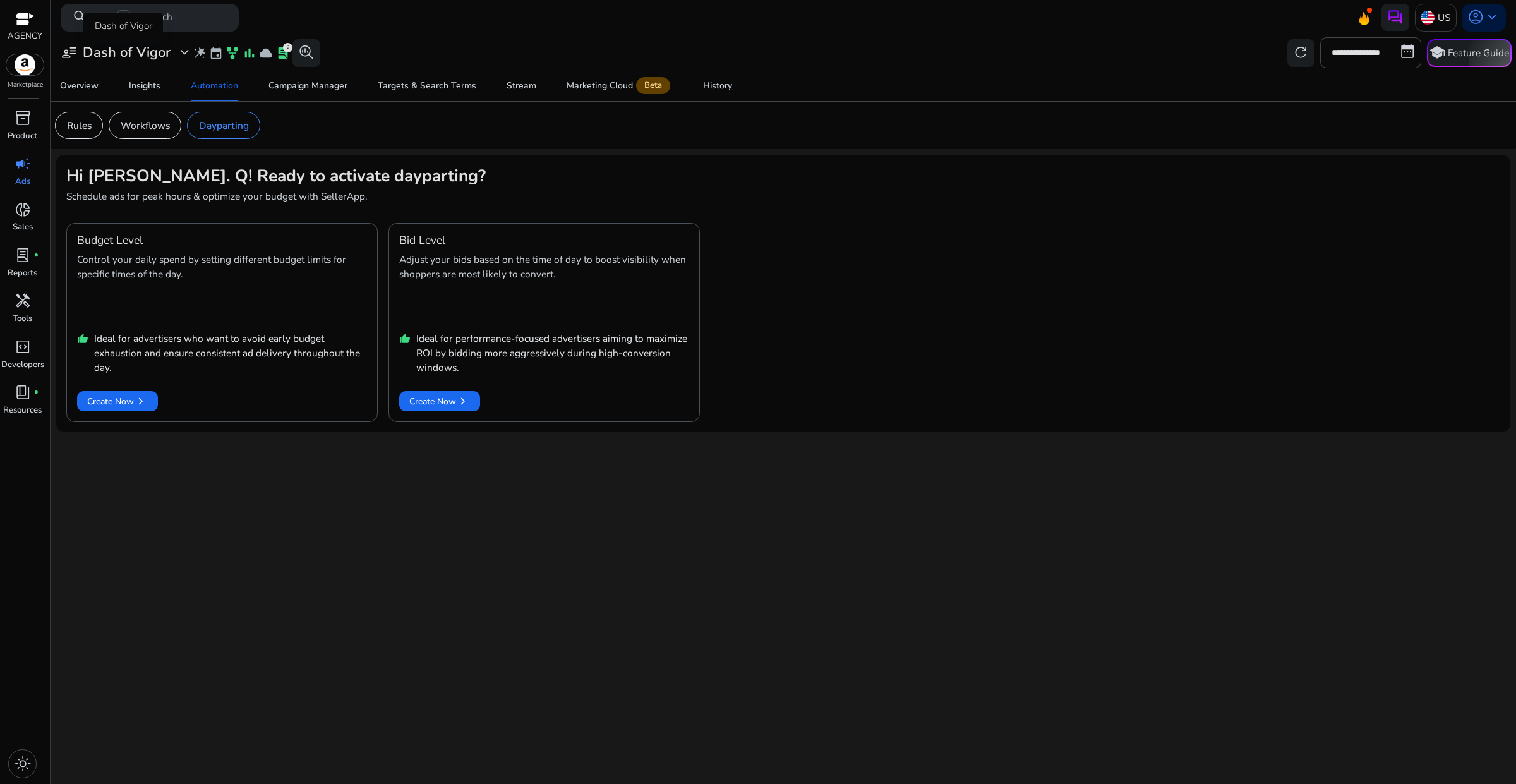
click at [184, 59] on span "expand_more" at bounding box center [185, 53] width 16 height 16
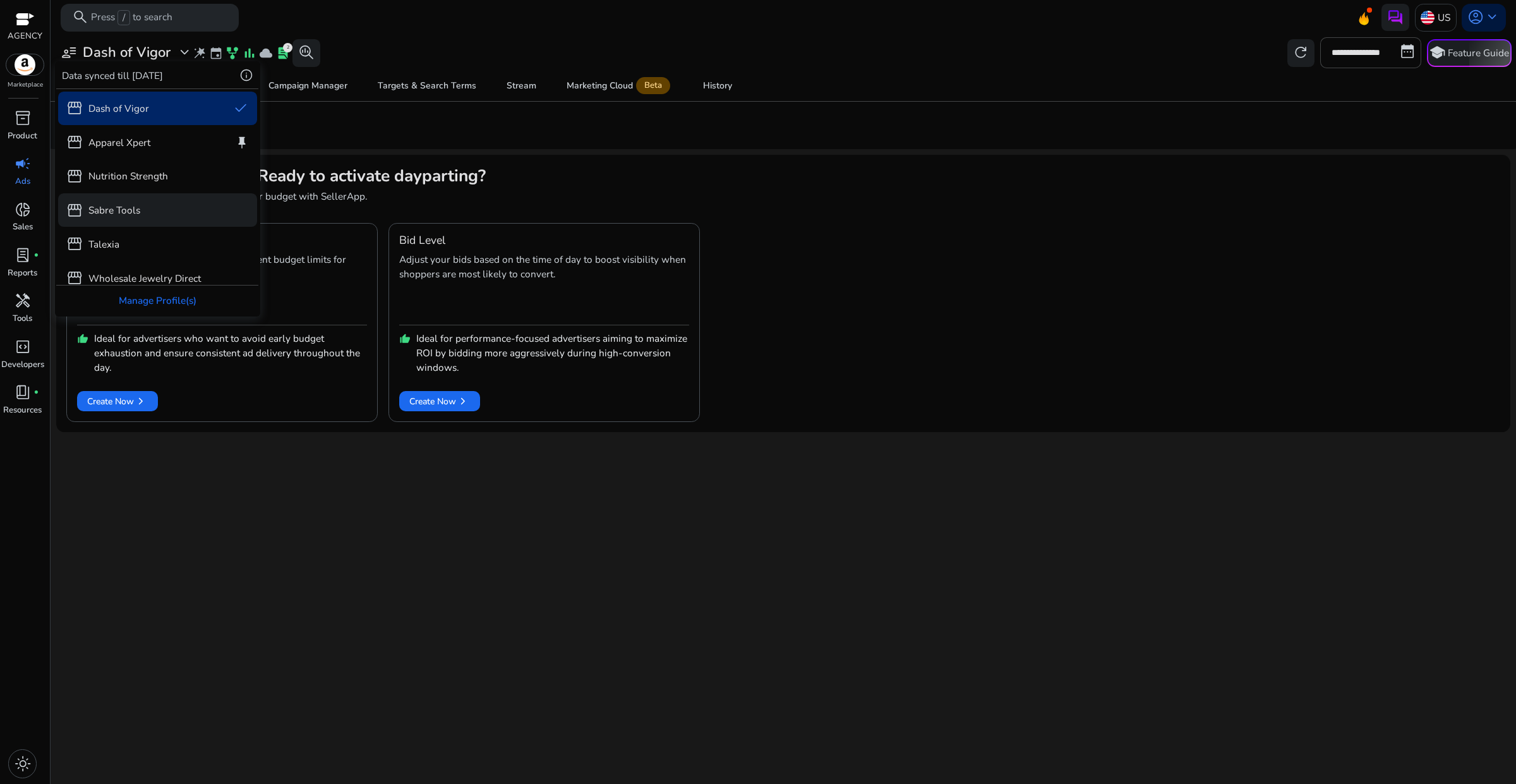
click at [124, 213] on p "Sabre Tools" at bounding box center [114, 210] width 52 height 15
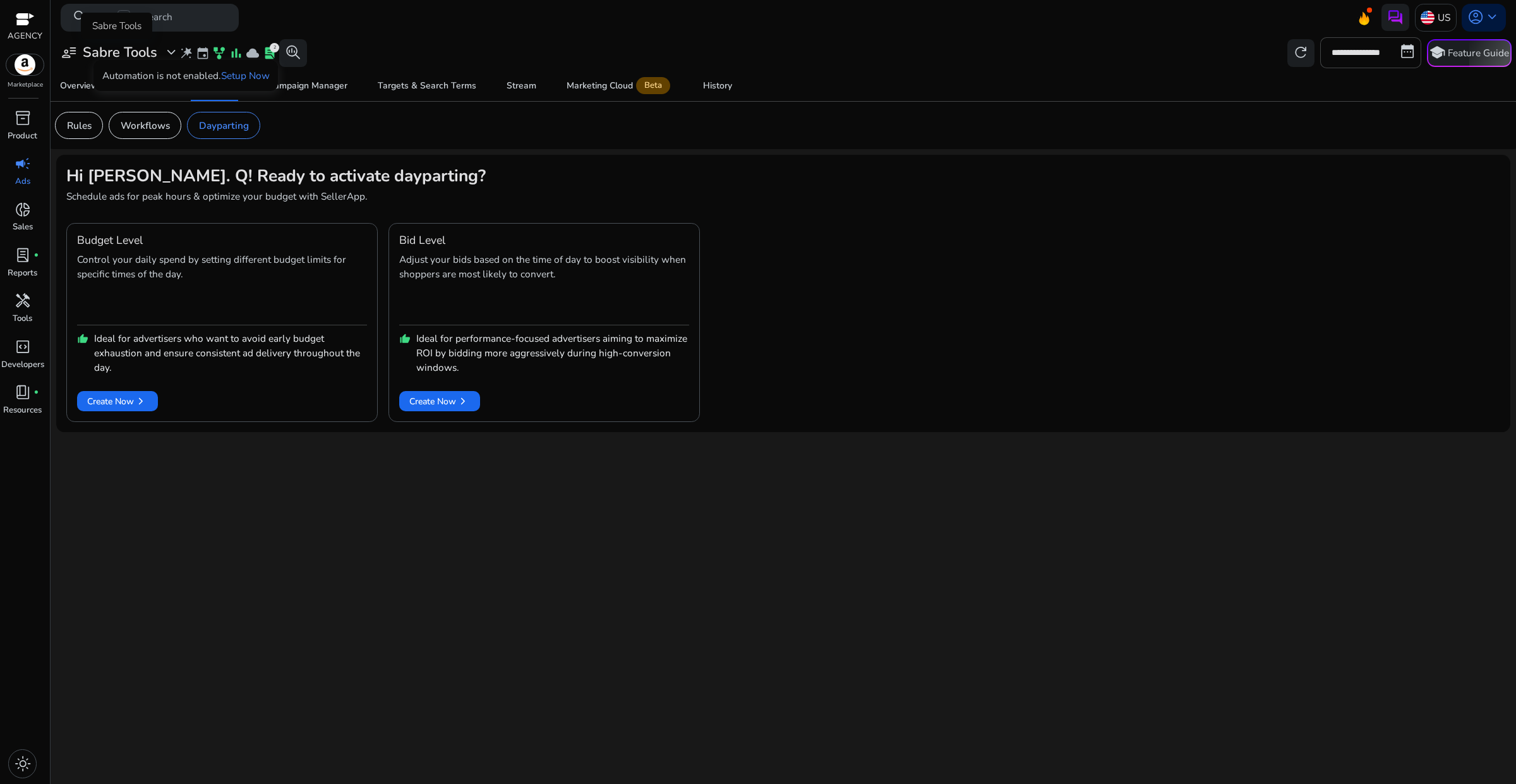
click at [155, 55] on h3 "Sabre Tools" at bounding box center [120, 53] width 75 height 16
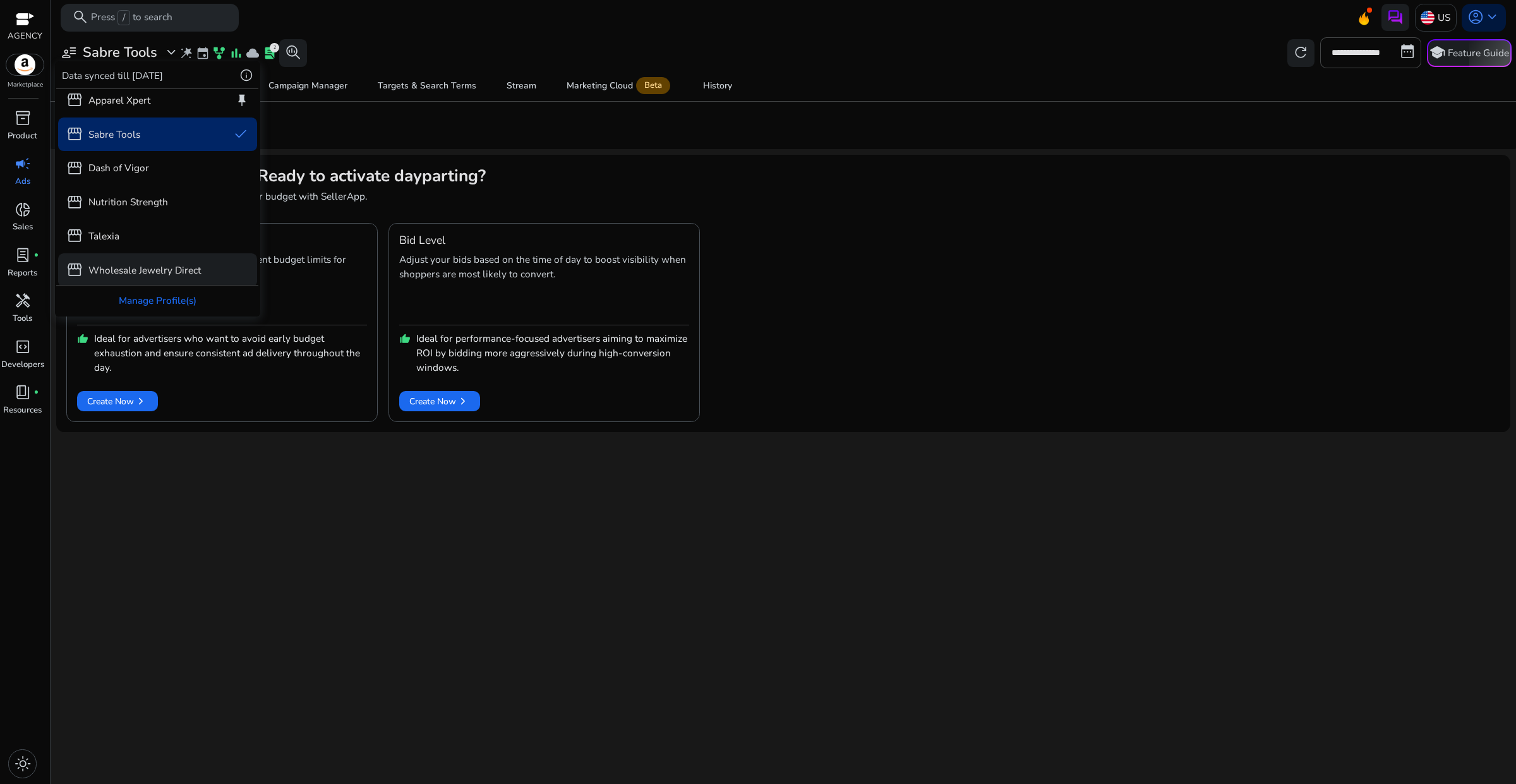
scroll to position [11, 0]
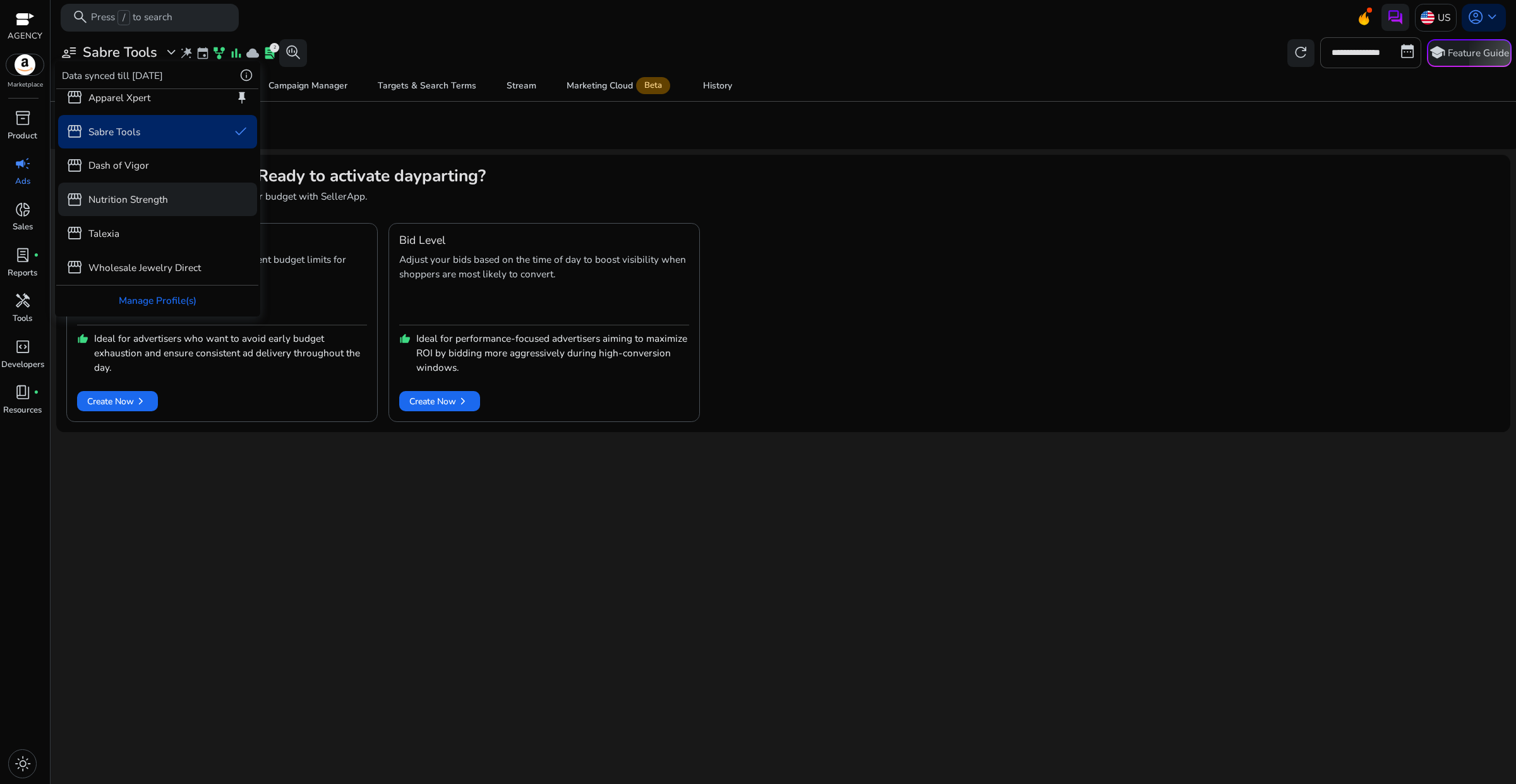
click at [147, 204] on p "Nutrition Strength" at bounding box center [128, 199] width 80 height 15
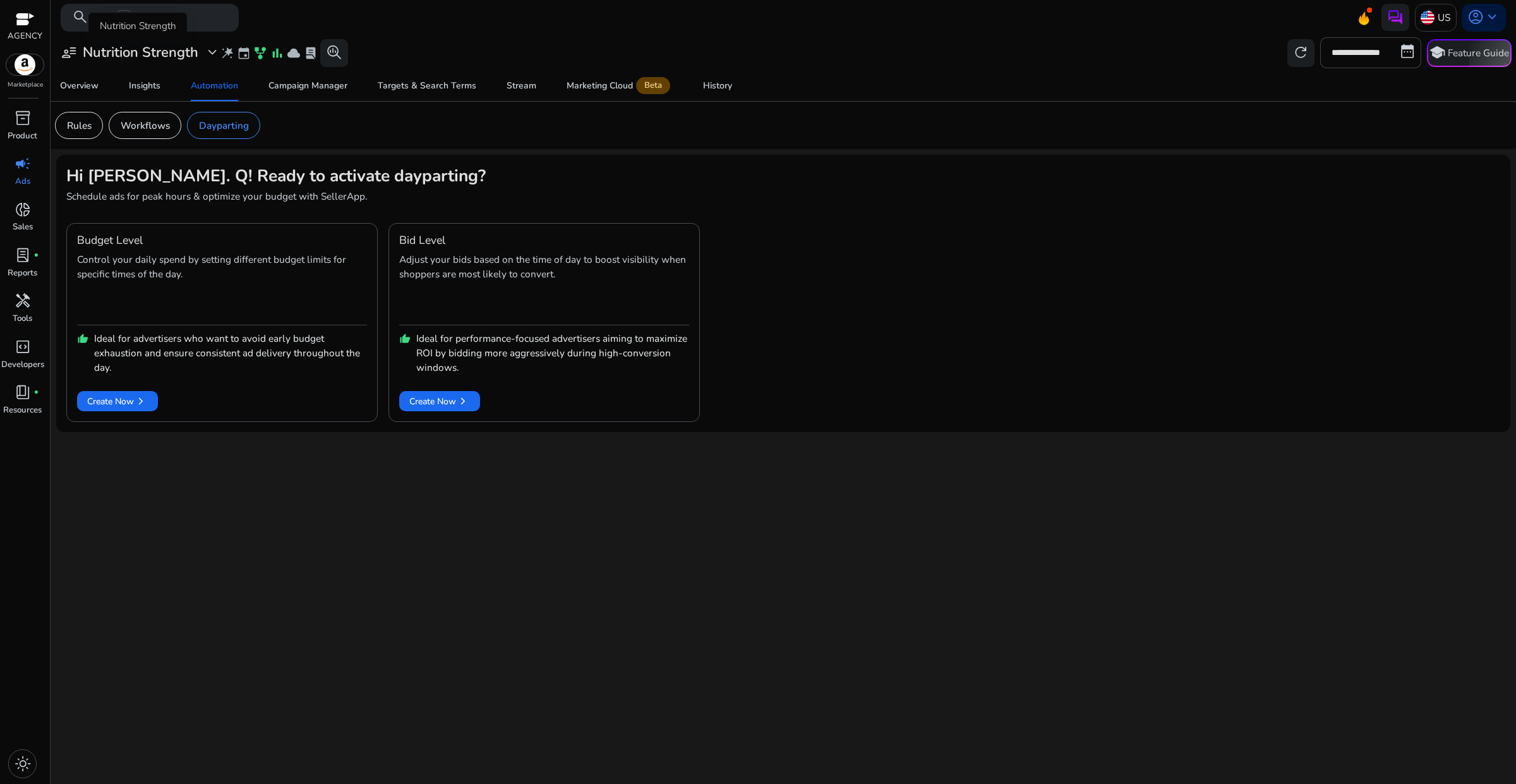
click at [184, 55] on h3 "Nutrition Strength" at bounding box center [140, 53] width 115 height 16
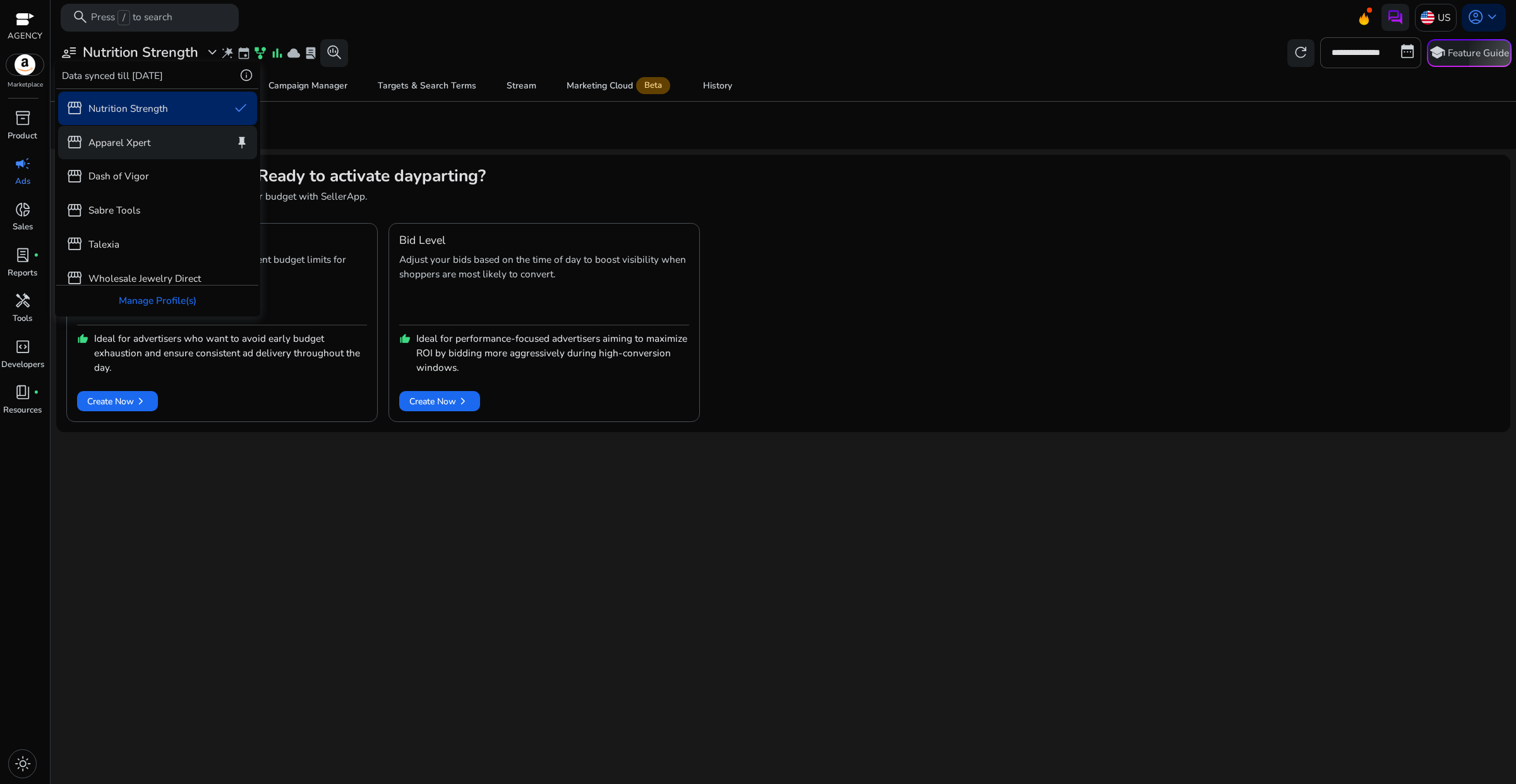
click at [165, 141] on div "storefront Apparel Xpert keep" at bounding box center [158, 142] width 200 height 34
